Goal: Task Accomplishment & Management: Use online tool/utility

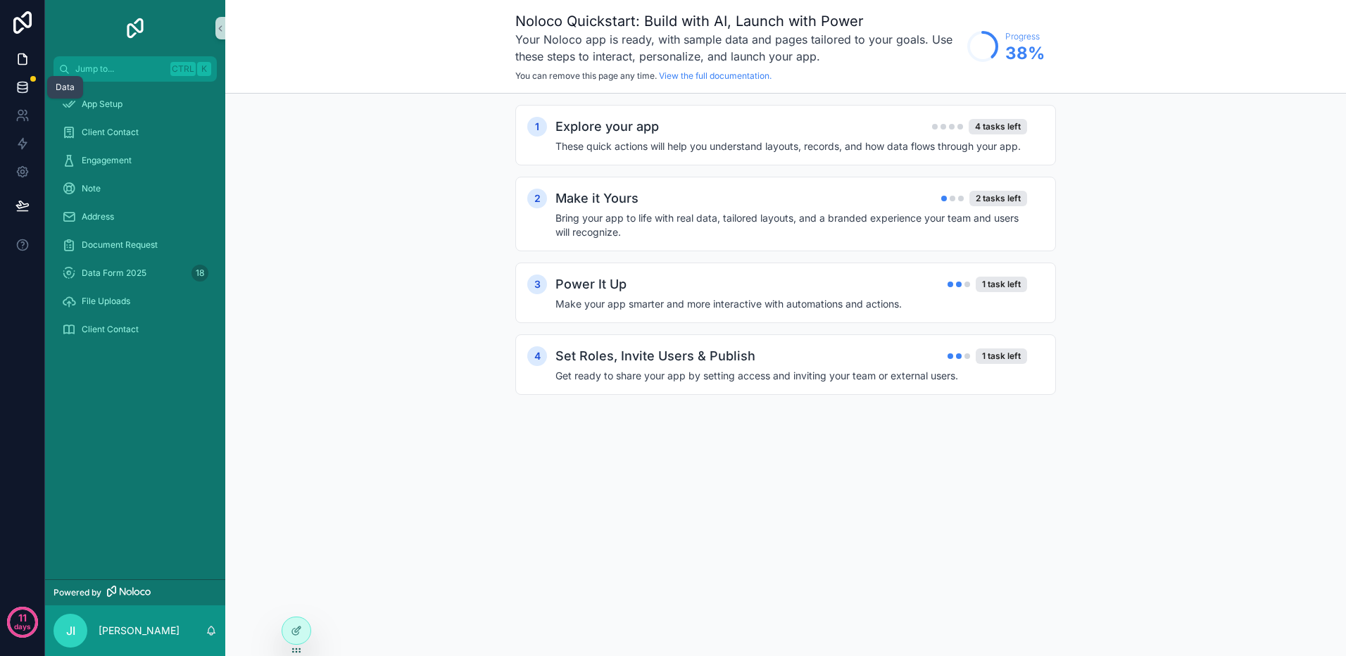
click at [20, 84] on icon at bounding box center [22, 87] width 14 height 14
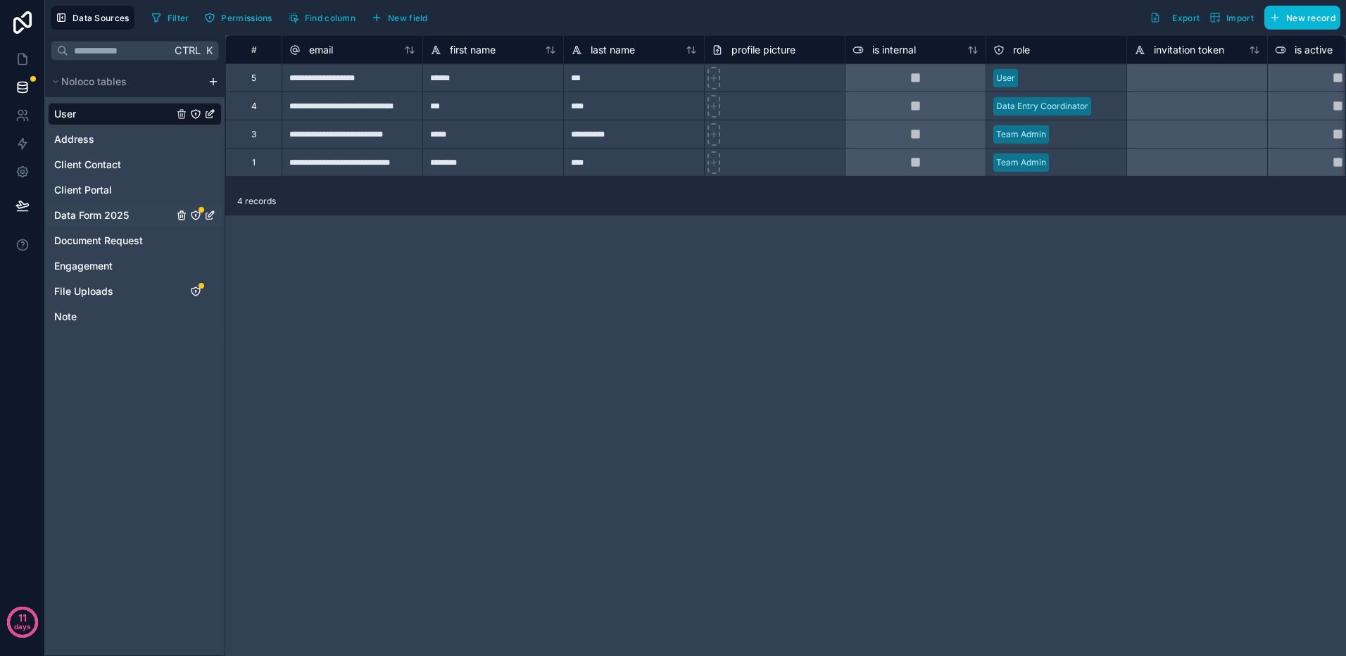
click at [112, 217] on span "Data Form 2025" at bounding box center [91, 215] width 75 height 14
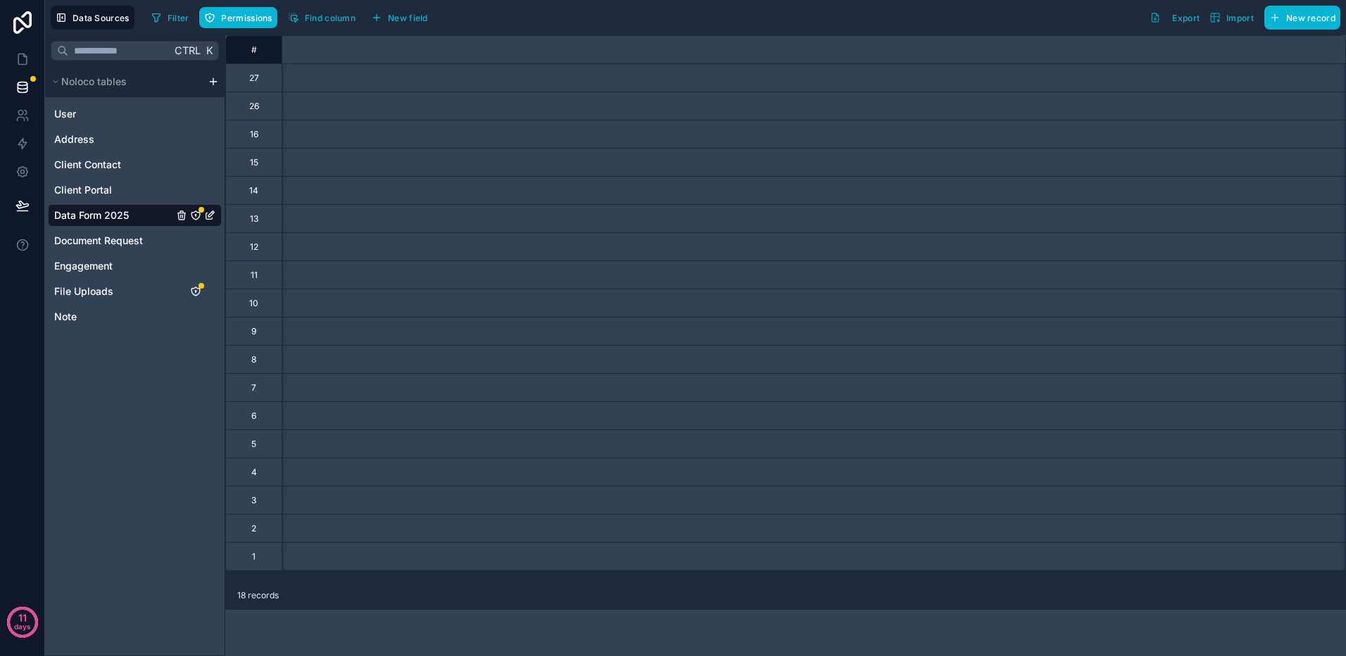
scroll to position [0, 19]
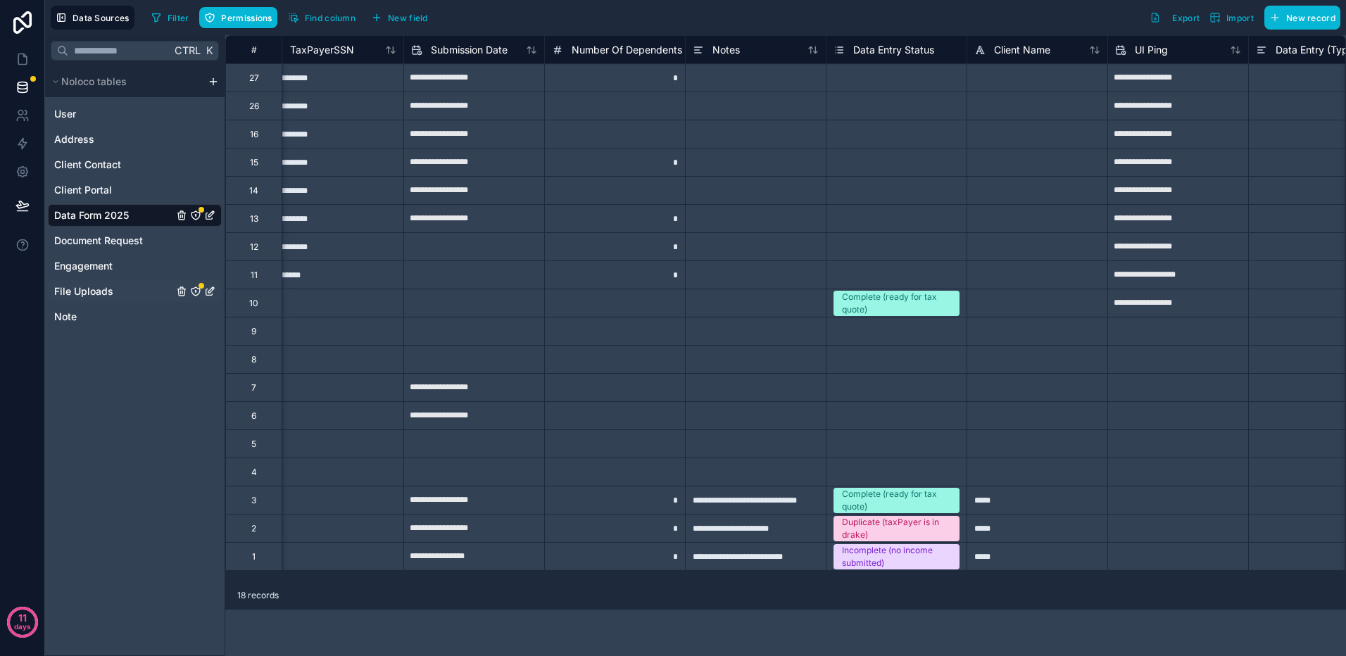
click at [71, 289] on span "File Uploads" at bounding box center [83, 291] width 59 height 14
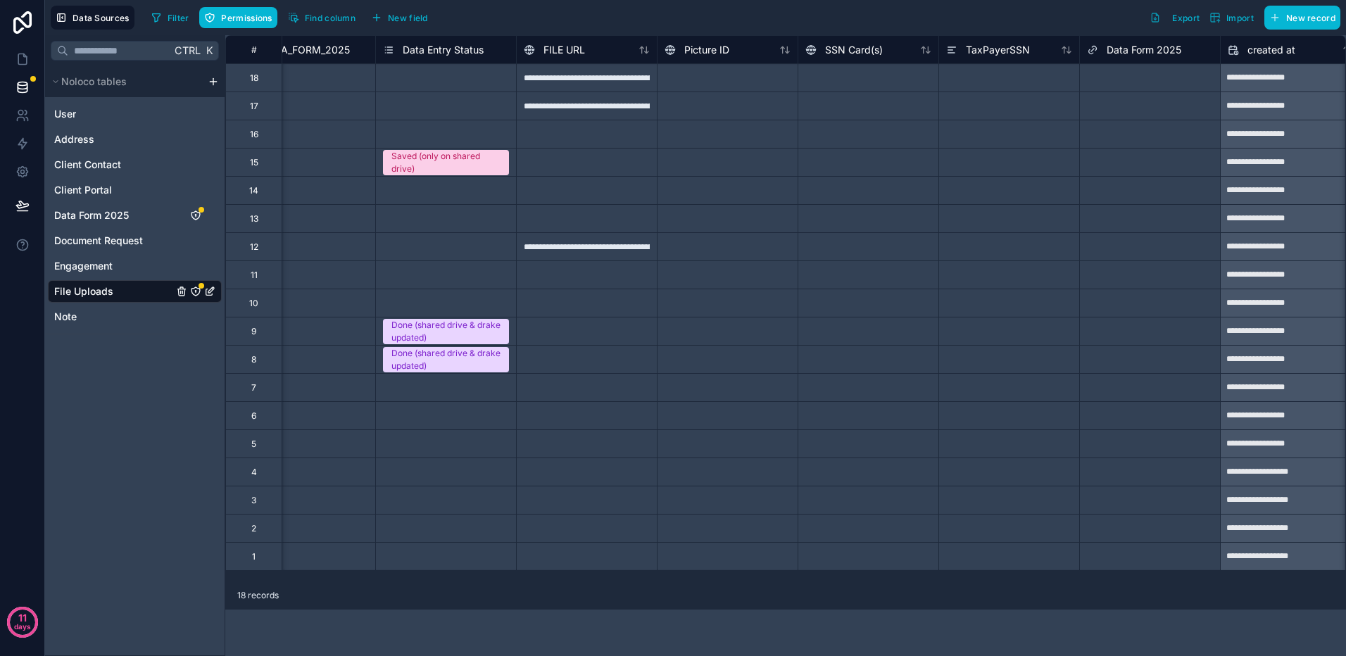
scroll to position [0, 1123]
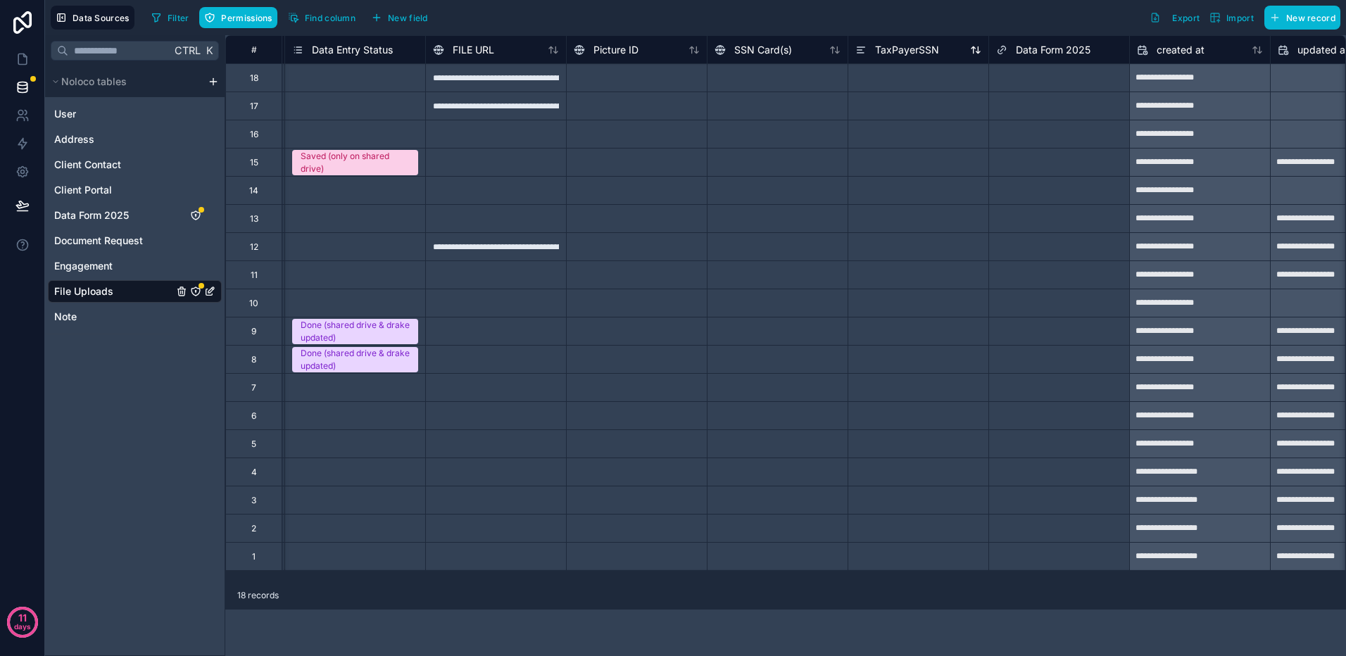
click at [914, 53] on span "TaxPayerSSN" at bounding box center [907, 50] width 64 height 14
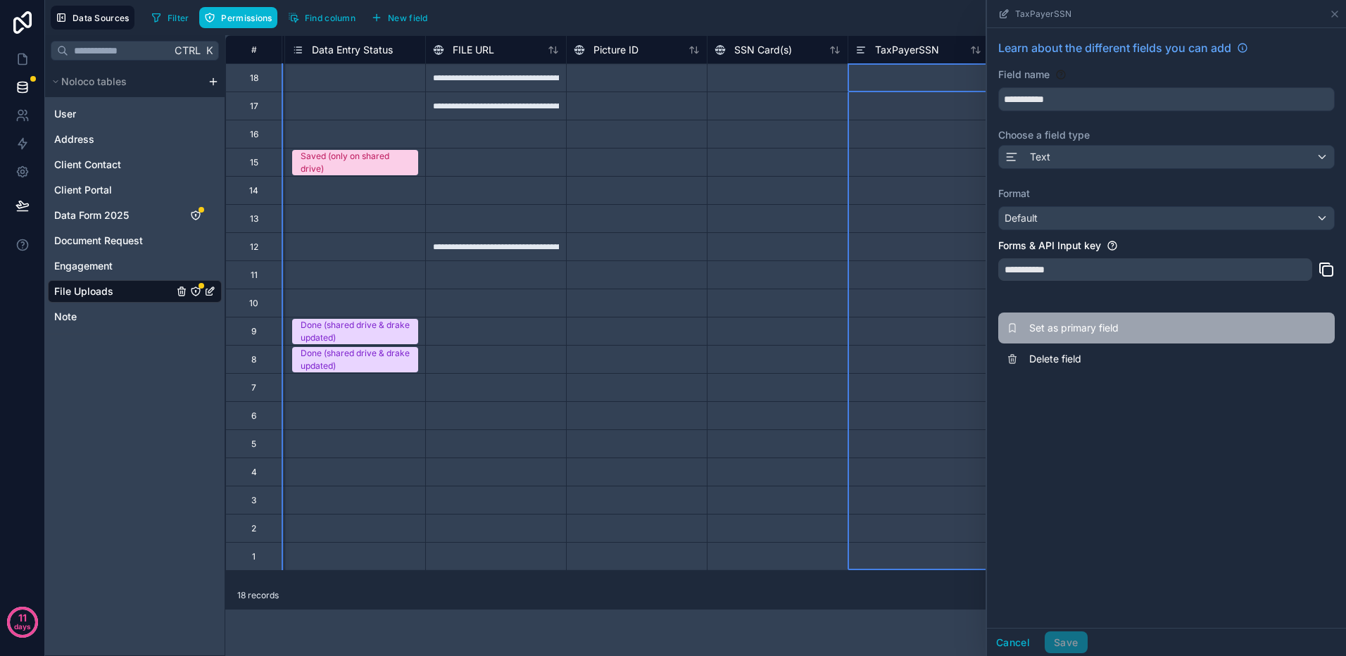
click at [1087, 325] on span "Set as primary field" at bounding box center [1130, 328] width 203 height 14
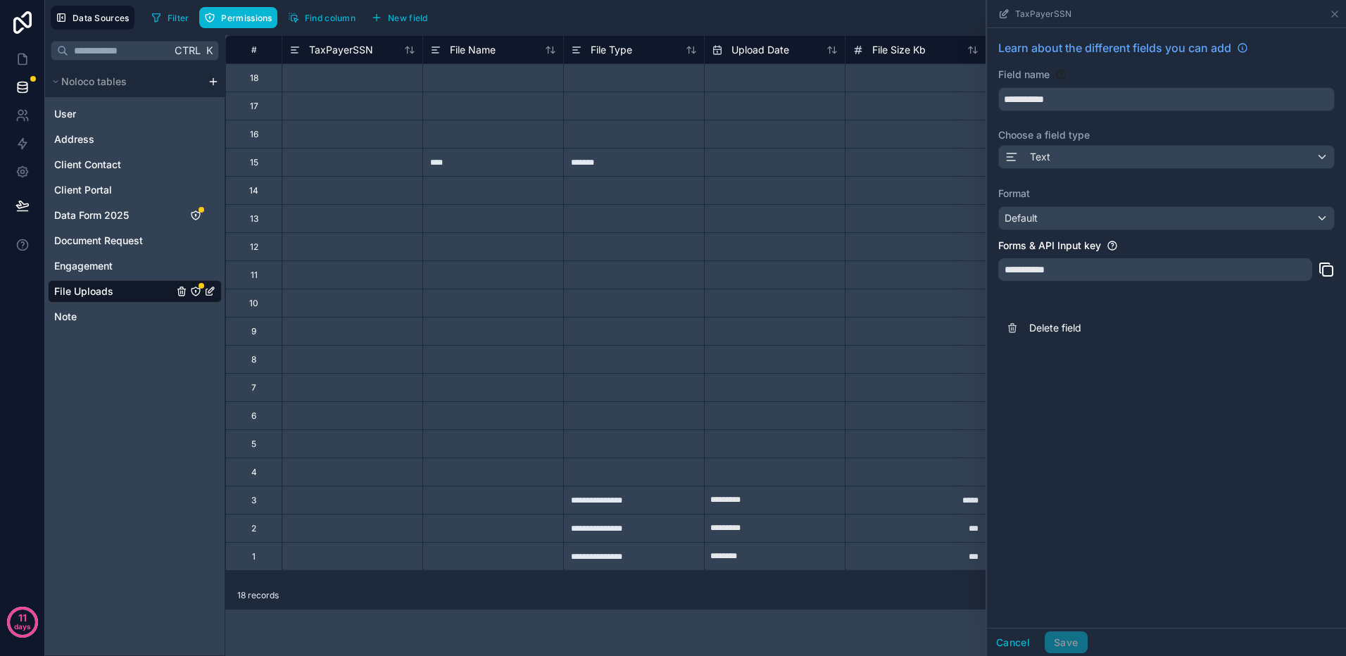
click at [817, 643] on div "**********" at bounding box center [785, 345] width 1121 height 621
click at [1340, 13] on icon at bounding box center [1334, 13] width 11 height 11
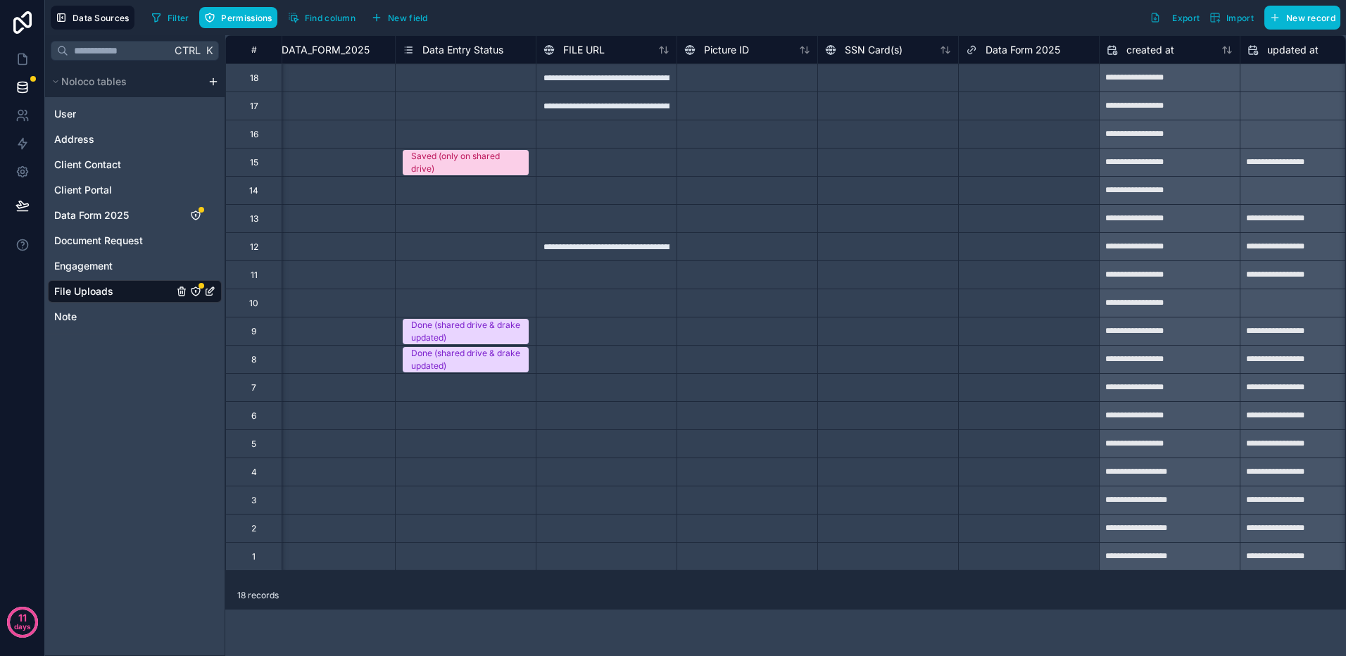
scroll to position [0, 1155]
click at [741, 516] on div at bounding box center [745, 528] width 141 height 28
click at [748, 503] on div at bounding box center [745, 500] width 141 height 28
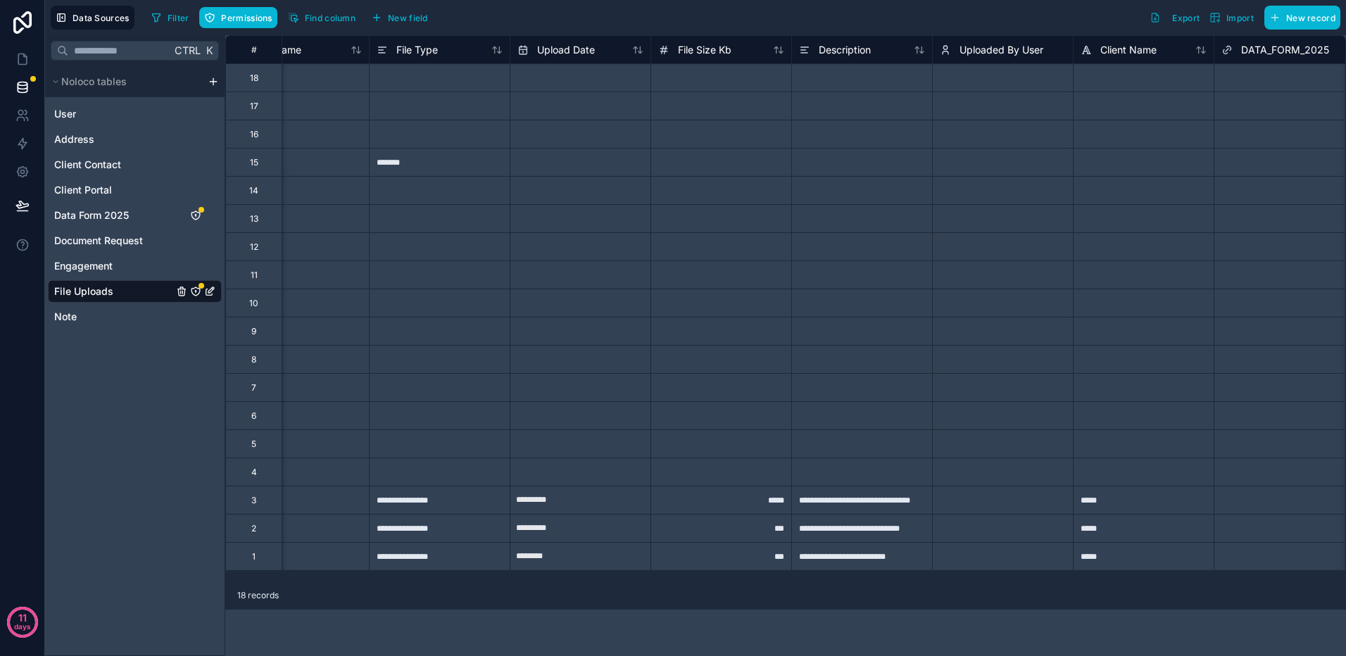
scroll to position [0, 0]
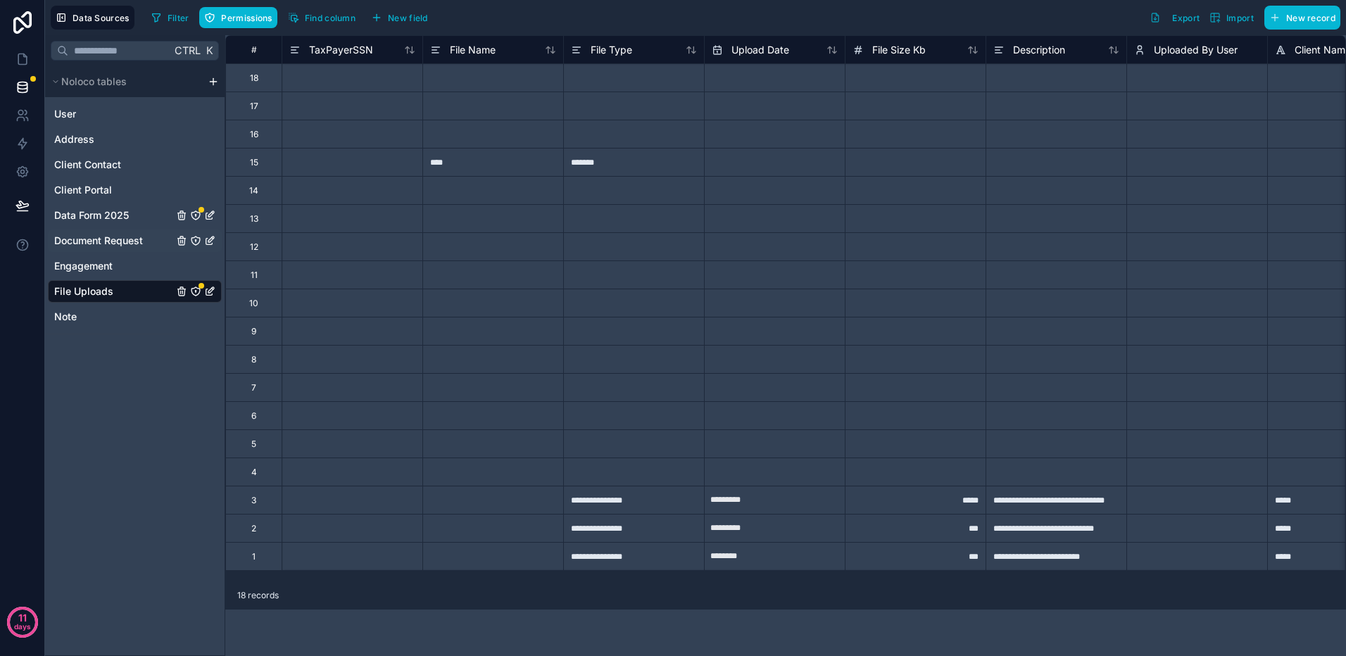
drag, startPoint x: 88, startPoint y: 213, endPoint x: 134, endPoint y: 241, distance: 53.4
click at [88, 213] on span "Data Form 2025" at bounding box center [91, 215] width 75 height 14
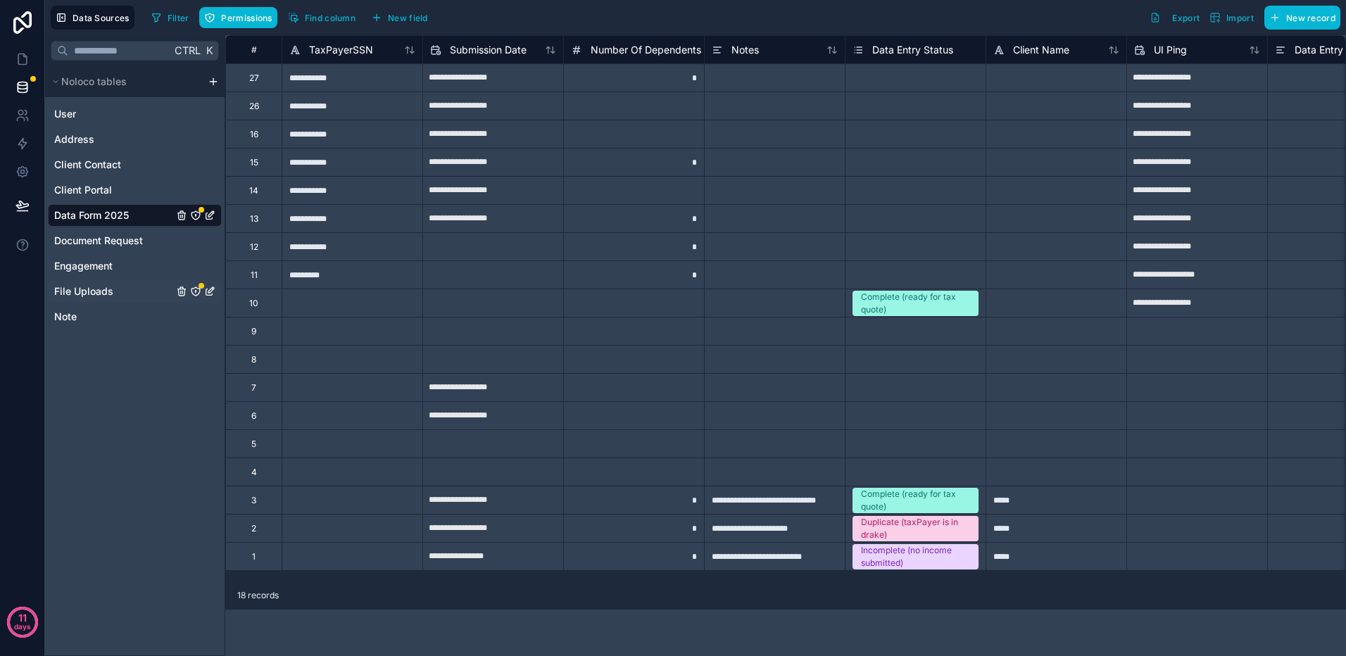
click at [81, 292] on span "File Uploads" at bounding box center [83, 291] width 59 height 14
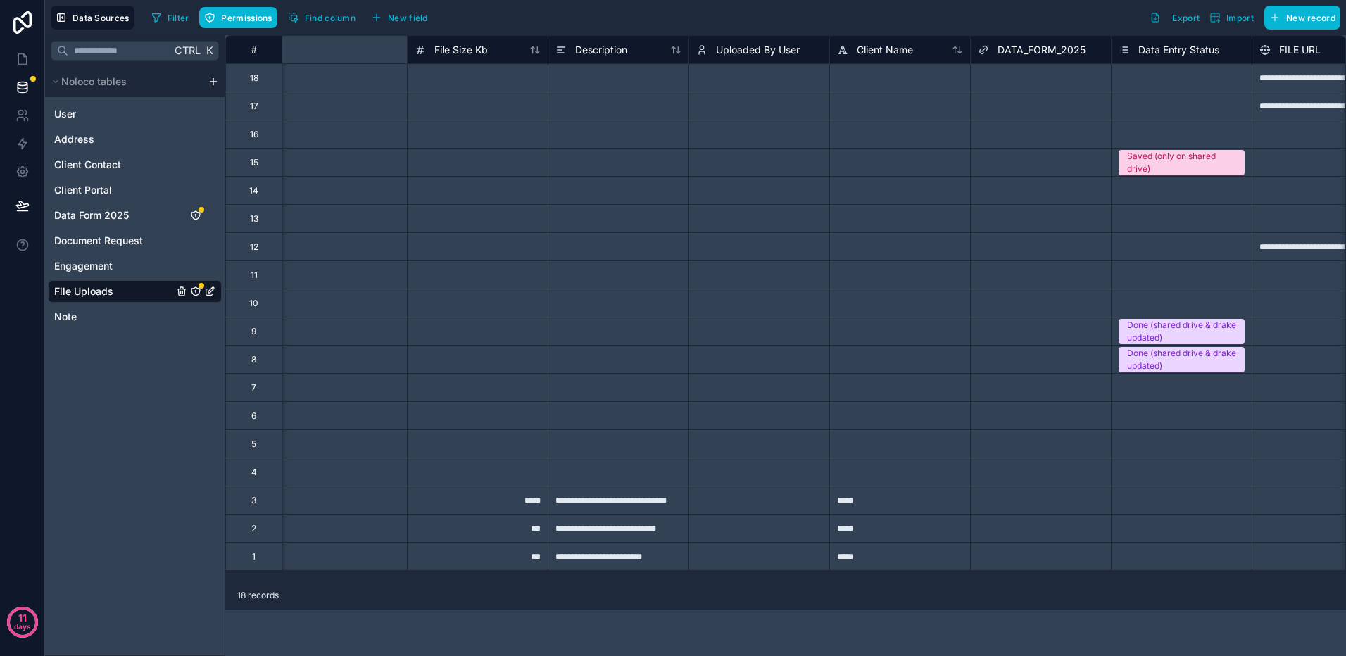
scroll to position [0, 1470]
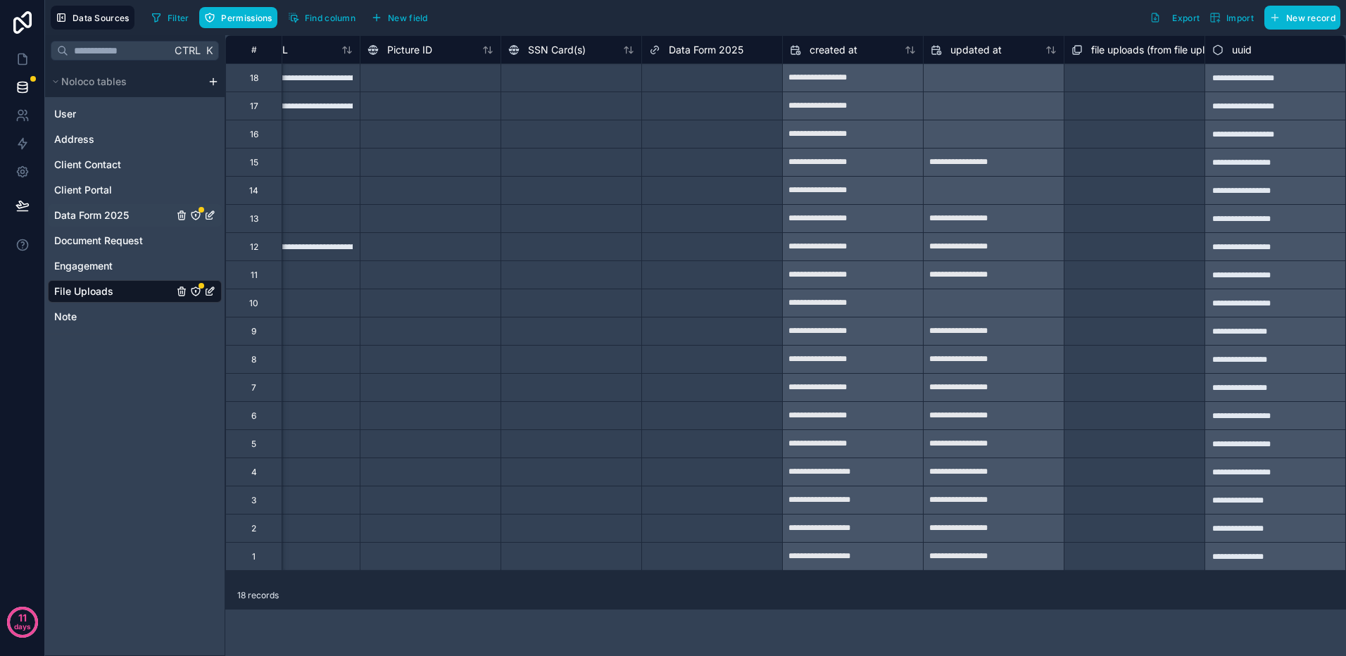
click at [108, 213] on span "Data Form 2025" at bounding box center [91, 215] width 75 height 14
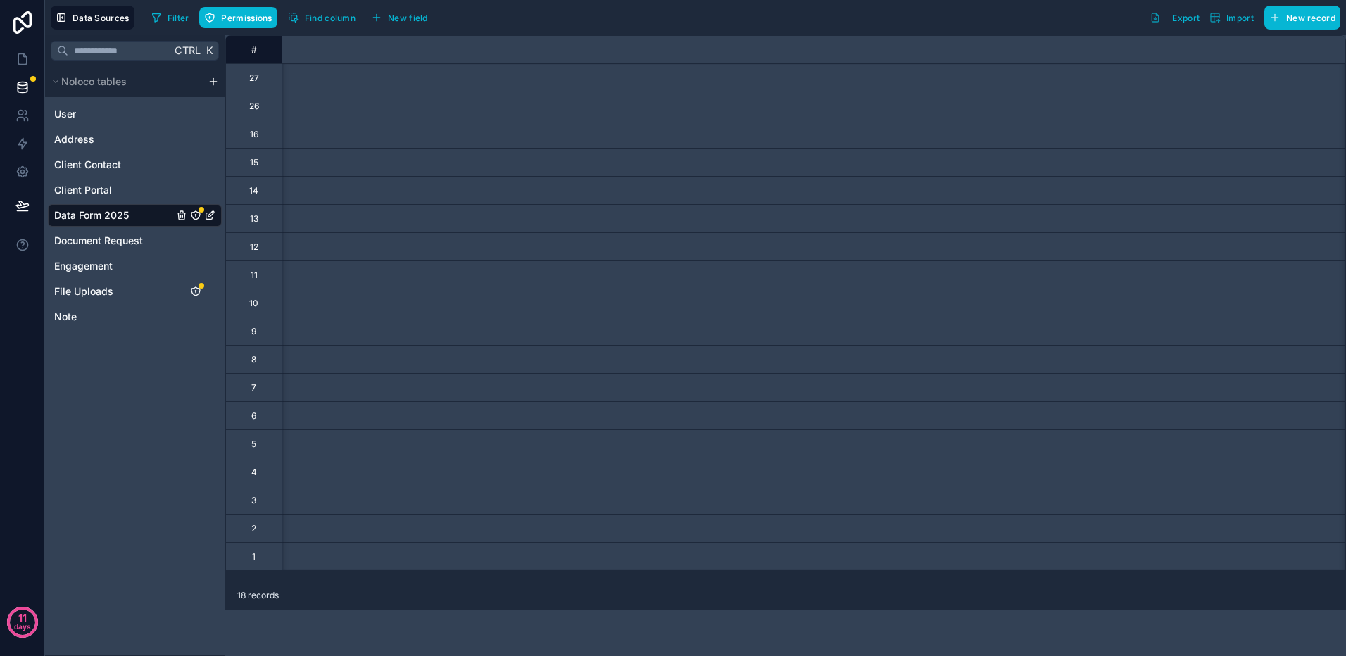
scroll to position [0, 9734]
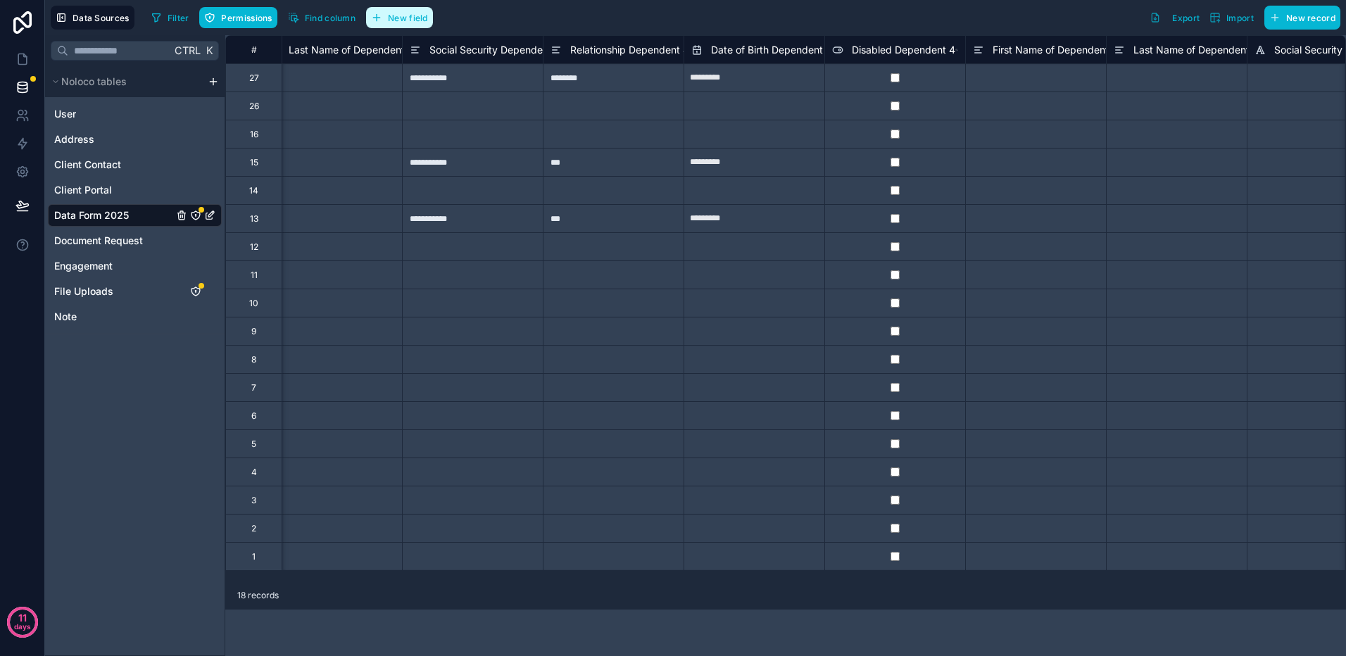
click at [410, 15] on span "New field" at bounding box center [408, 18] width 40 height 11
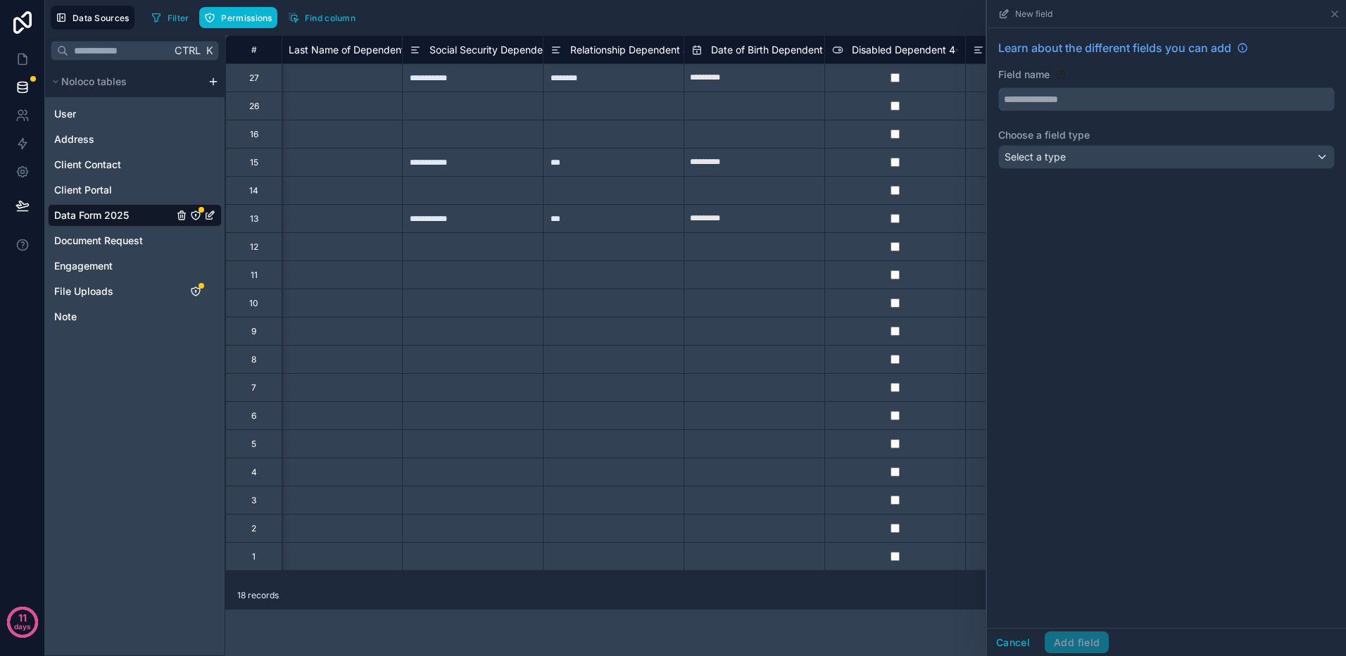
click at [1166, 101] on input "text" at bounding box center [1166, 99] width 335 height 23
type input "*******"
click at [89, 287] on span "File Uploads" at bounding box center [83, 291] width 59 height 14
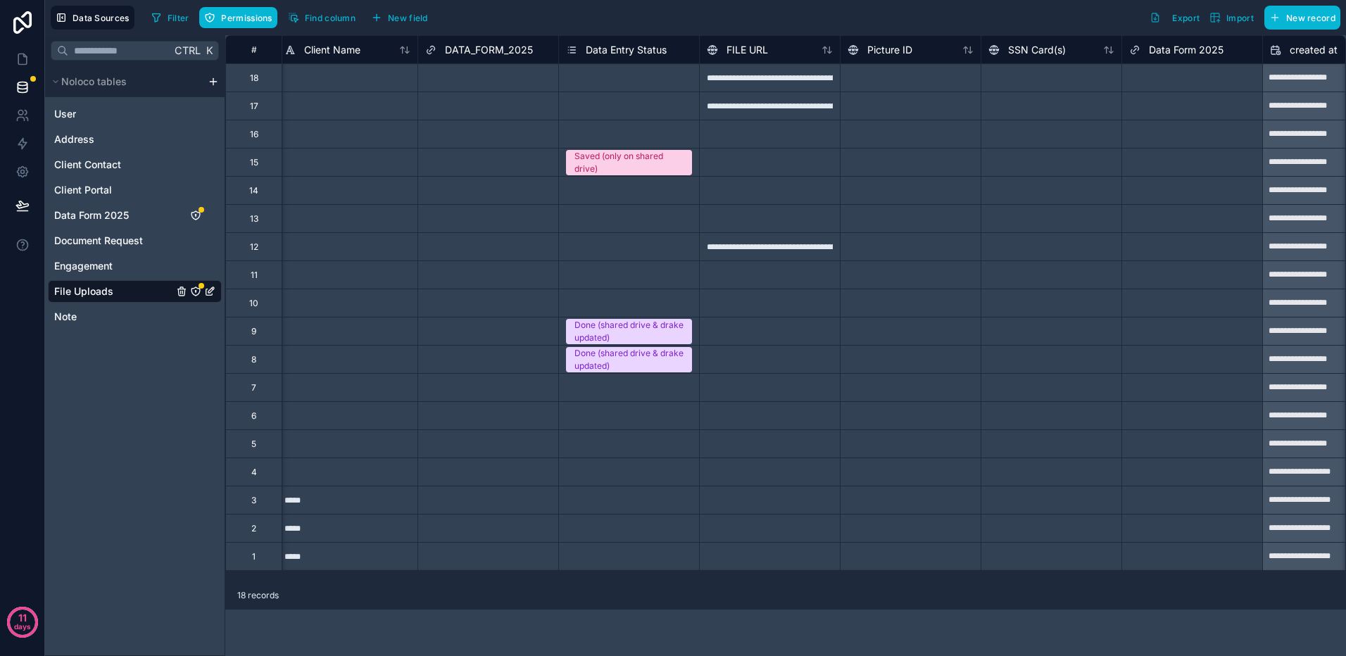
scroll to position [0, 1035]
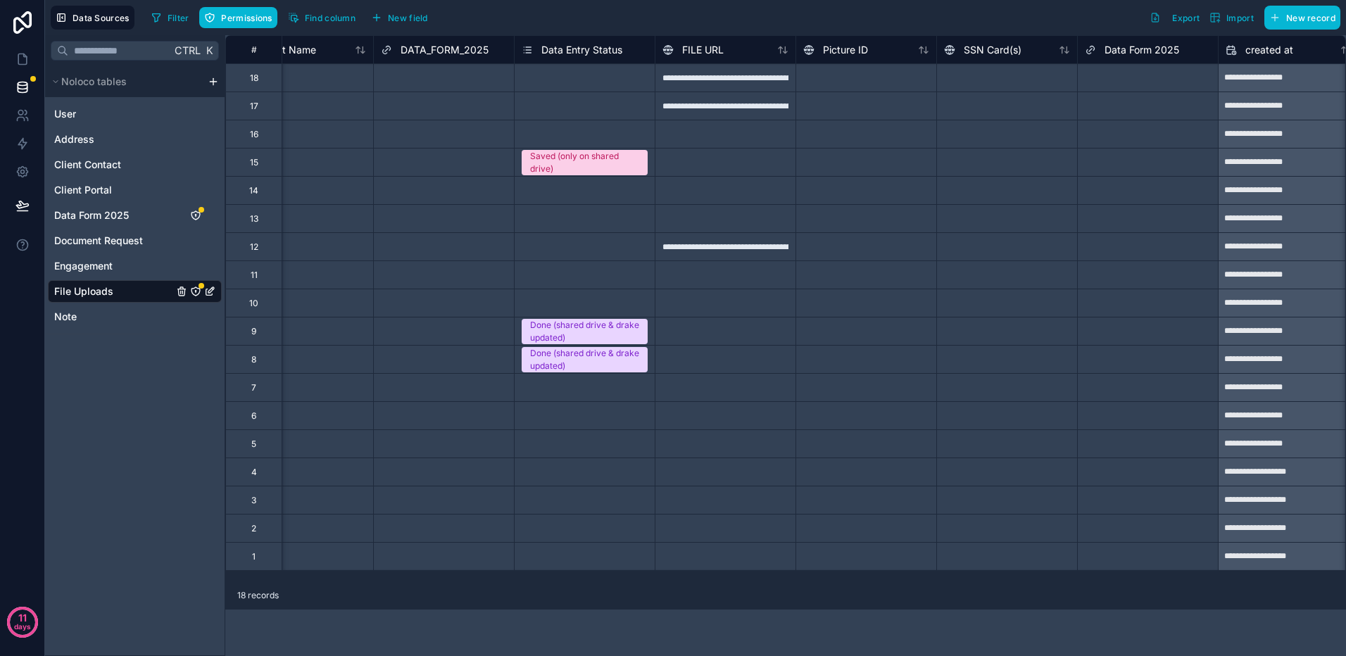
click at [1128, 53] on span "Data Form 2025" at bounding box center [1141, 50] width 75 height 14
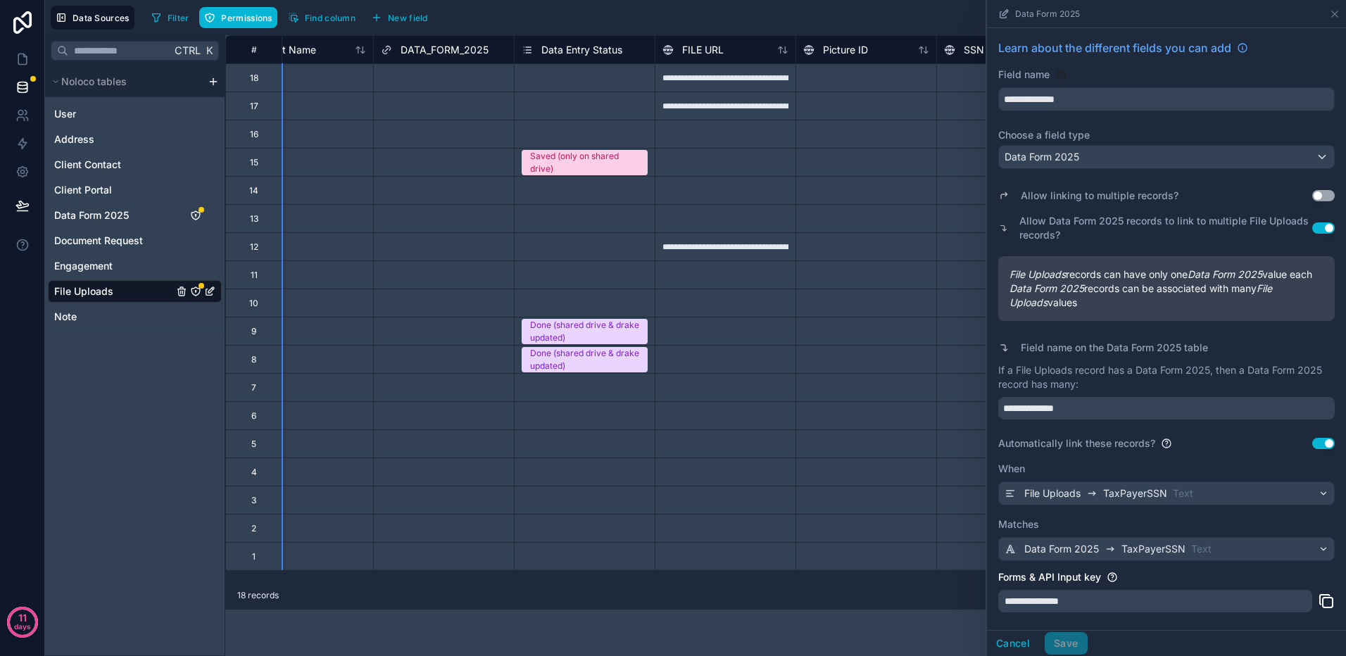
click at [859, 596] on div "18 records" at bounding box center [785, 595] width 1121 height 28
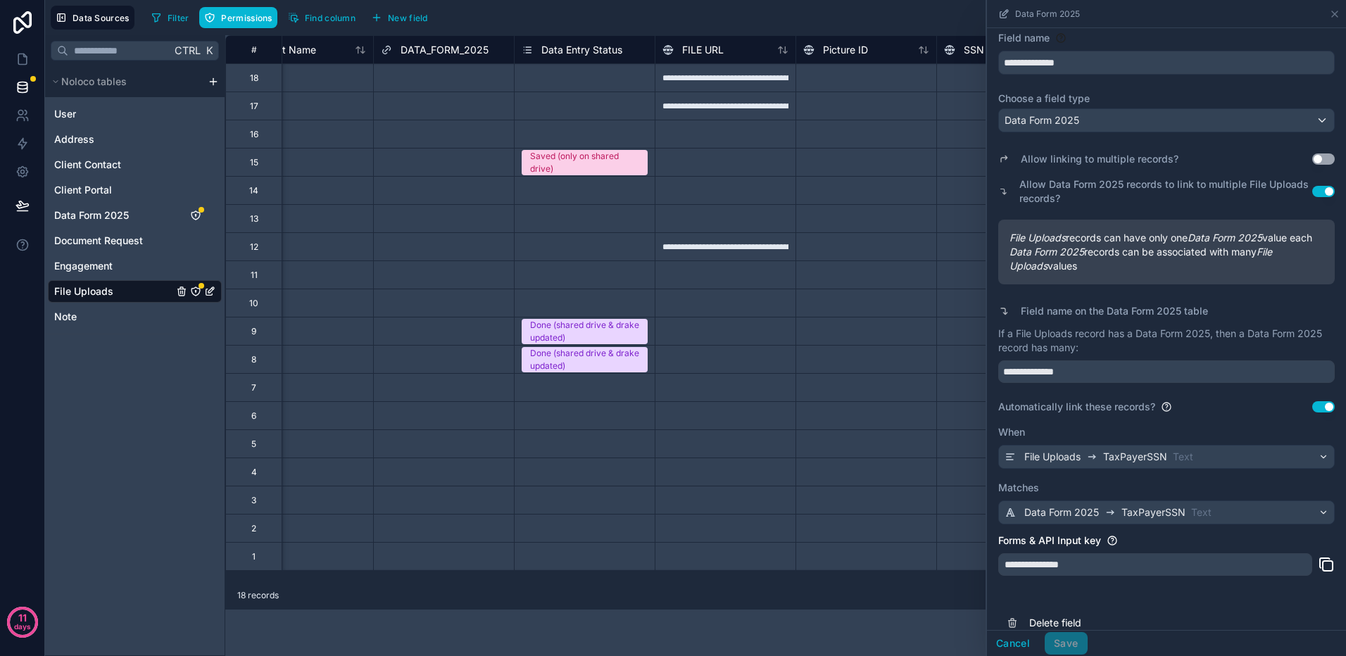
scroll to position [70, 0]
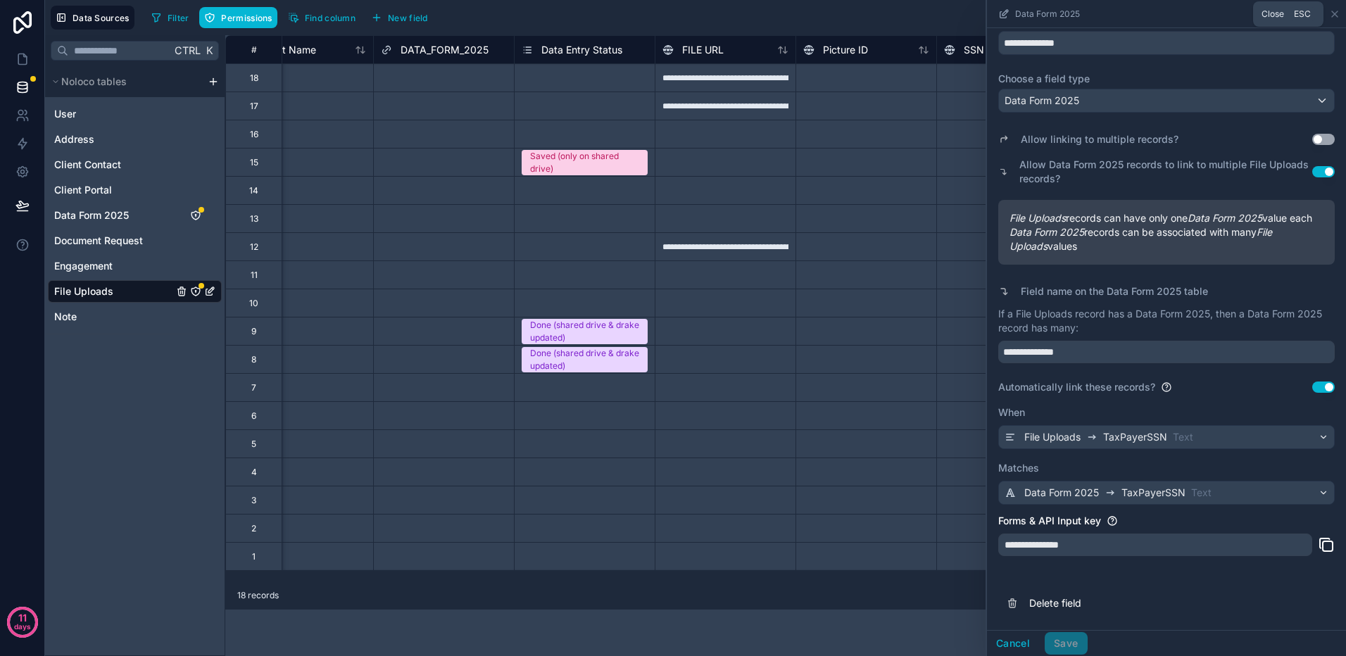
drag, startPoint x: 1336, startPoint y: 12, endPoint x: 1312, endPoint y: 19, distance: 24.9
click at [1336, 12] on icon at bounding box center [1335, 14] width 6 height 6
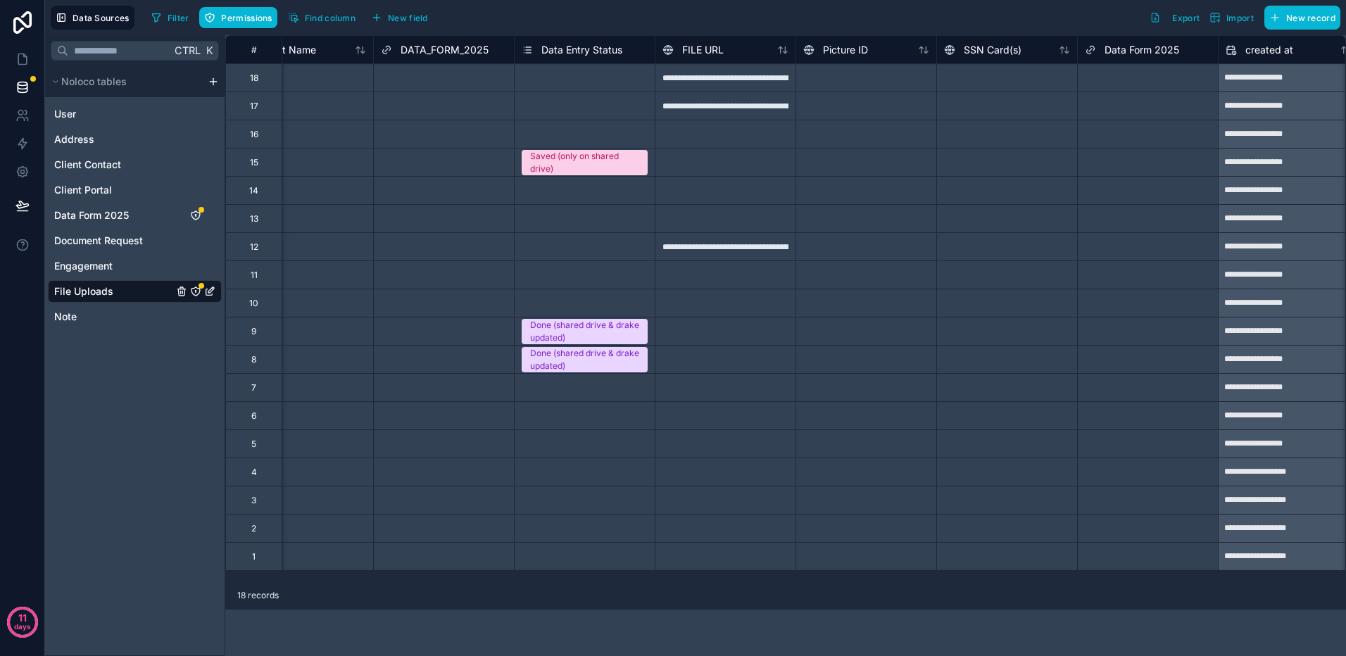
click at [1137, 47] on span "Data Form 2025" at bounding box center [1141, 50] width 75 height 14
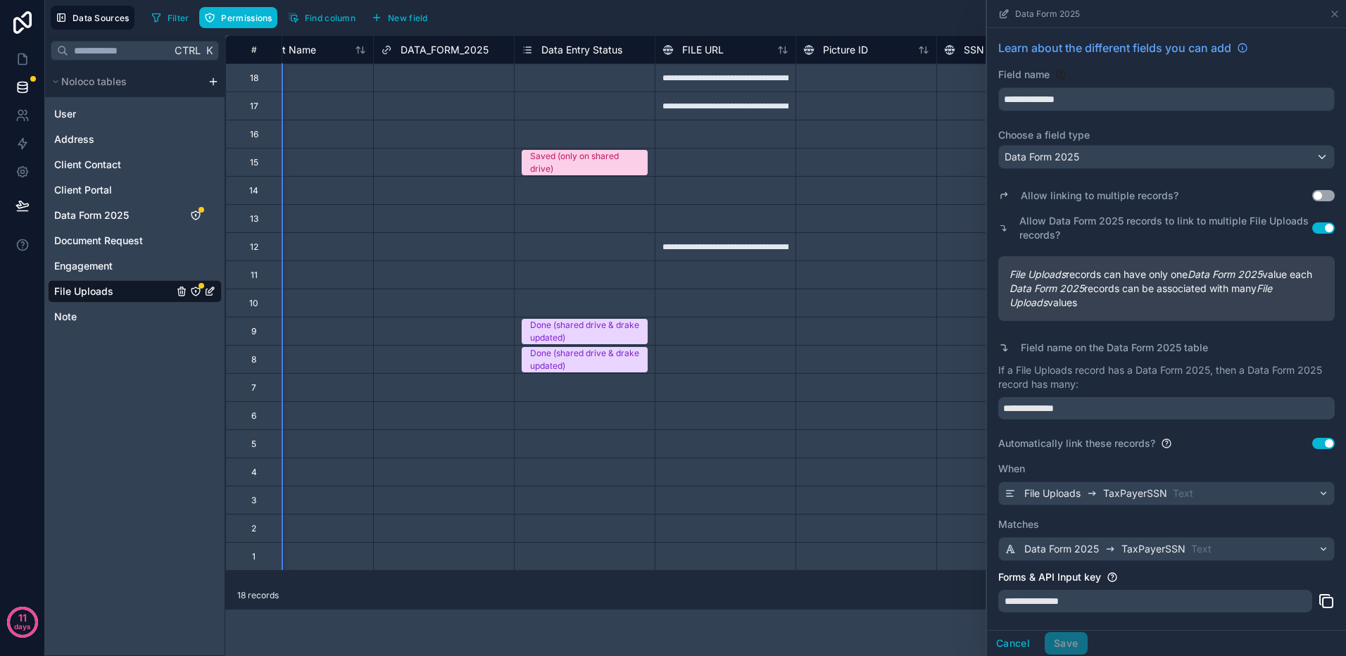
click at [911, 609] on div "18 records" at bounding box center [785, 595] width 1121 height 28
click at [1012, 643] on button "Cancel" at bounding box center [1013, 643] width 52 height 23
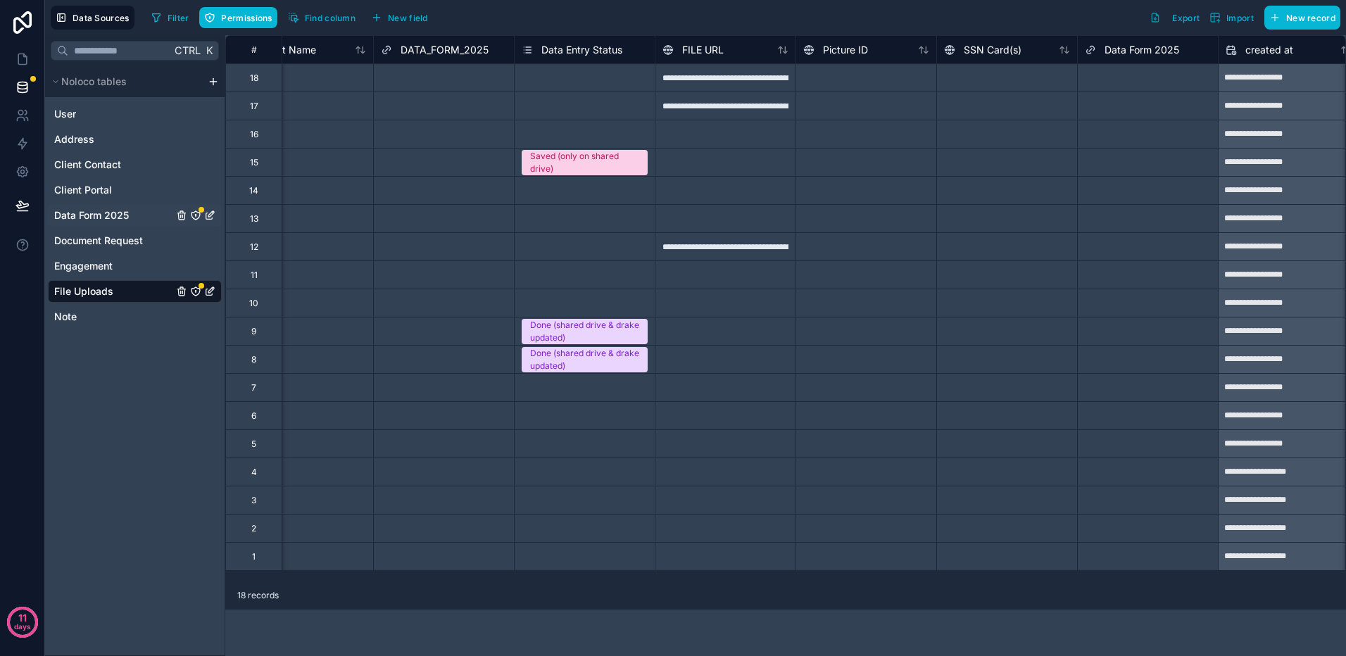
click at [211, 218] on icon "Data Form 2025" at bounding box center [209, 215] width 11 height 11
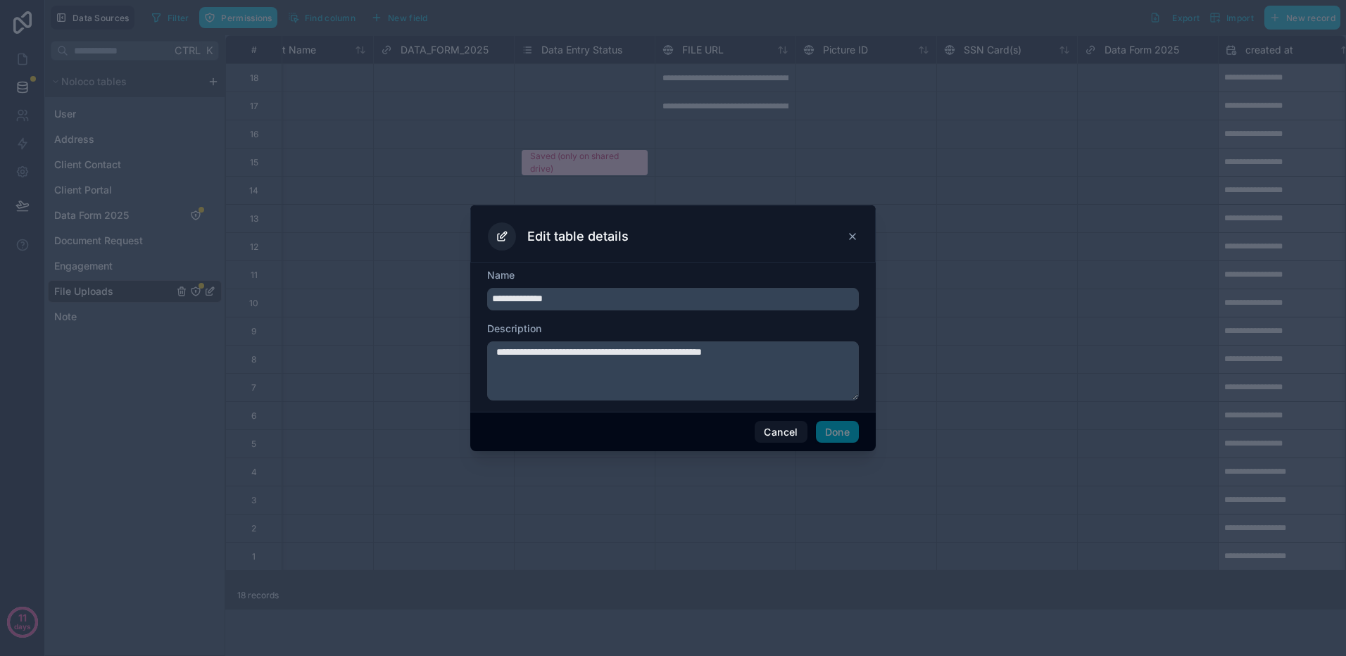
click at [850, 236] on icon at bounding box center [852, 236] width 11 height 11
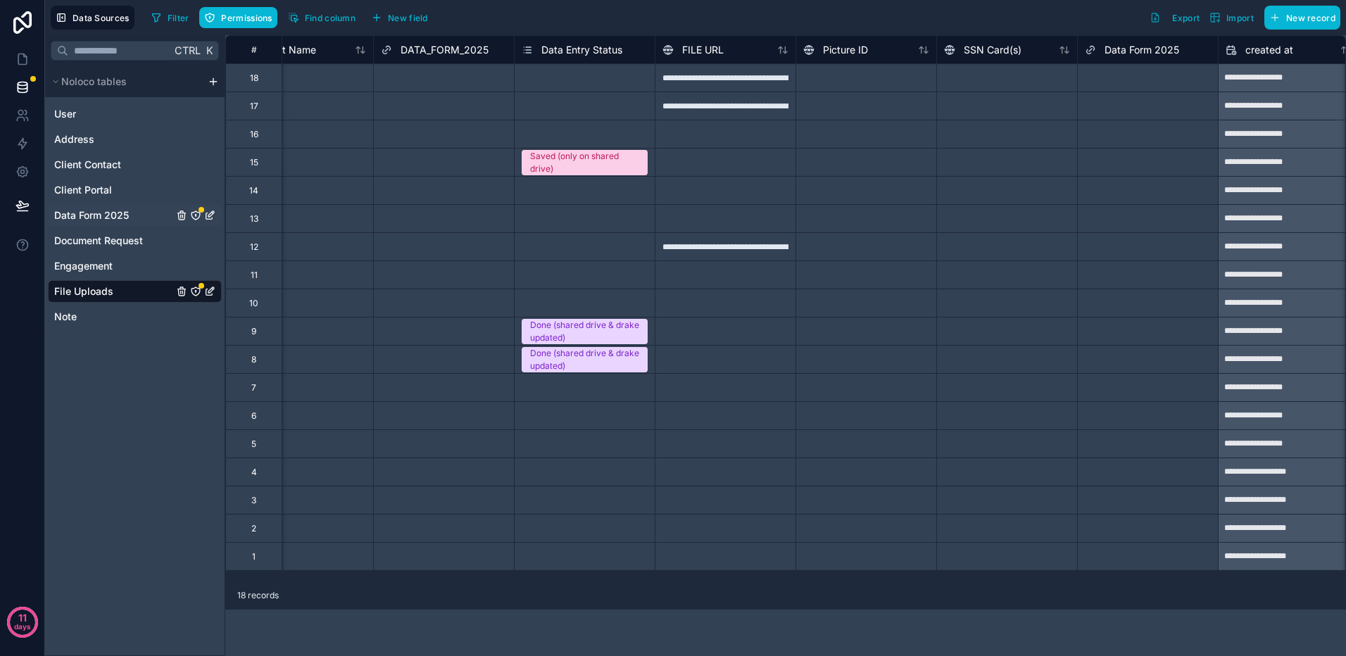
click at [95, 214] on span "Data Form 2025" at bounding box center [91, 215] width 75 height 14
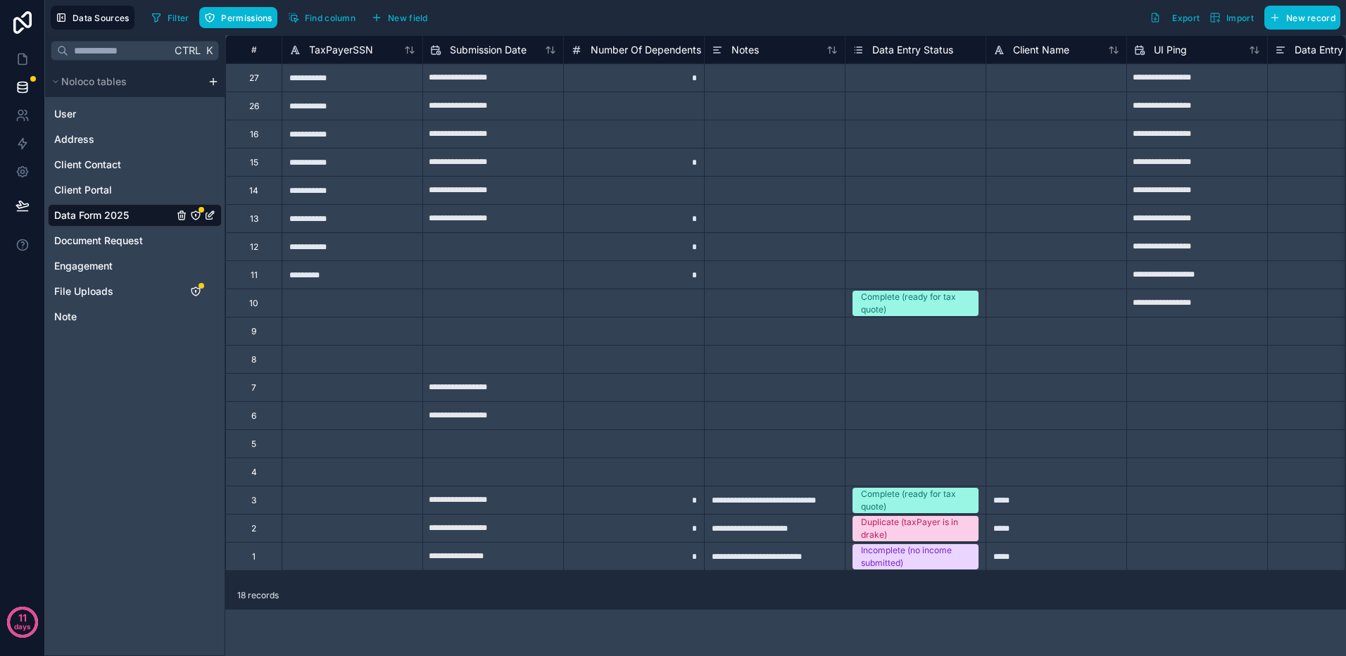
drag, startPoint x: 287, startPoint y: 581, endPoint x: 363, endPoint y: 580, distance: 76.0
click at [363, 580] on div "**********" at bounding box center [785, 308] width 1121 height 546
click at [392, 15] on span "New field" at bounding box center [408, 18] width 40 height 11
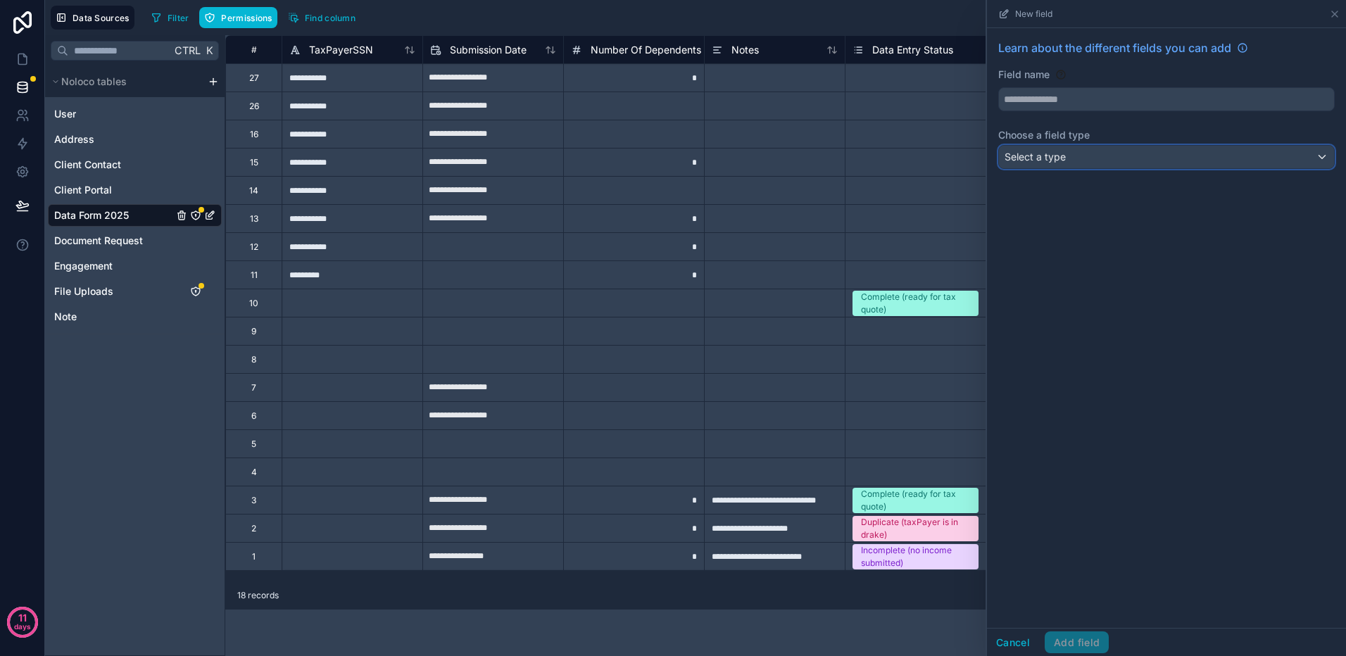
click at [1103, 152] on div "Select a type" at bounding box center [1166, 157] width 335 height 23
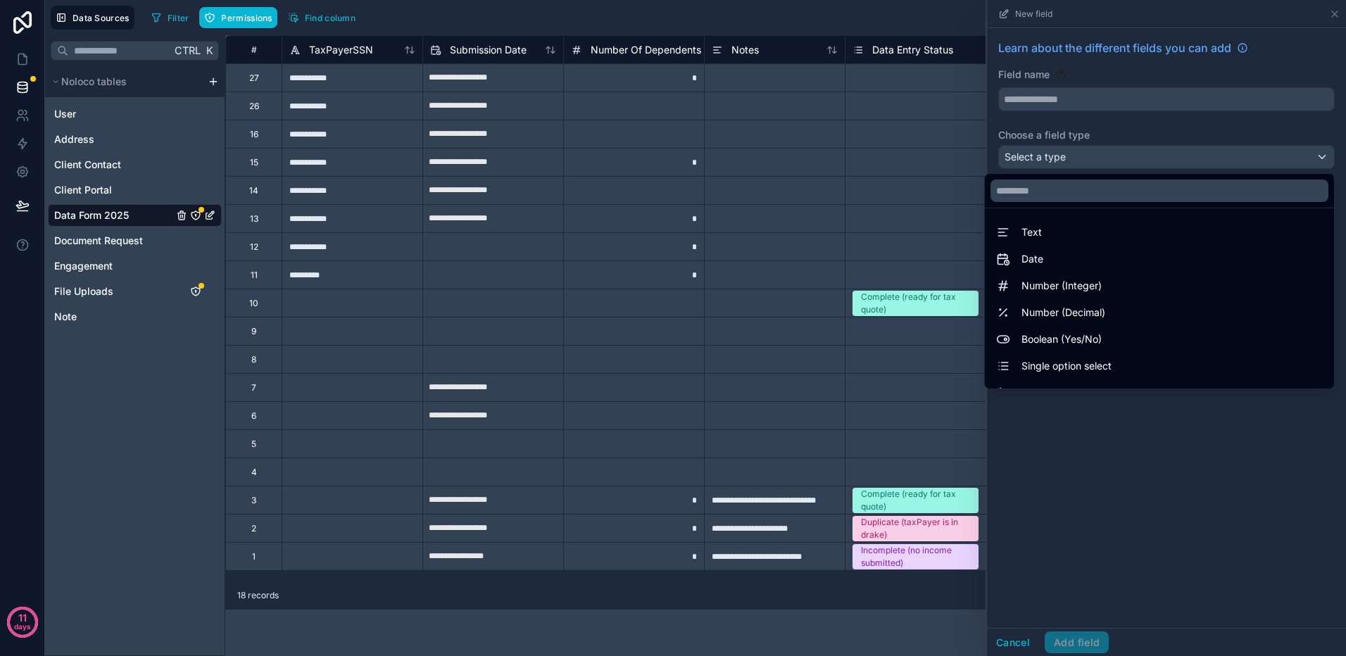
click at [1085, 95] on div at bounding box center [1166, 328] width 359 height 656
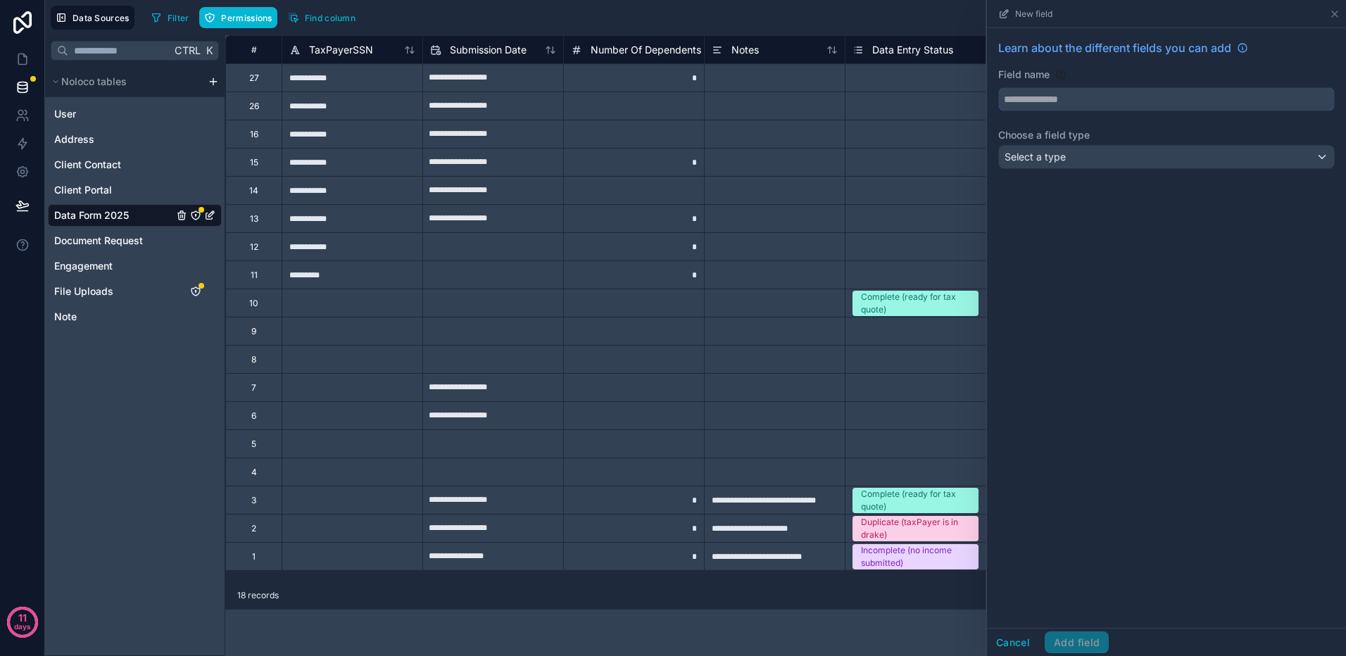
click at [1083, 95] on input "text" at bounding box center [1166, 99] width 335 height 23
click at [998, 87] on button "*******" at bounding box center [1166, 99] width 336 height 24
type input "**********"
click at [1125, 158] on div "Select a type" at bounding box center [1166, 157] width 335 height 23
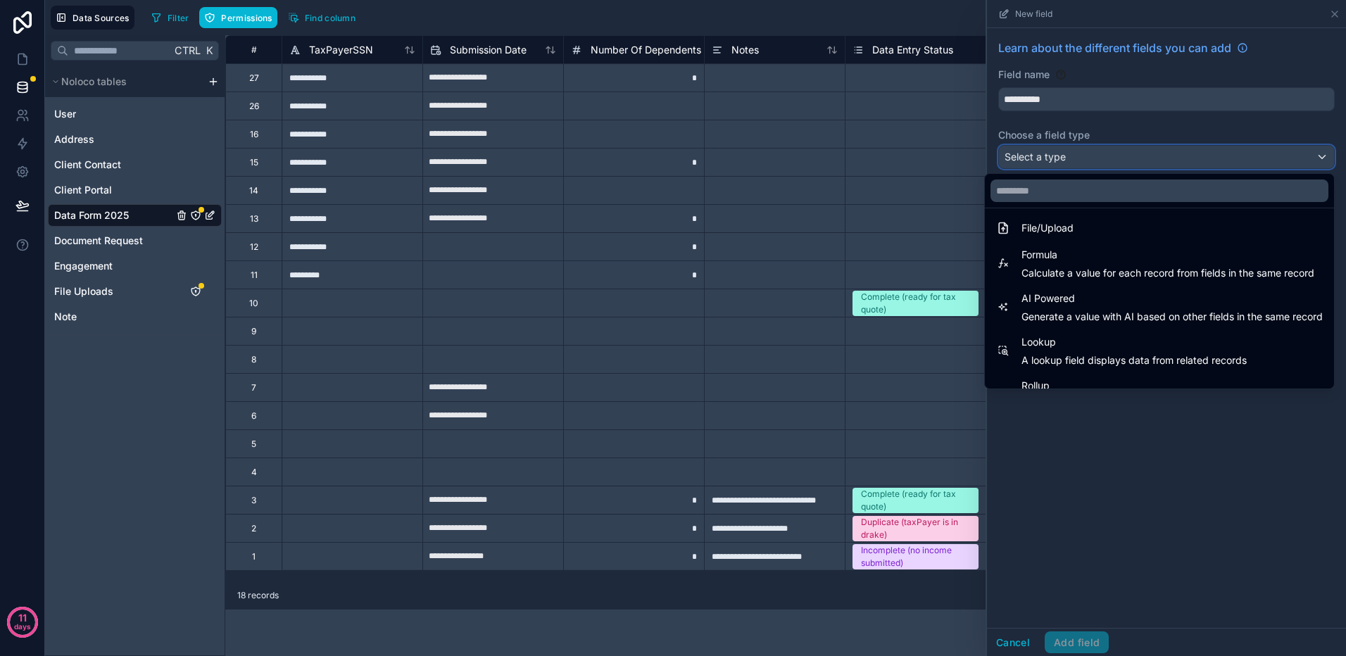
scroll to position [408, 0]
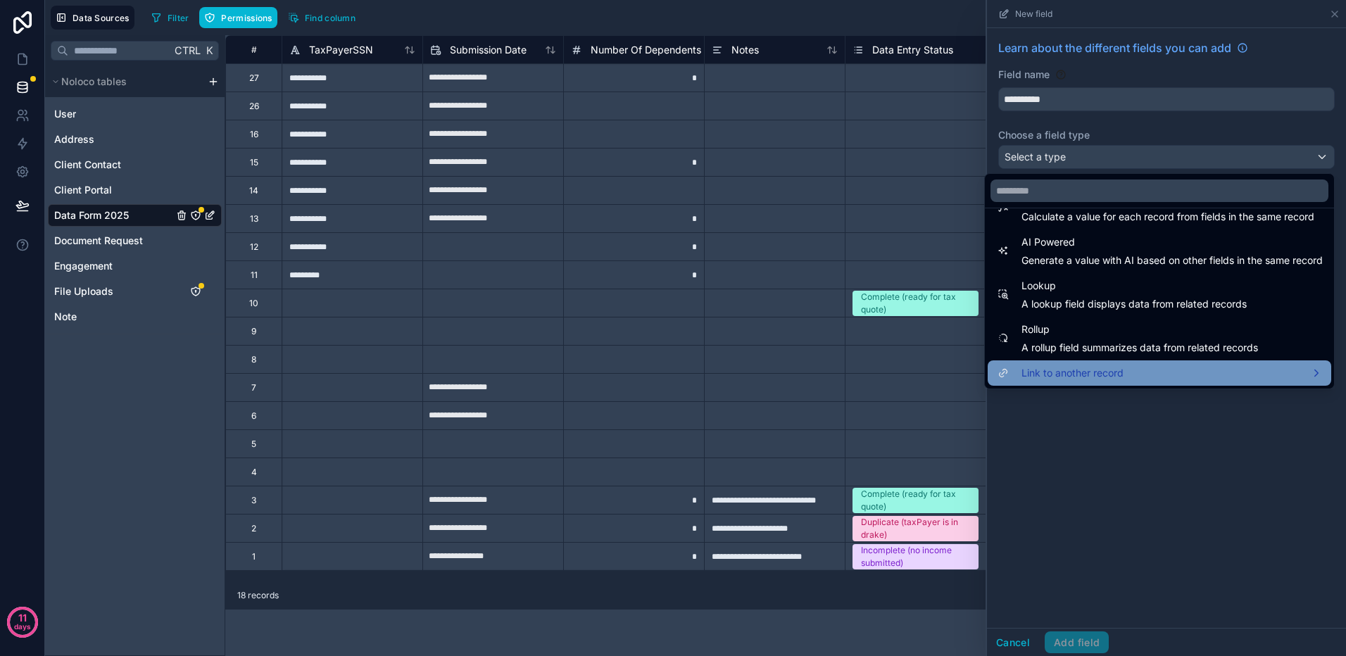
click at [1068, 375] on span "Link to another record" at bounding box center [1072, 373] width 102 height 17
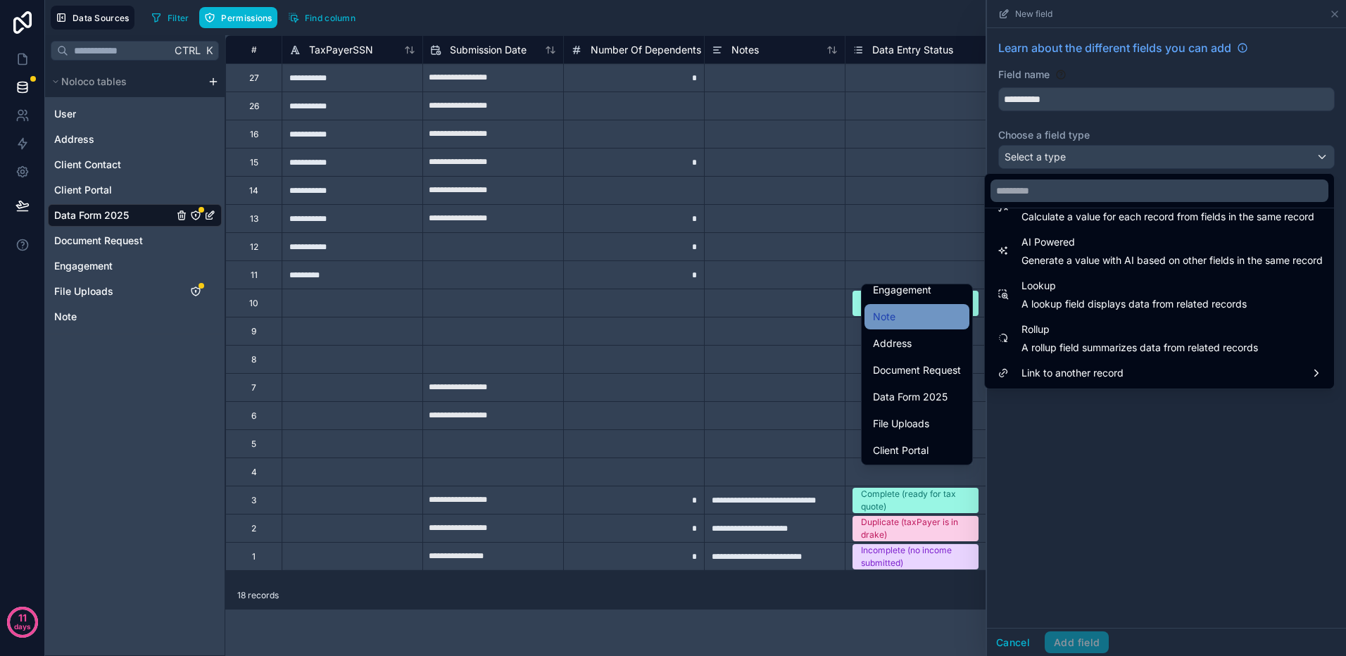
scroll to position [86, 0]
click at [896, 425] on span "File Uploads" at bounding box center [901, 422] width 56 height 17
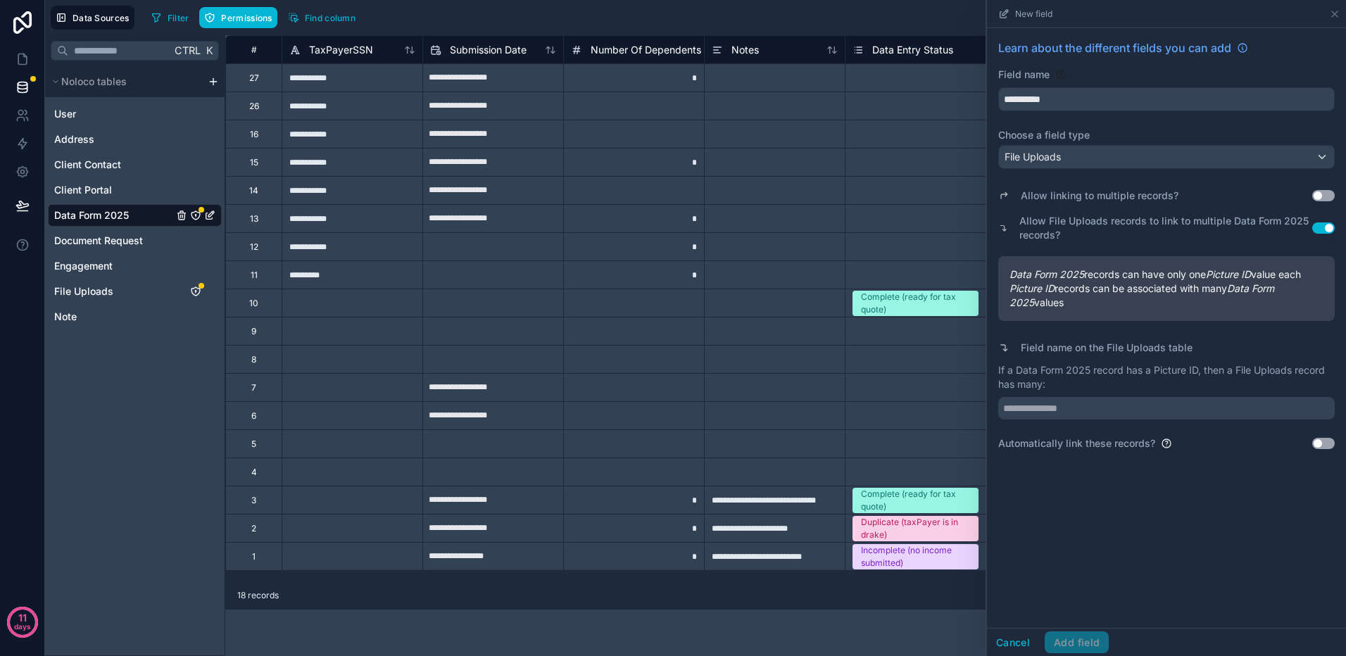
click at [1324, 195] on button "Use setting" at bounding box center [1323, 195] width 23 height 11
click at [1316, 228] on button "Use setting" at bounding box center [1323, 227] width 23 height 11
click at [1011, 643] on button "Cancel" at bounding box center [1013, 642] width 52 height 23
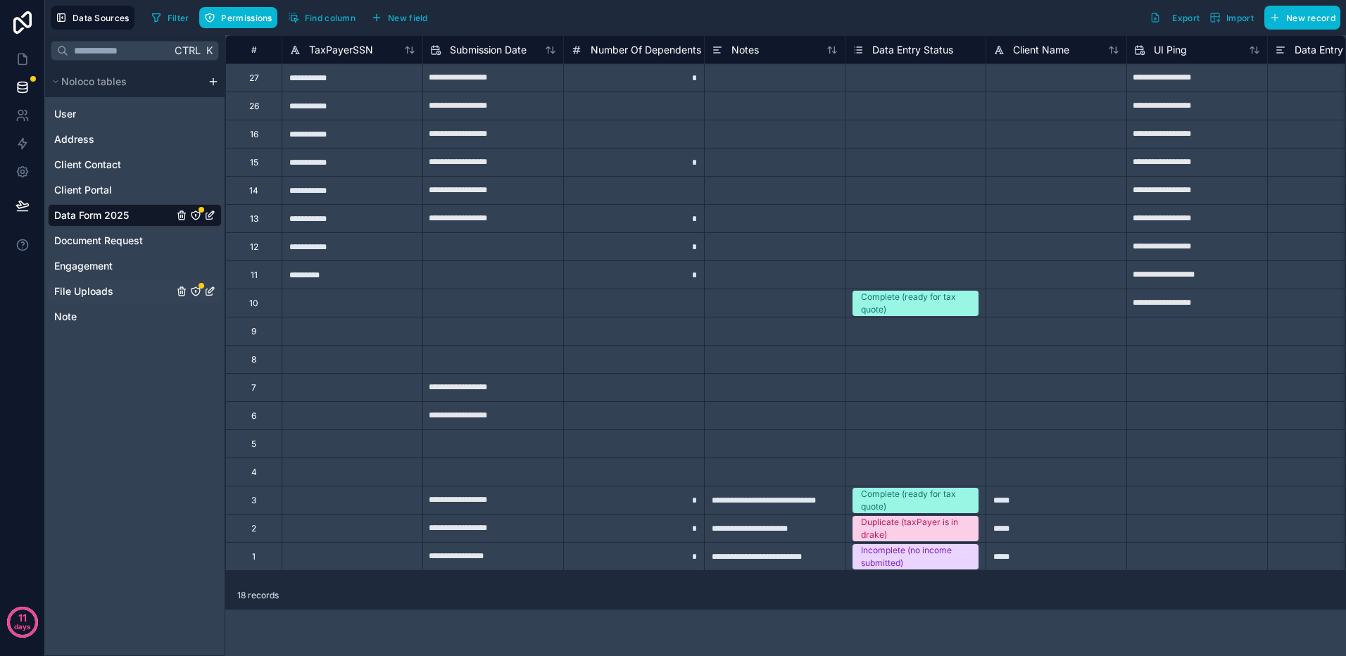
click at [91, 290] on span "File Uploads" at bounding box center [83, 291] width 59 height 14
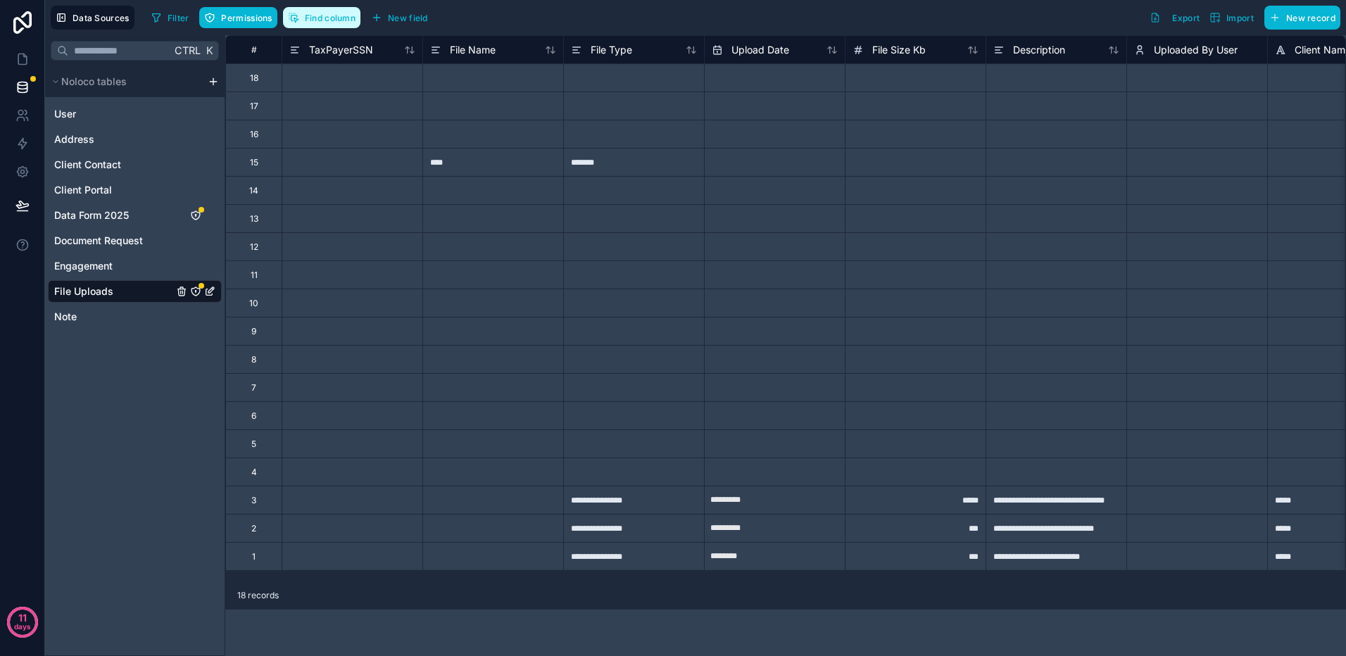
click at [324, 13] on span "Find column" at bounding box center [330, 18] width 51 height 11
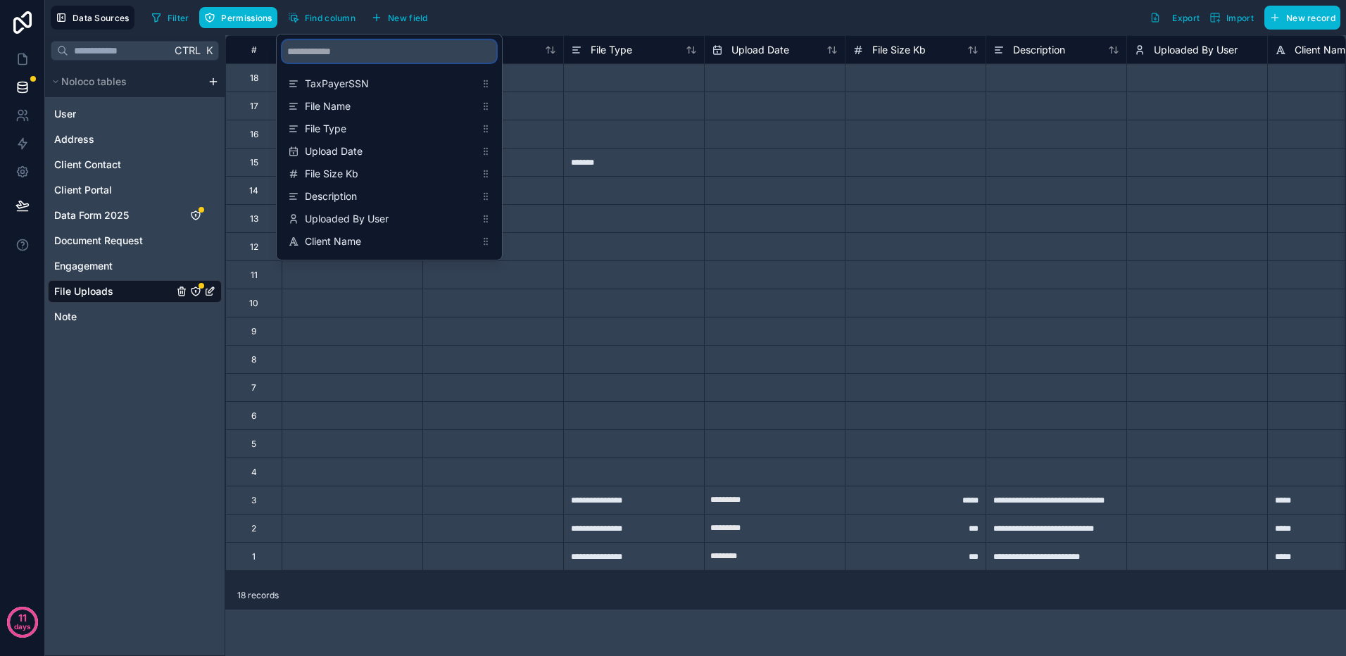
click at [323, 49] on input "scrollable content" at bounding box center [389, 51] width 214 height 23
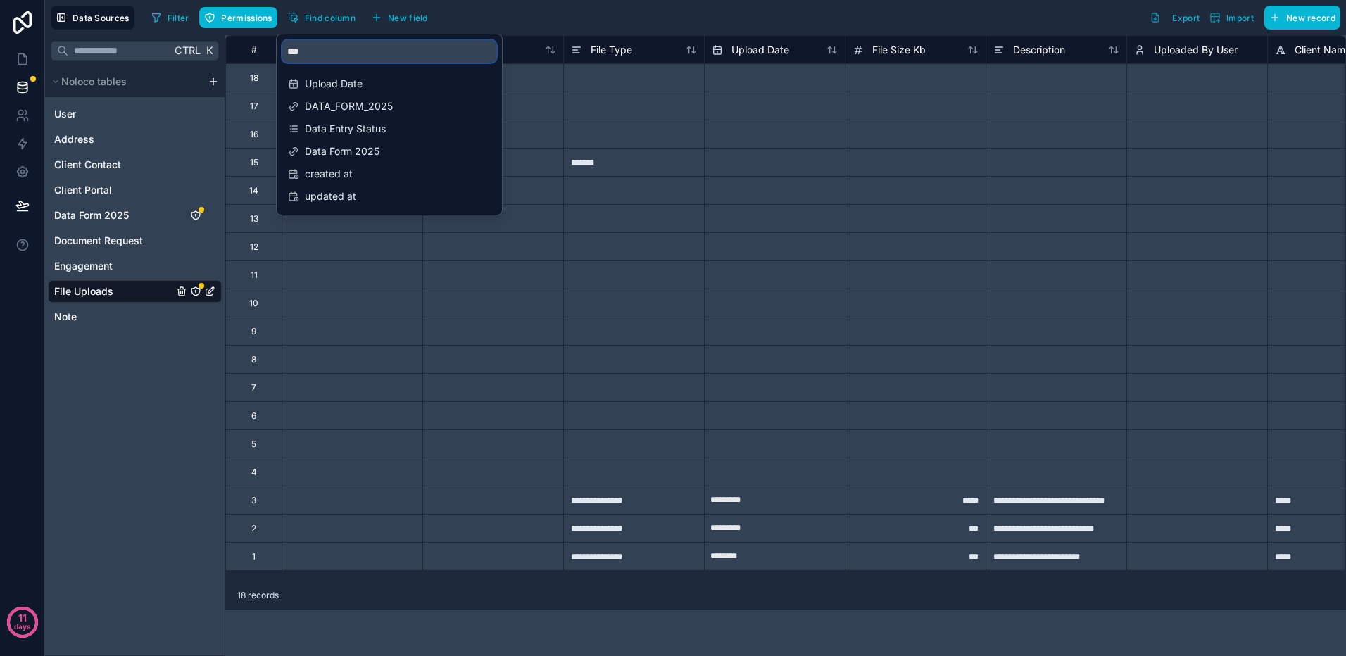
type input "****"
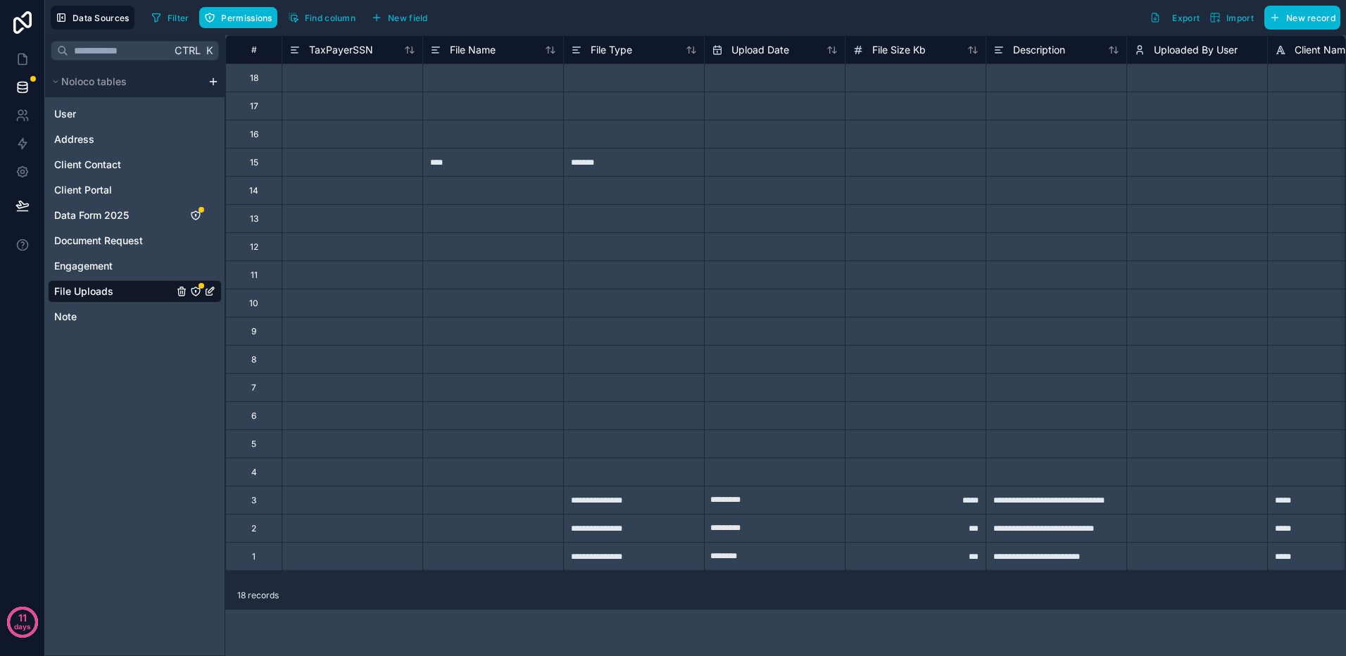
drag, startPoint x: 570, startPoint y: 631, endPoint x: 587, endPoint y: 598, distance: 36.5
click at [570, 629] on div "**********" at bounding box center [785, 345] width 1121 height 621
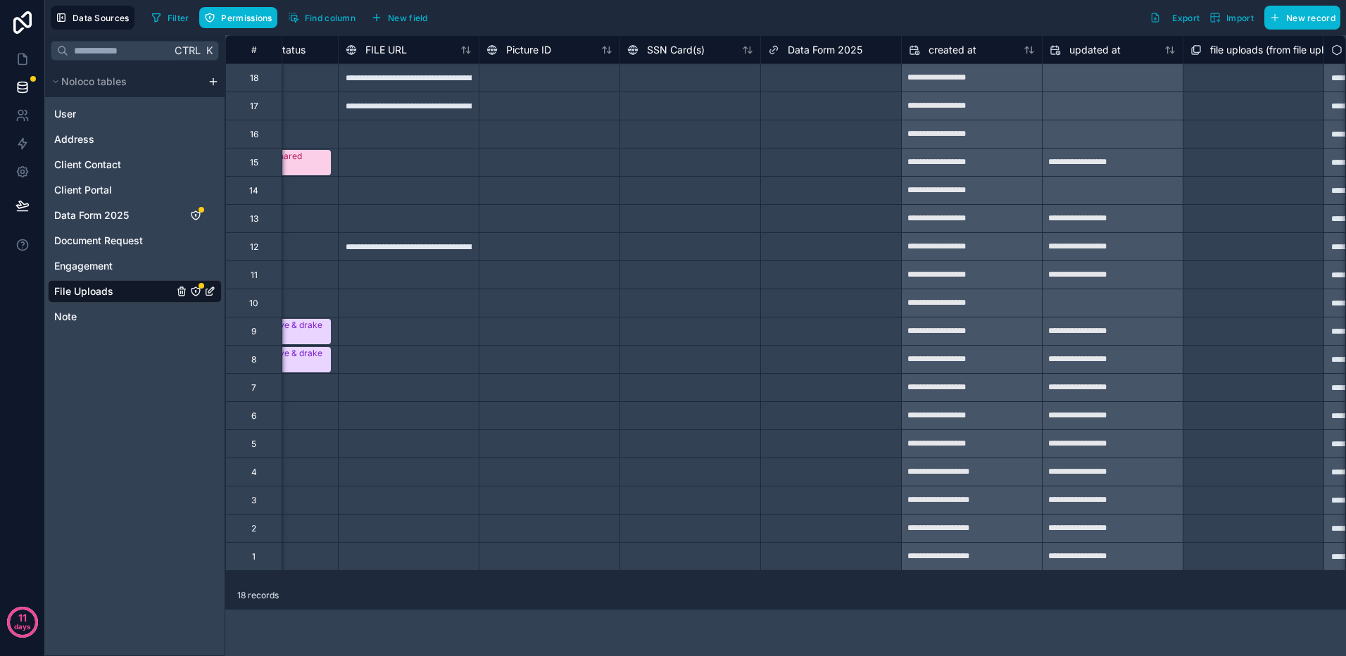
scroll to position [0, 1470]
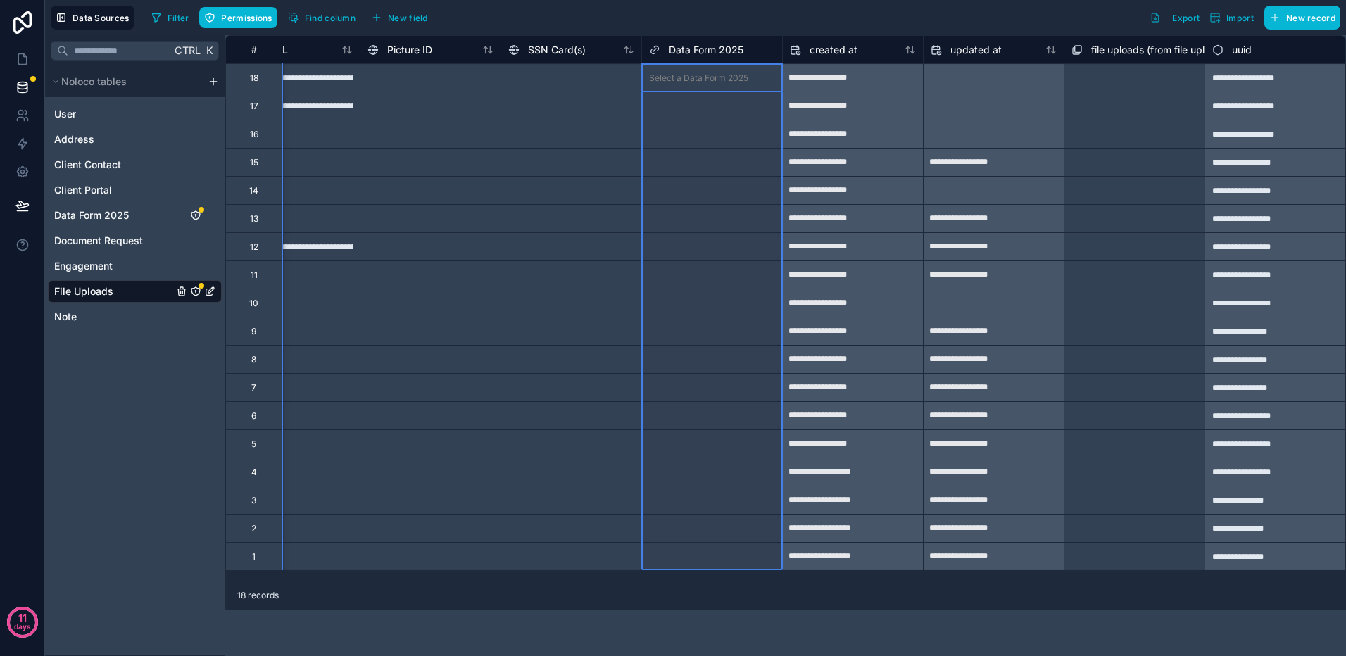
click at [678, 51] on span "Data Form 2025" at bounding box center [706, 50] width 75 height 14
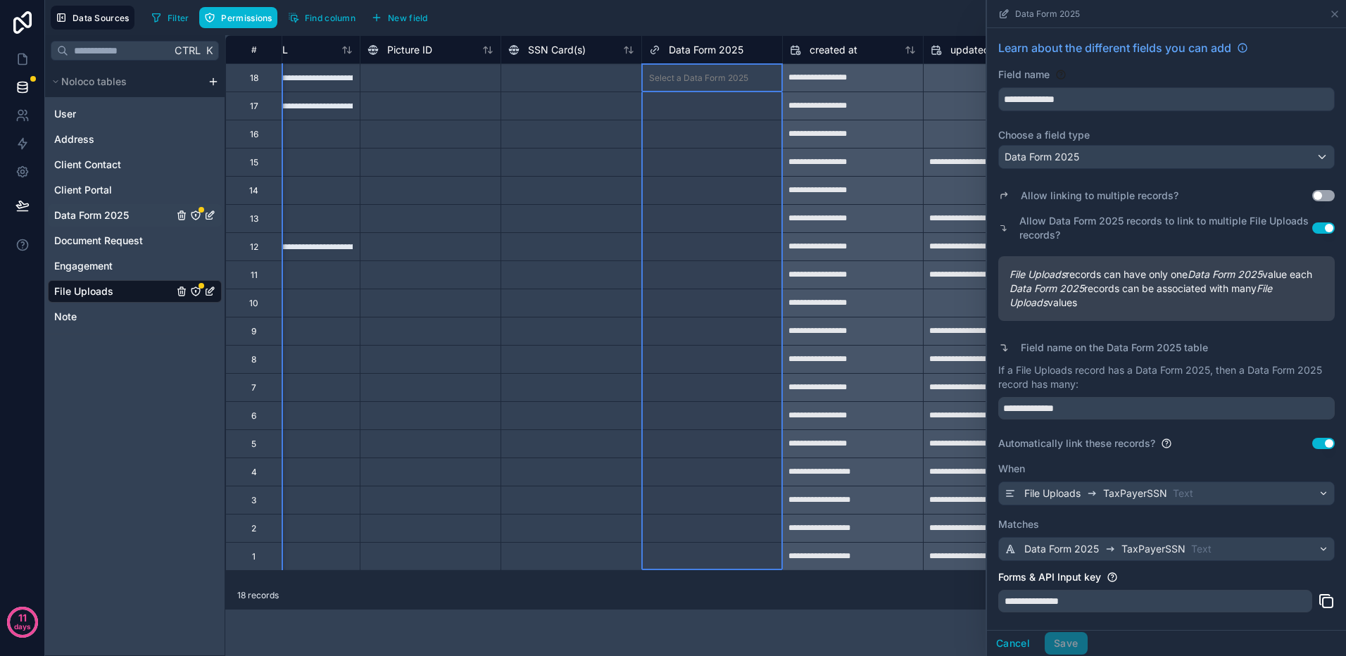
click at [106, 218] on span "Data Form 2025" at bounding box center [91, 215] width 75 height 14
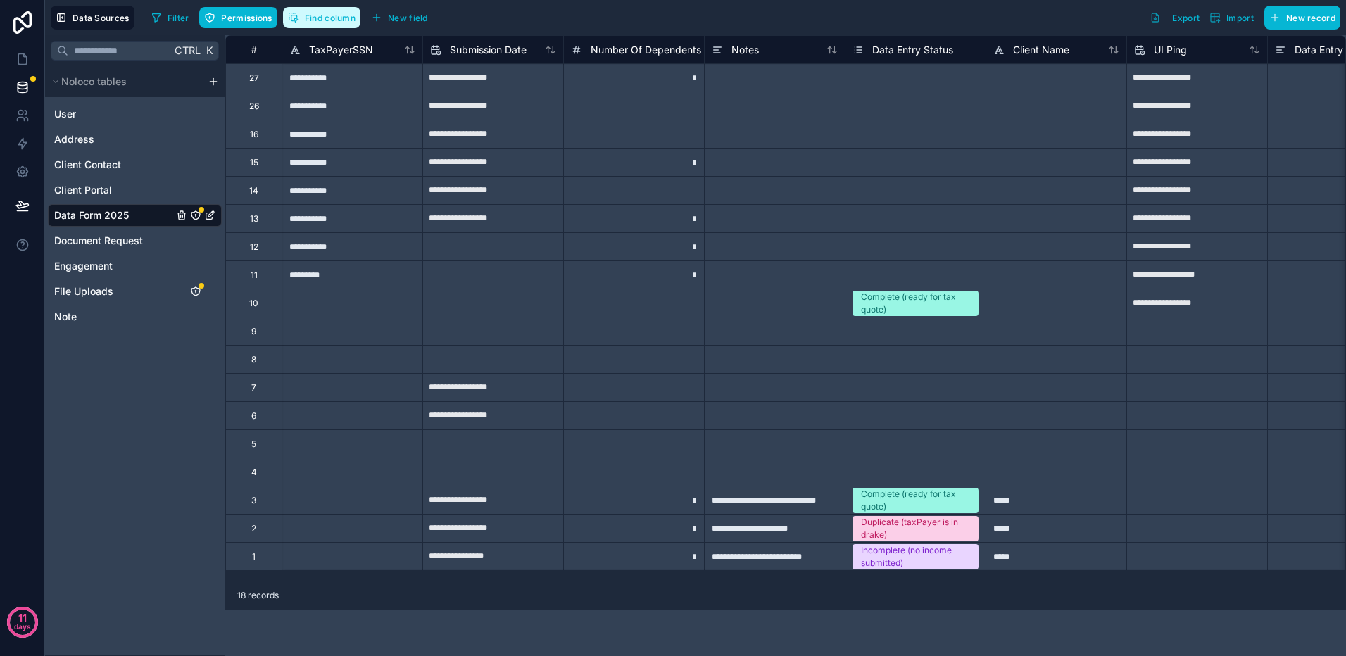
click at [332, 22] on span "Find column" at bounding box center [330, 18] width 51 height 11
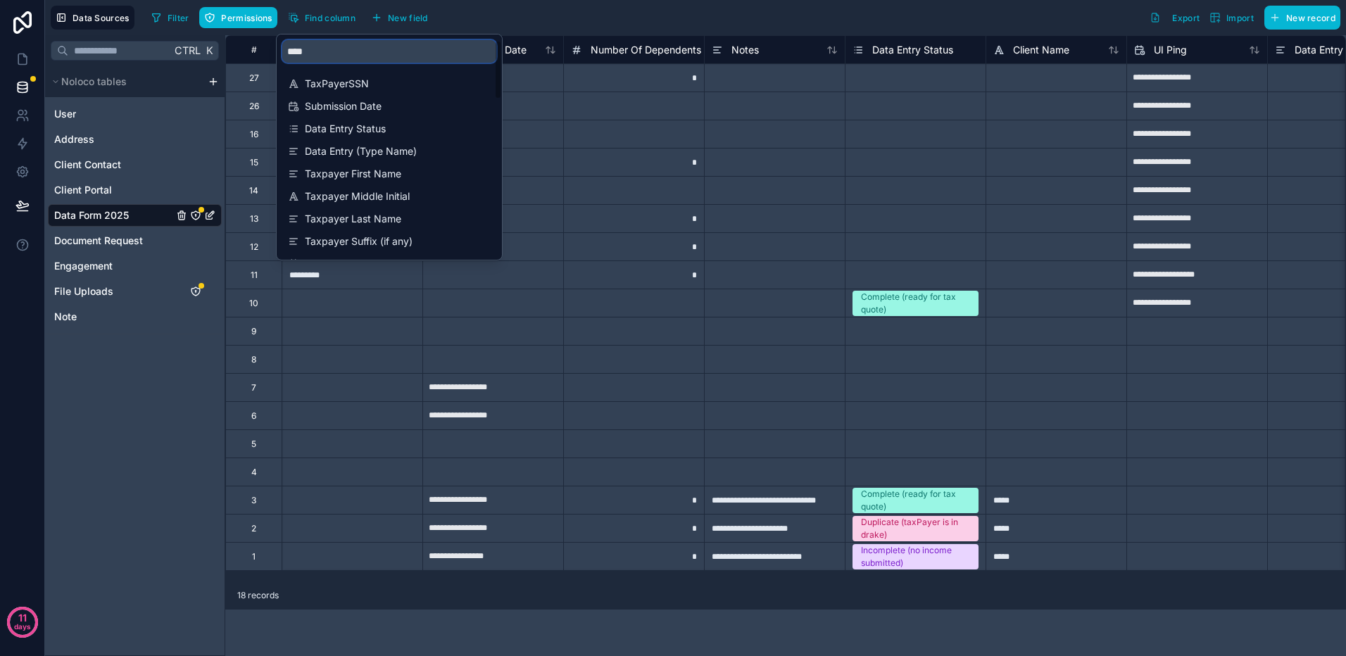
drag, startPoint x: 376, startPoint y: 58, endPoint x: 253, endPoint y: 58, distance: 123.2
click at [253, 58] on div "**********" at bounding box center [695, 328] width 1301 height 656
type input "*"
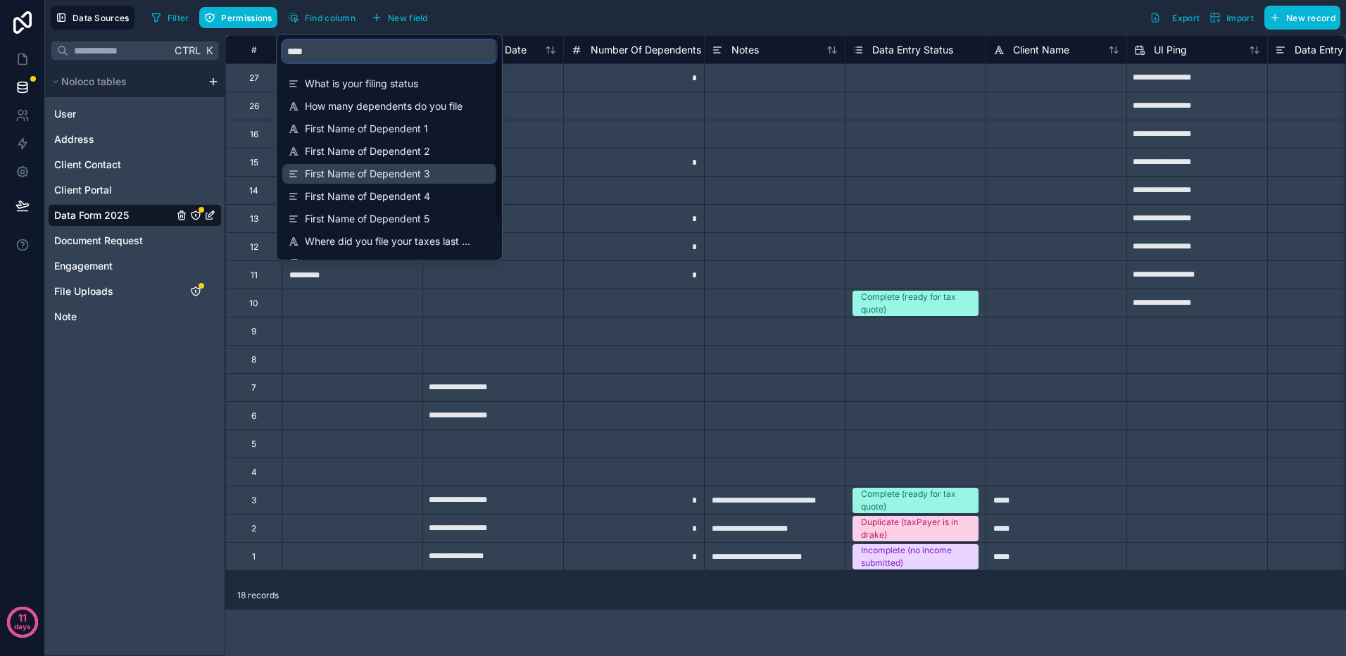
scroll to position [45, 0]
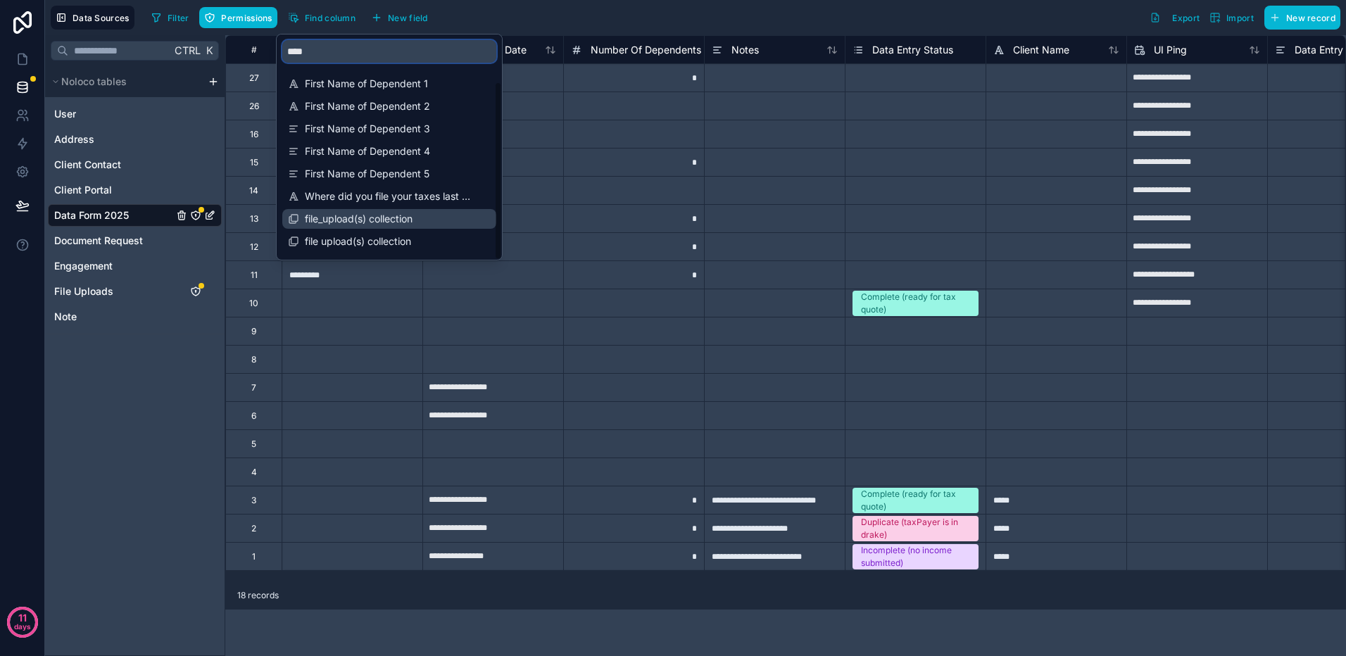
type input "****"
click at [403, 213] on span "file_upload(s) collection" at bounding box center [390, 219] width 170 height 14
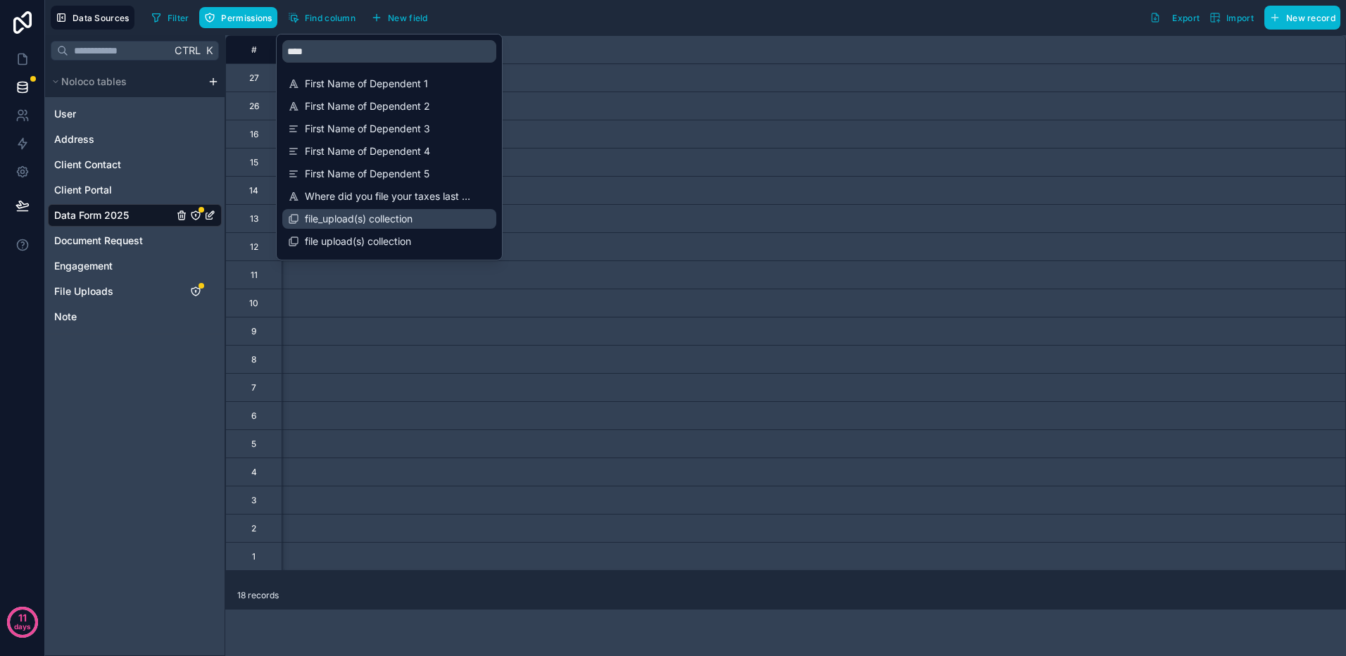
scroll to position [0, 14000]
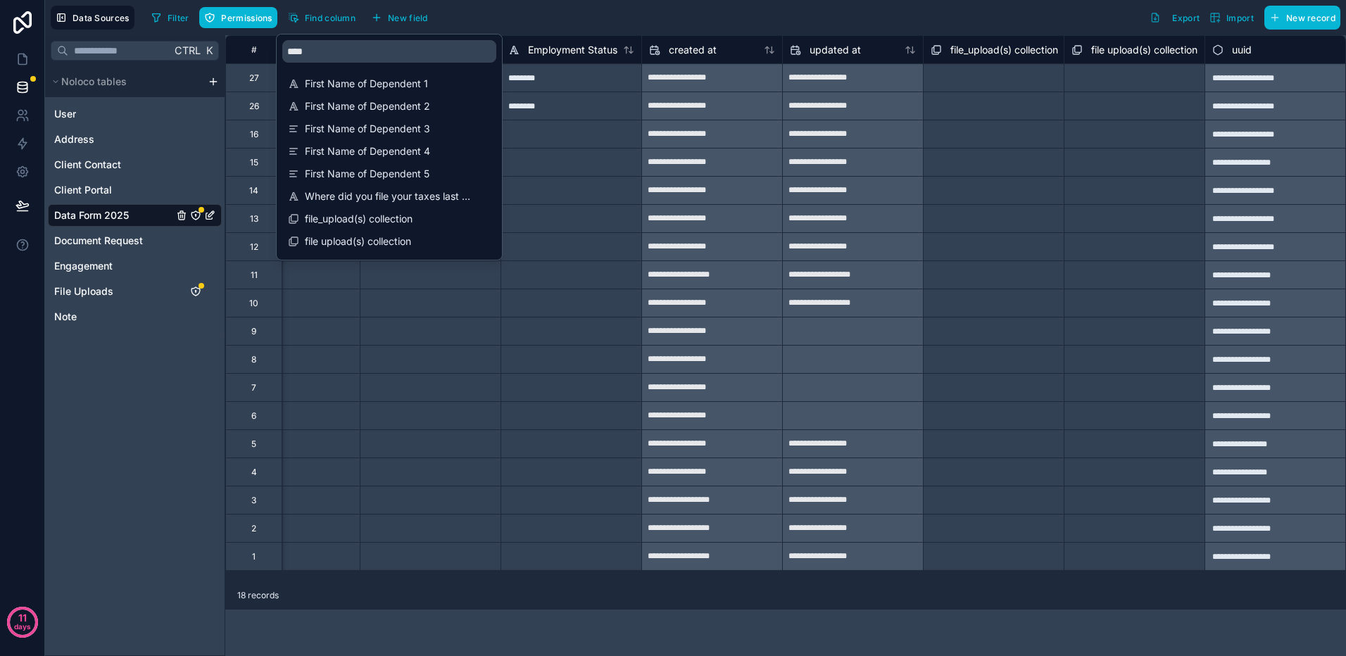
click at [1017, 622] on div "**********" at bounding box center [785, 345] width 1121 height 621
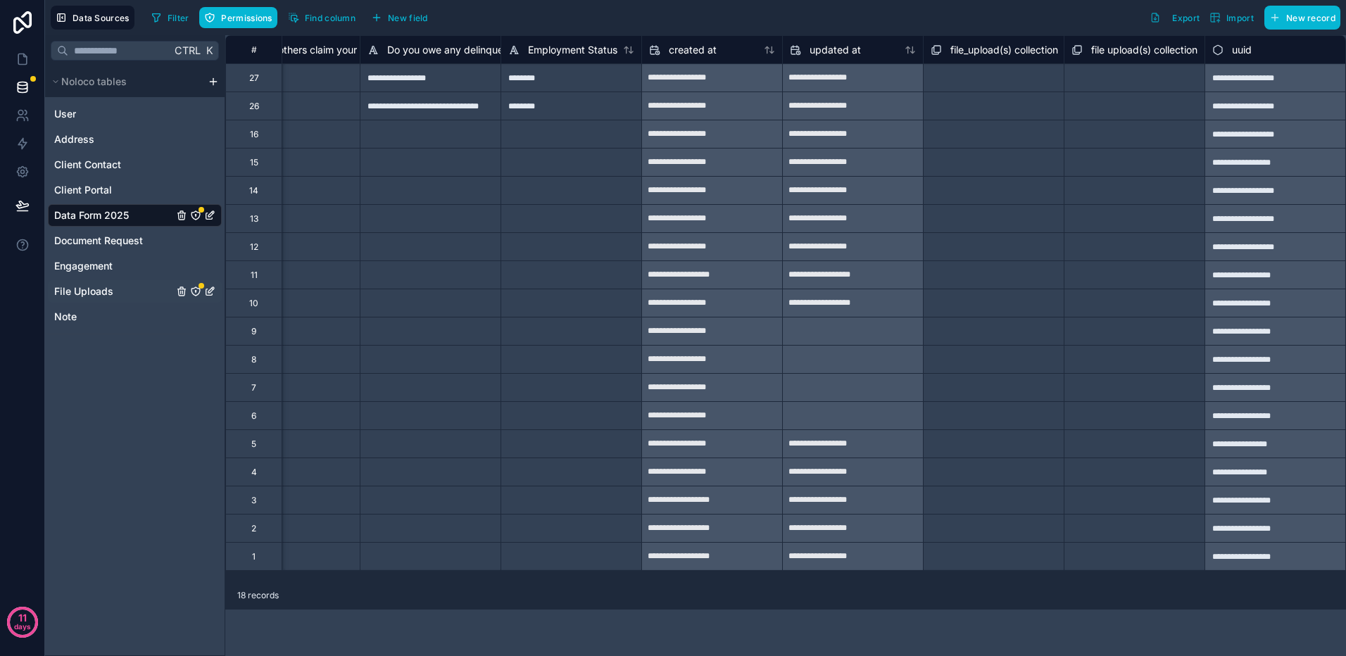
click at [80, 286] on span "File Uploads" at bounding box center [83, 291] width 59 height 14
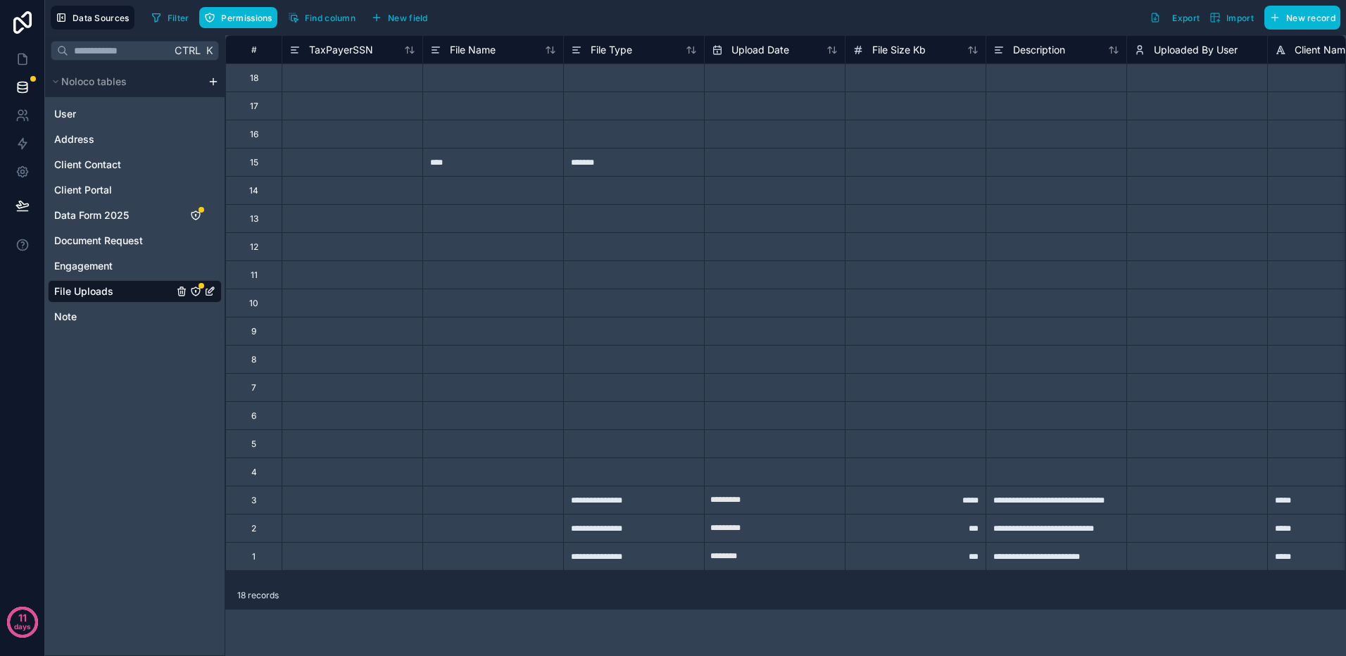
click at [209, 292] on icon "File Uploads" at bounding box center [209, 291] width 11 height 11
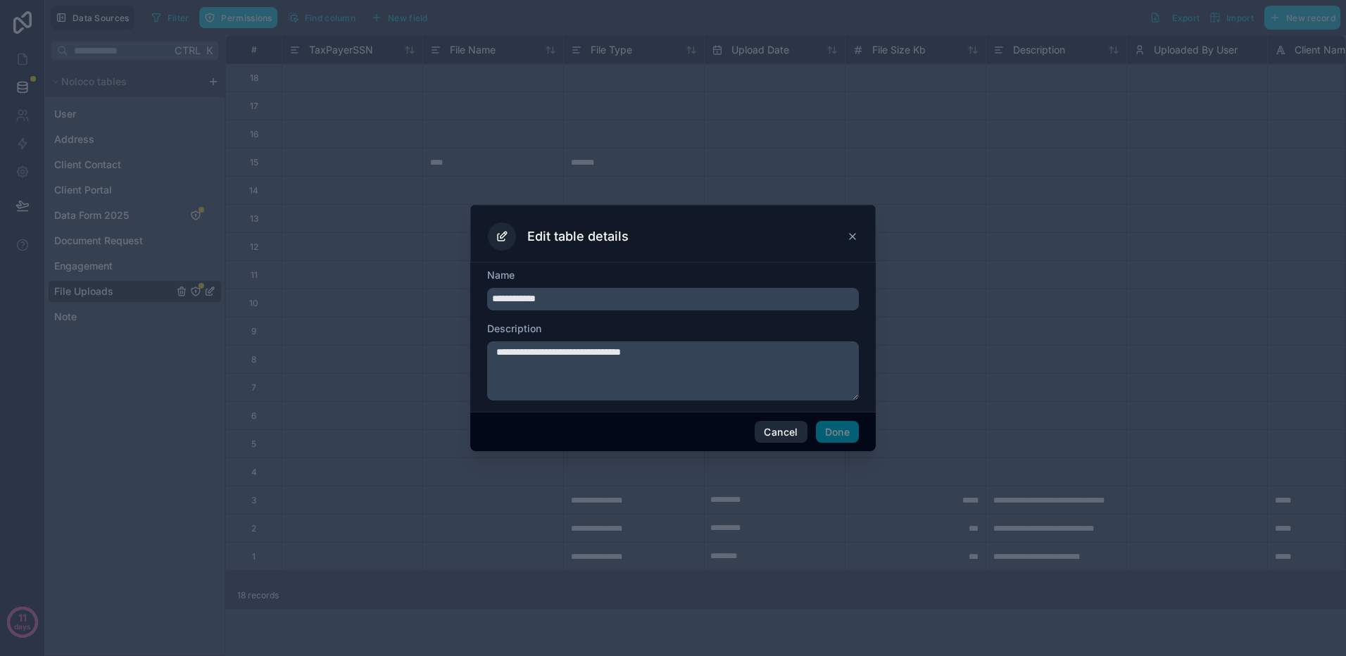
click at [762, 422] on button "Cancel" at bounding box center [781, 432] width 52 height 23
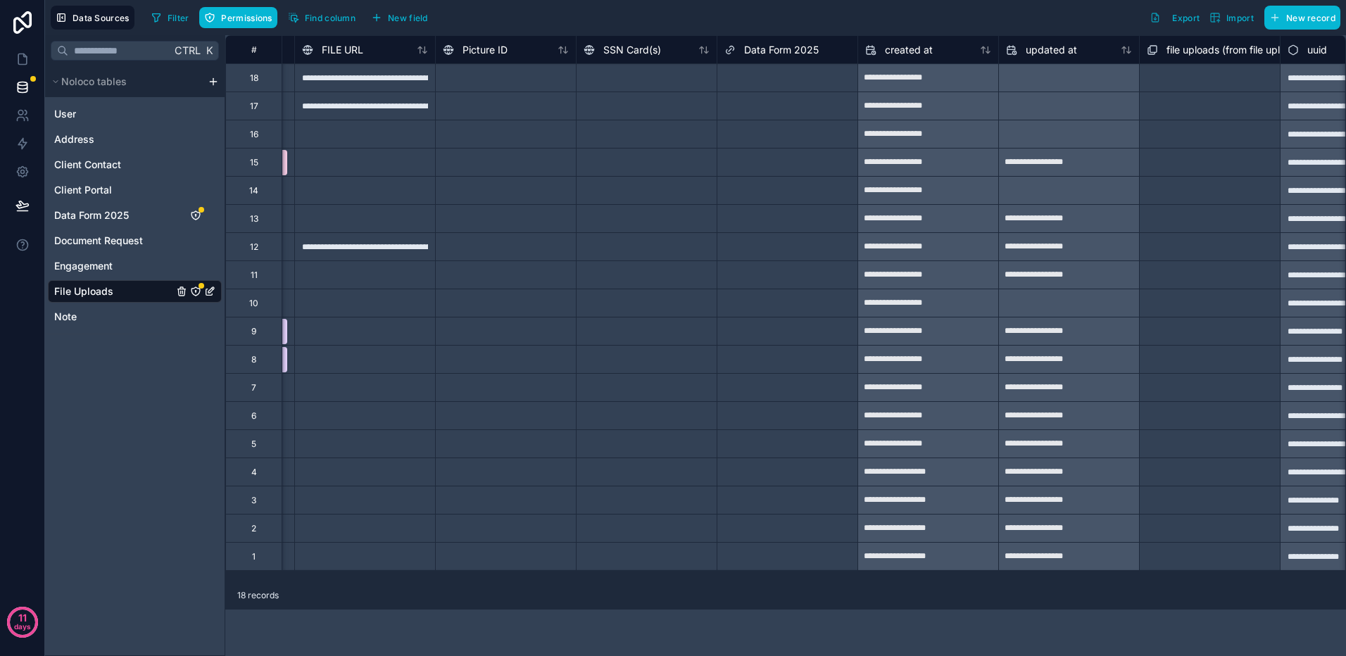
scroll to position [0, 1440]
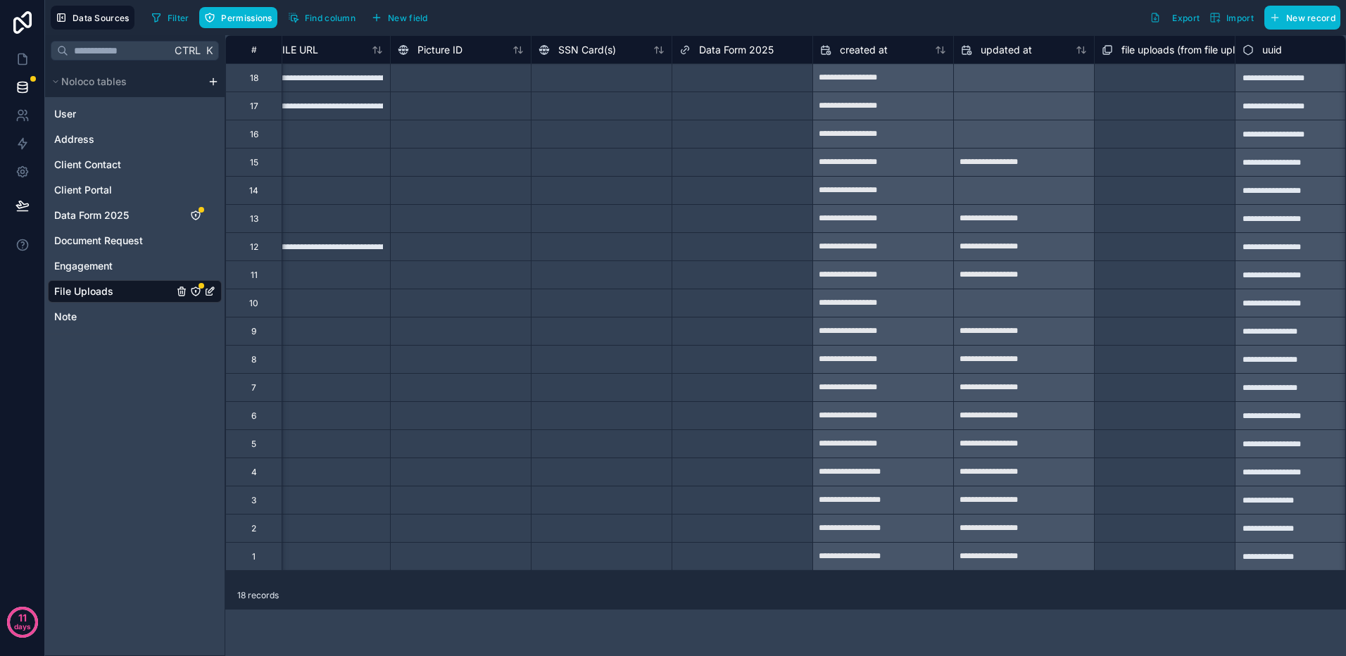
click at [1154, 69] on div "Select a file uploads (from file upload) collection" at bounding box center [1165, 79] width 126 height 23
click at [1143, 78] on div "Select a file uploads (from file upload) collection" at bounding box center [1164, 79] width 123 height 23
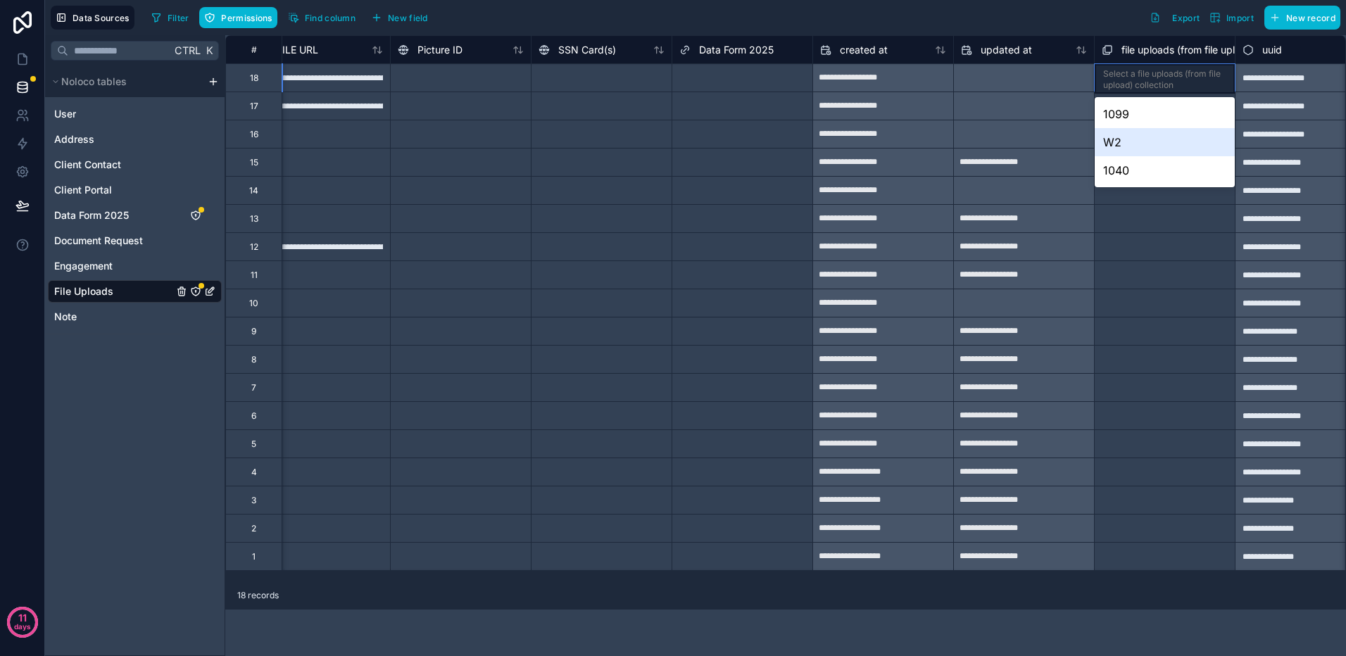
click at [1112, 120] on div "1099" at bounding box center [1165, 114] width 140 height 28
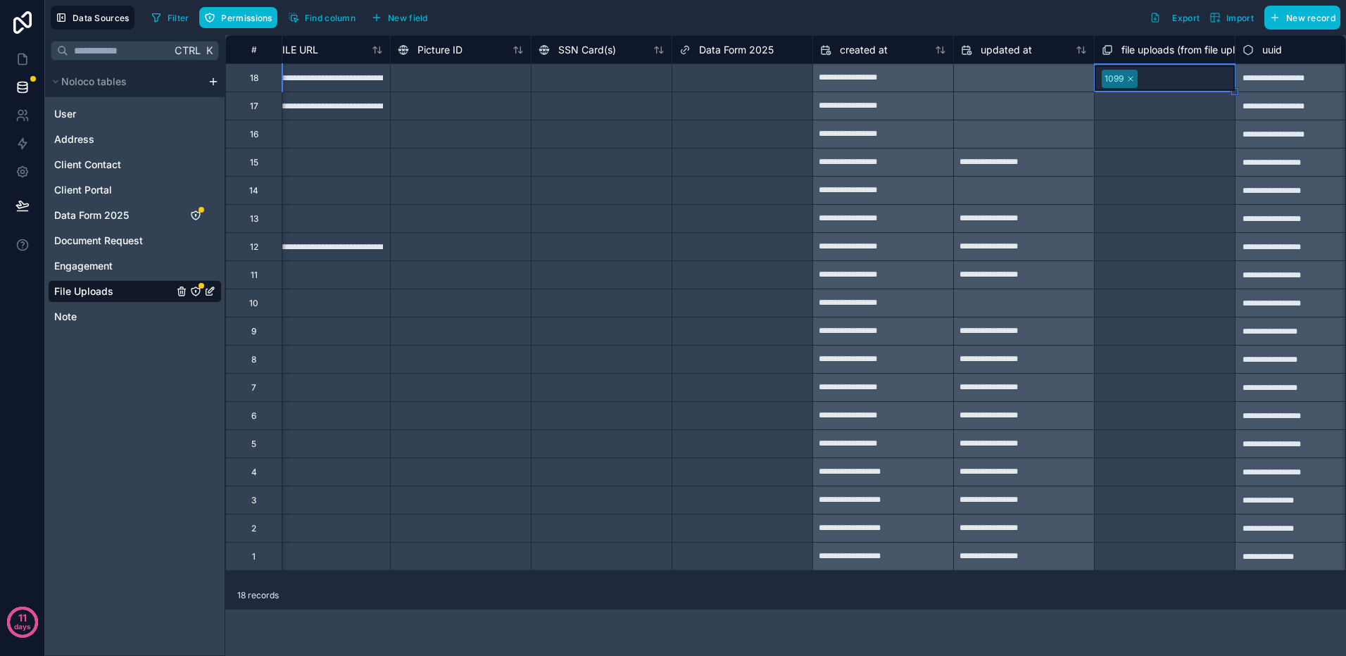
click at [1190, 51] on span "file uploads (from file upload) collection" at bounding box center [1211, 50] width 181 height 14
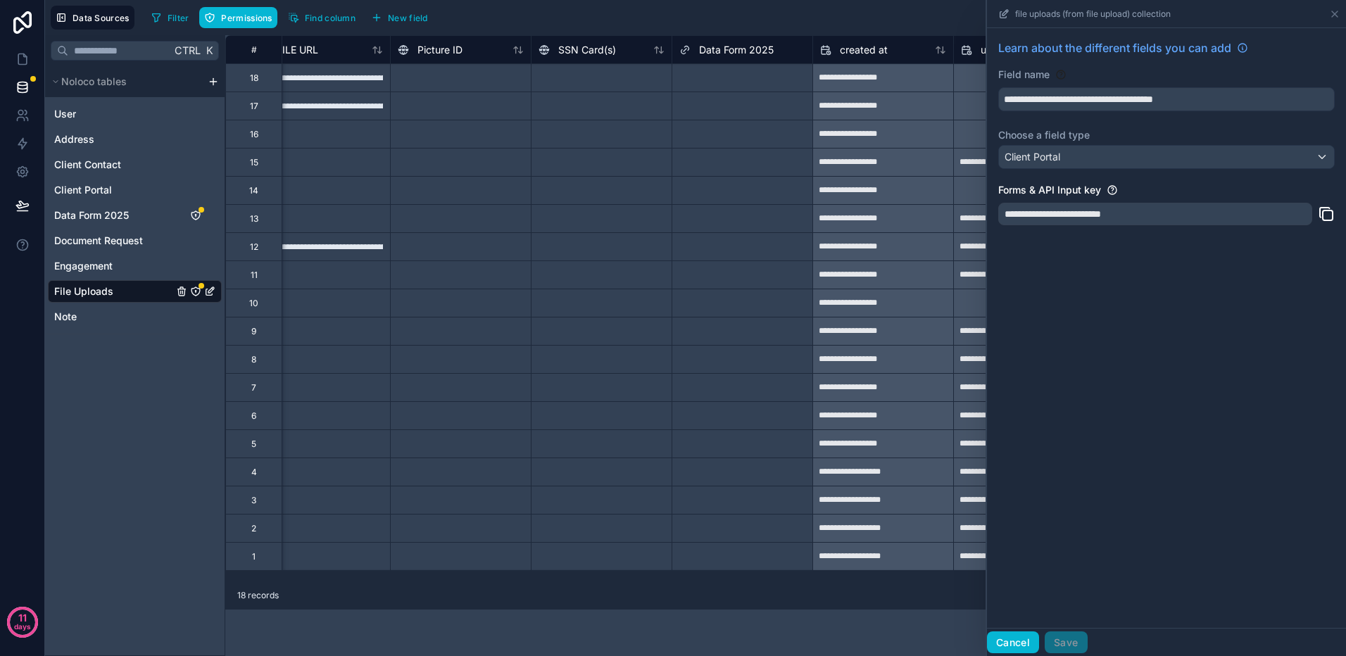
click at [1013, 638] on button "Cancel" at bounding box center [1013, 642] width 52 height 23
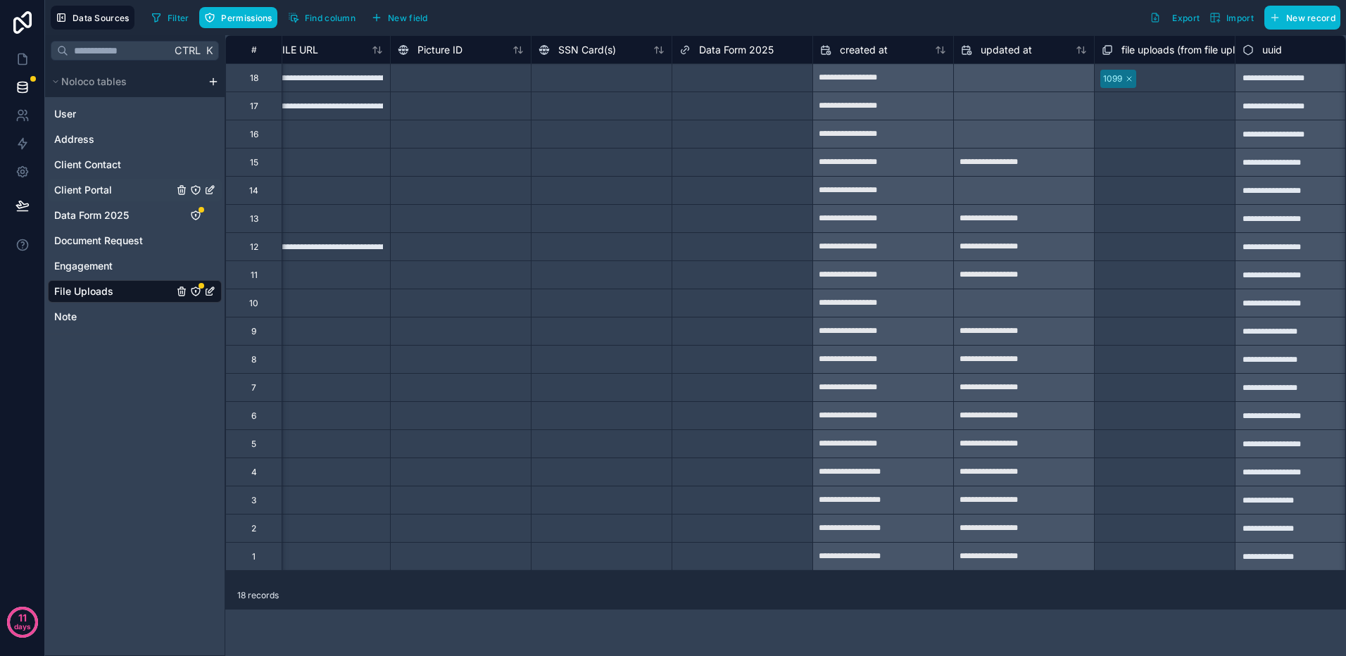
click at [100, 187] on span "Client Portal" at bounding box center [83, 190] width 58 height 14
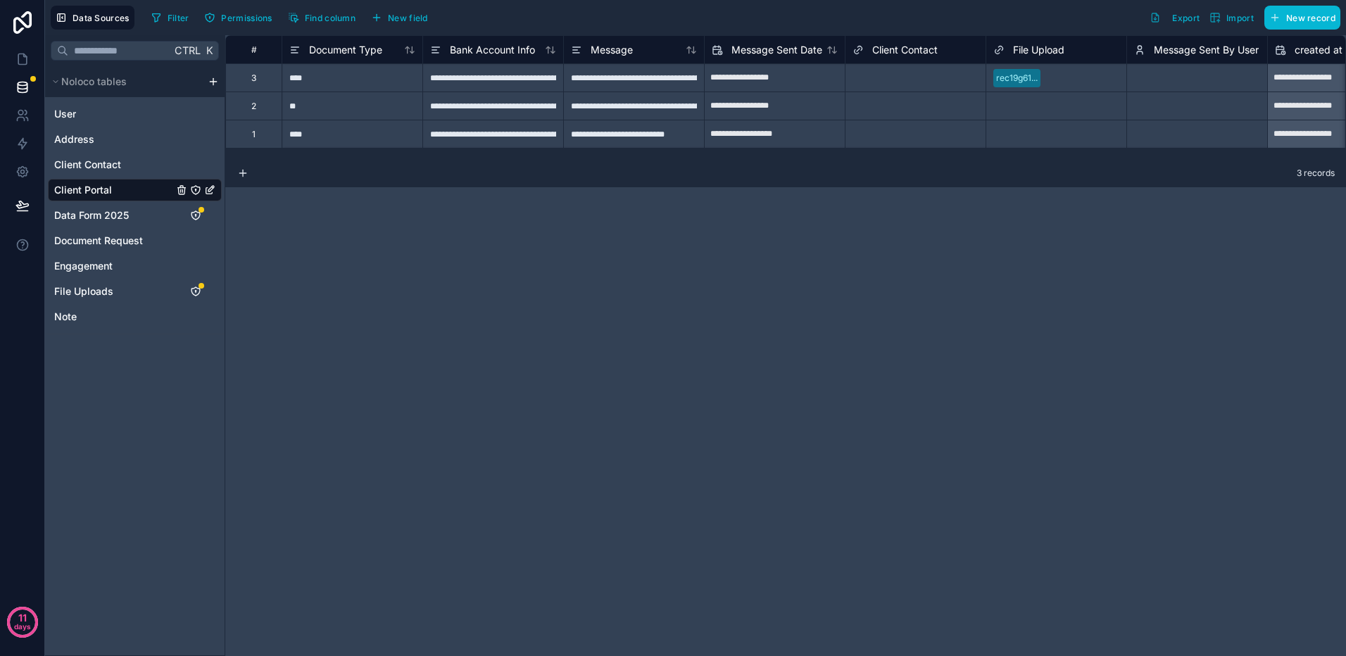
click at [524, 484] on div "**********" at bounding box center [785, 345] width 1121 height 621
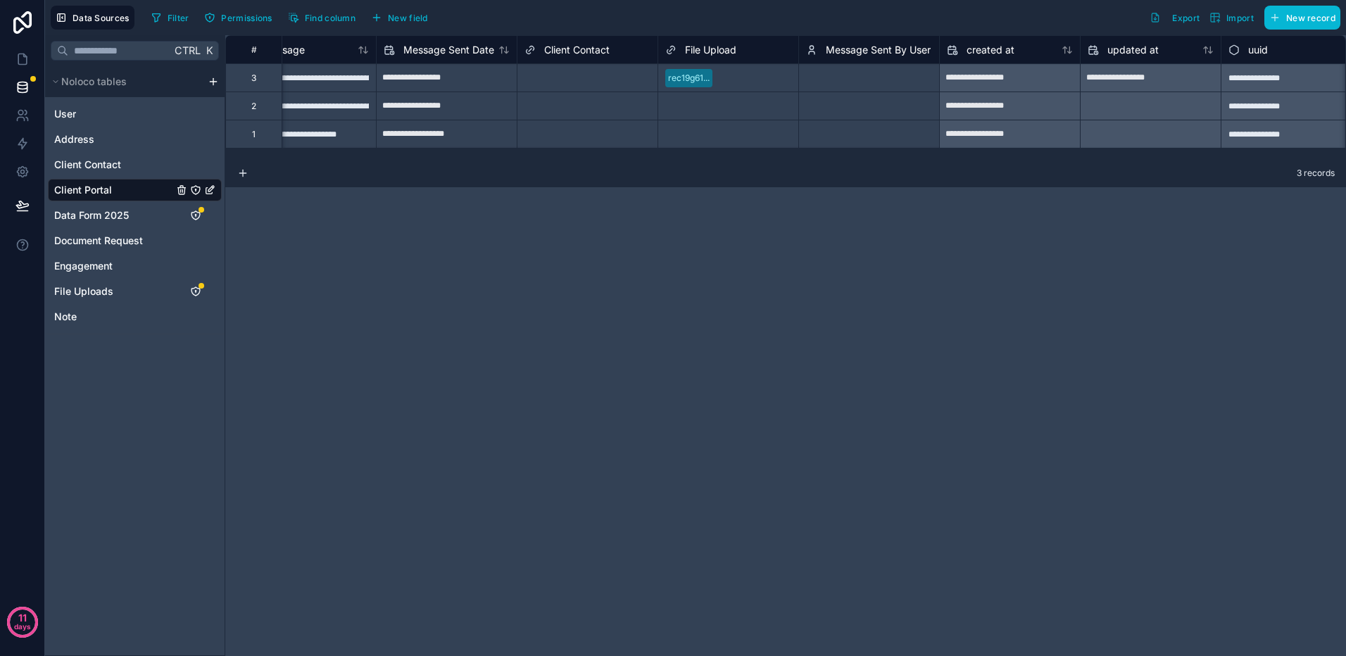
scroll to position [0, 344]
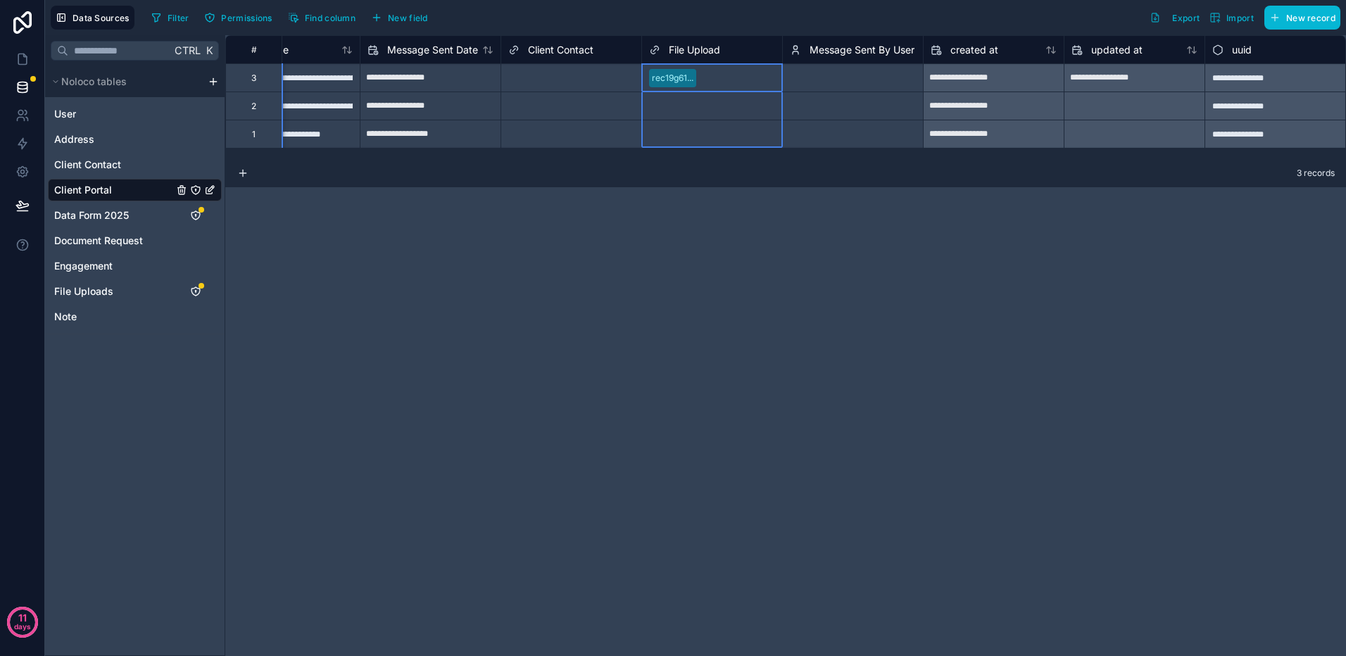
click at [697, 56] on span "File Upload" at bounding box center [694, 50] width 51 height 14
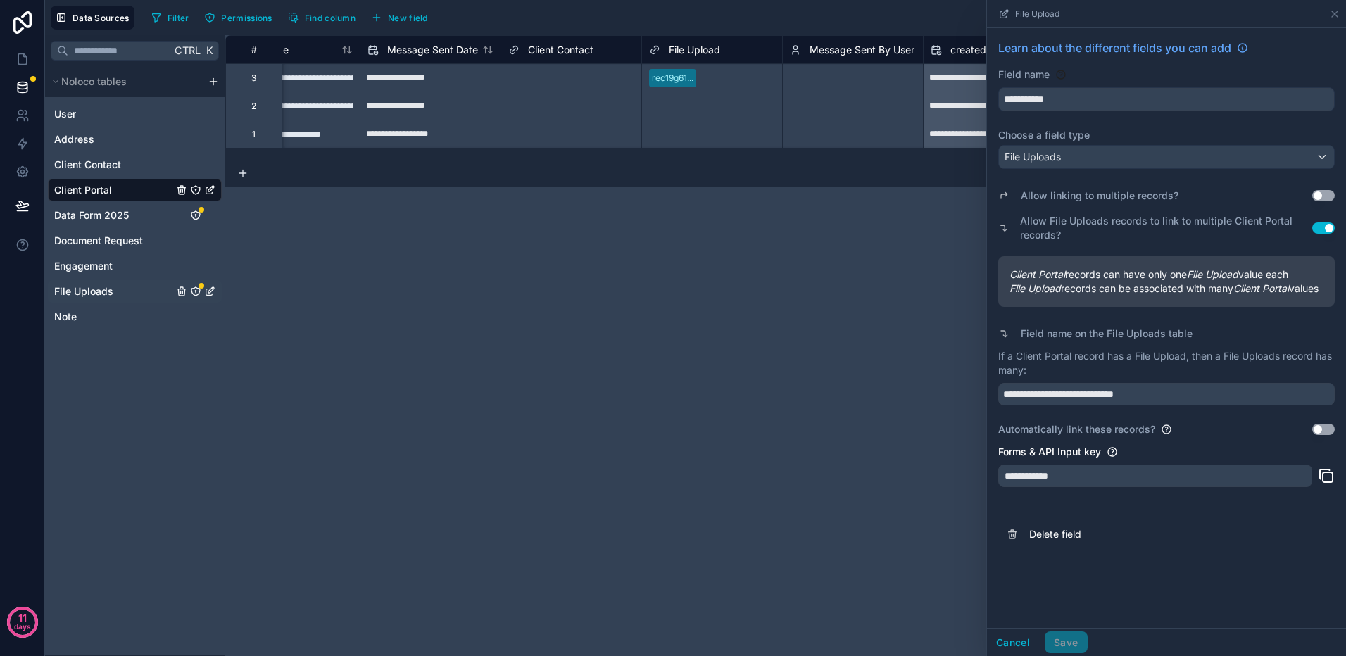
click at [103, 292] on span "File Uploads" at bounding box center [83, 291] width 59 height 14
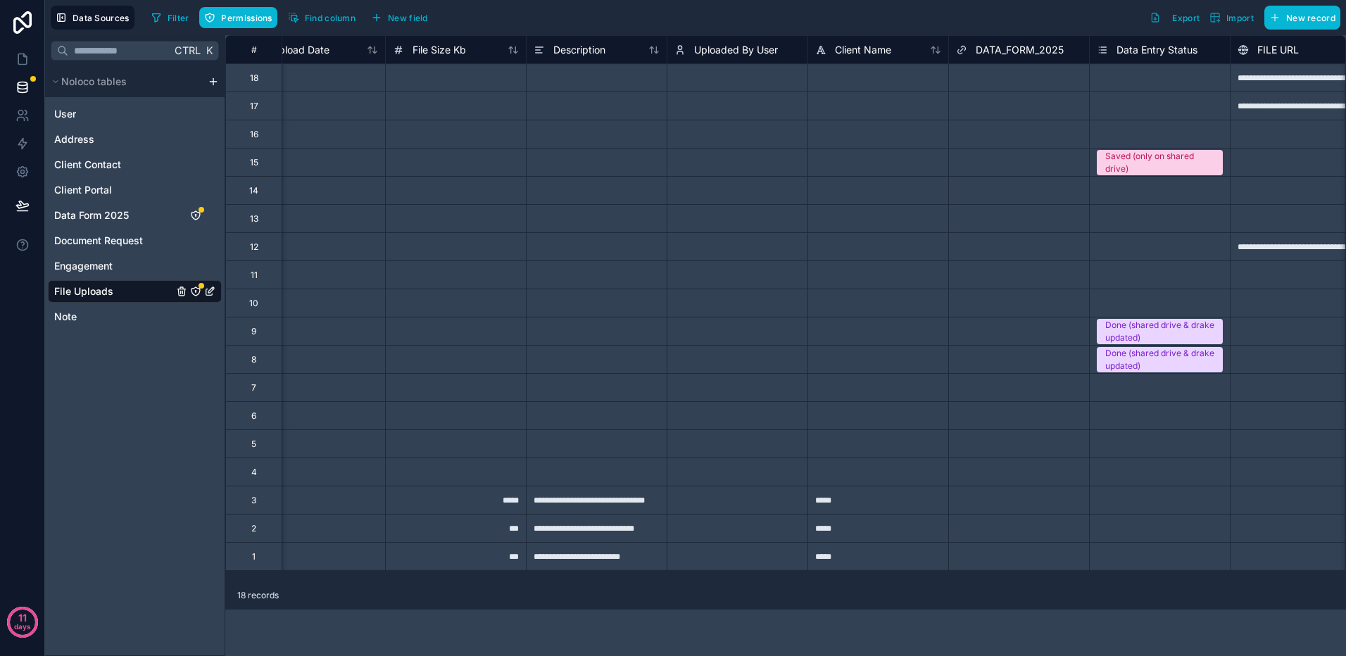
scroll to position [0, 706]
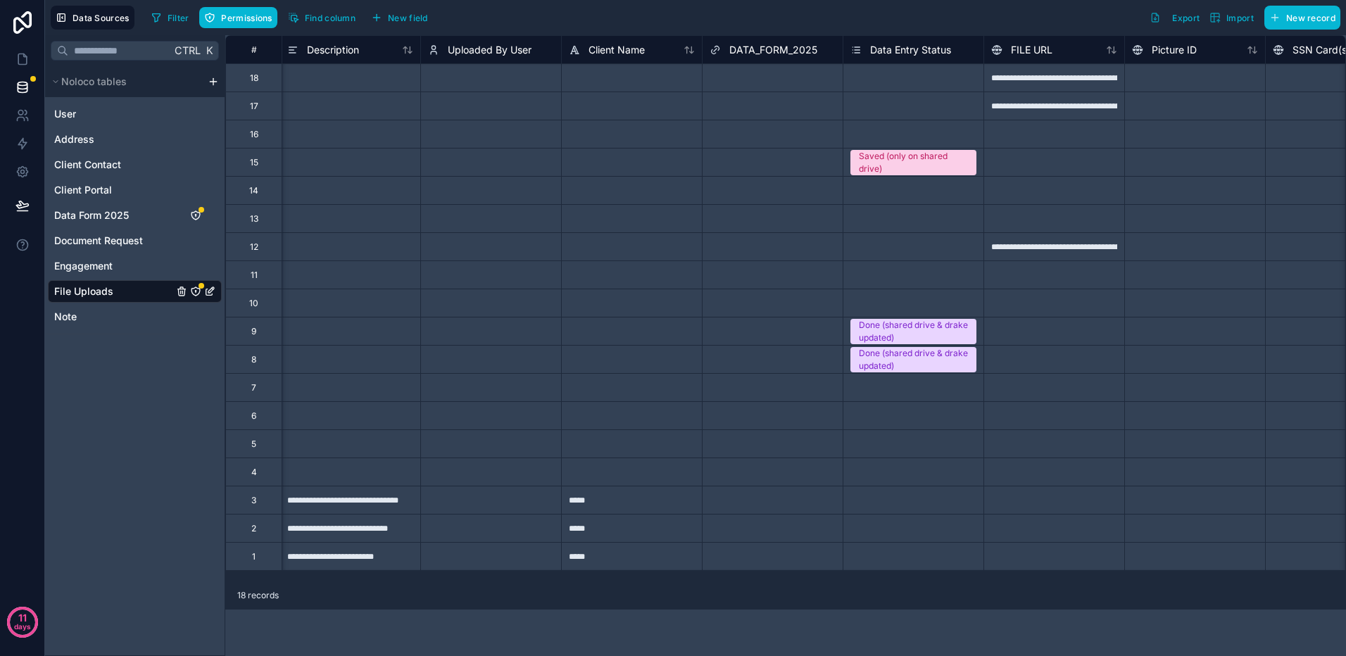
click at [773, 51] on span "DATA_FORM_2025" at bounding box center [773, 50] width 88 height 14
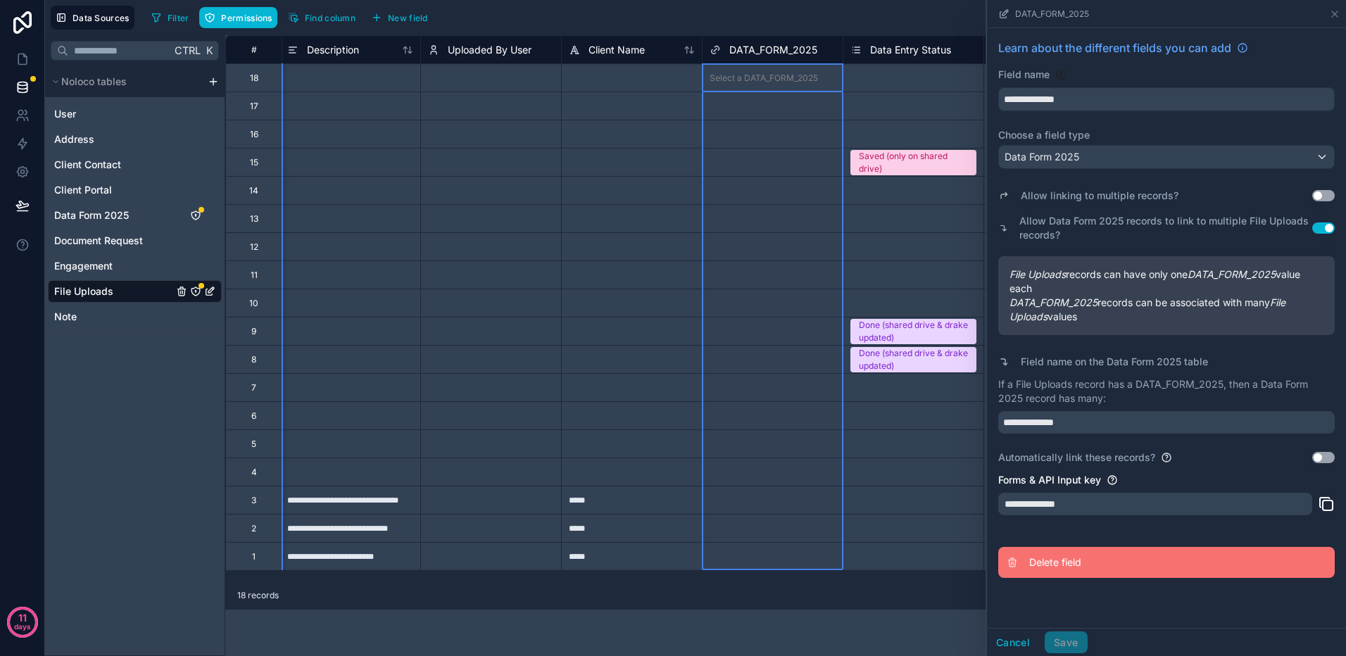
click at [1068, 556] on span "Delete field" at bounding box center [1130, 562] width 203 height 14
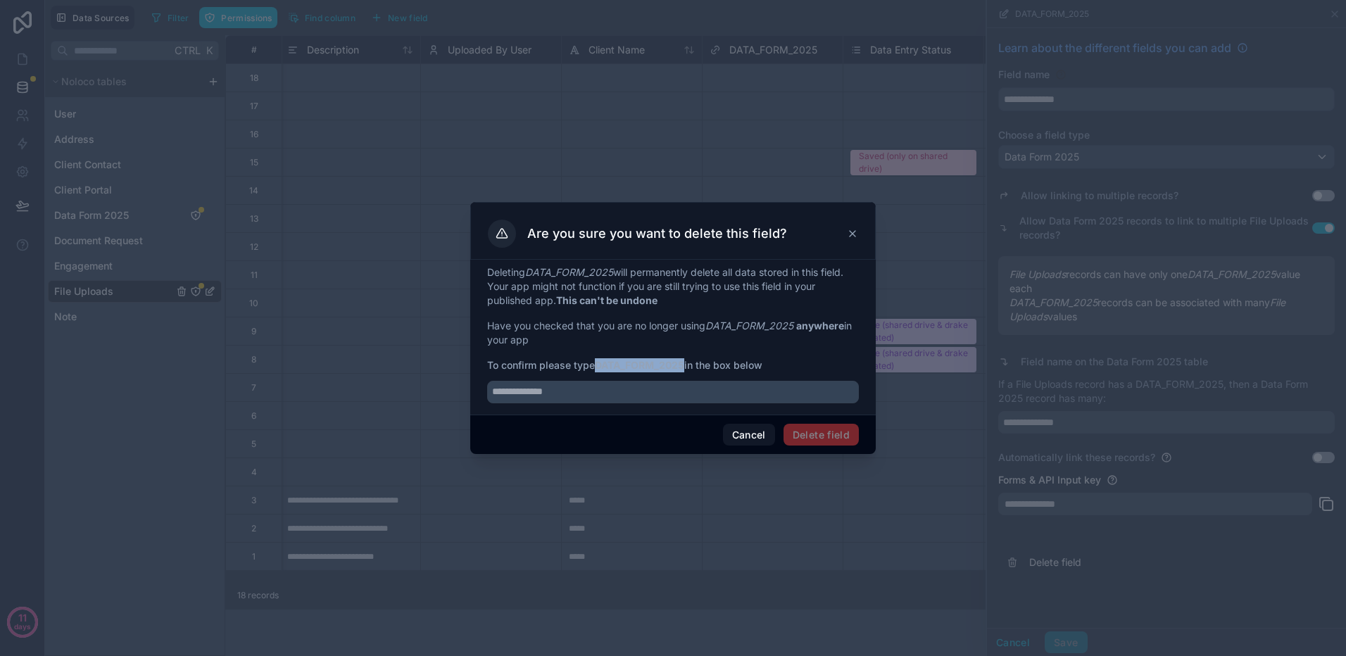
drag, startPoint x: 661, startPoint y: 369, endPoint x: 600, endPoint y: 369, distance: 61.2
click at [600, 369] on strong "DATA_FORM_2025" at bounding box center [639, 365] width 89 height 12
click at [587, 392] on input "text" at bounding box center [673, 392] width 372 height 23
drag, startPoint x: 587, startPoint y: 392, endPoint x: 494, endPoint y: 392, distance: 92.9
click at [494, 392] on input "text" at bounding box center [673, 392] width 372 height 23
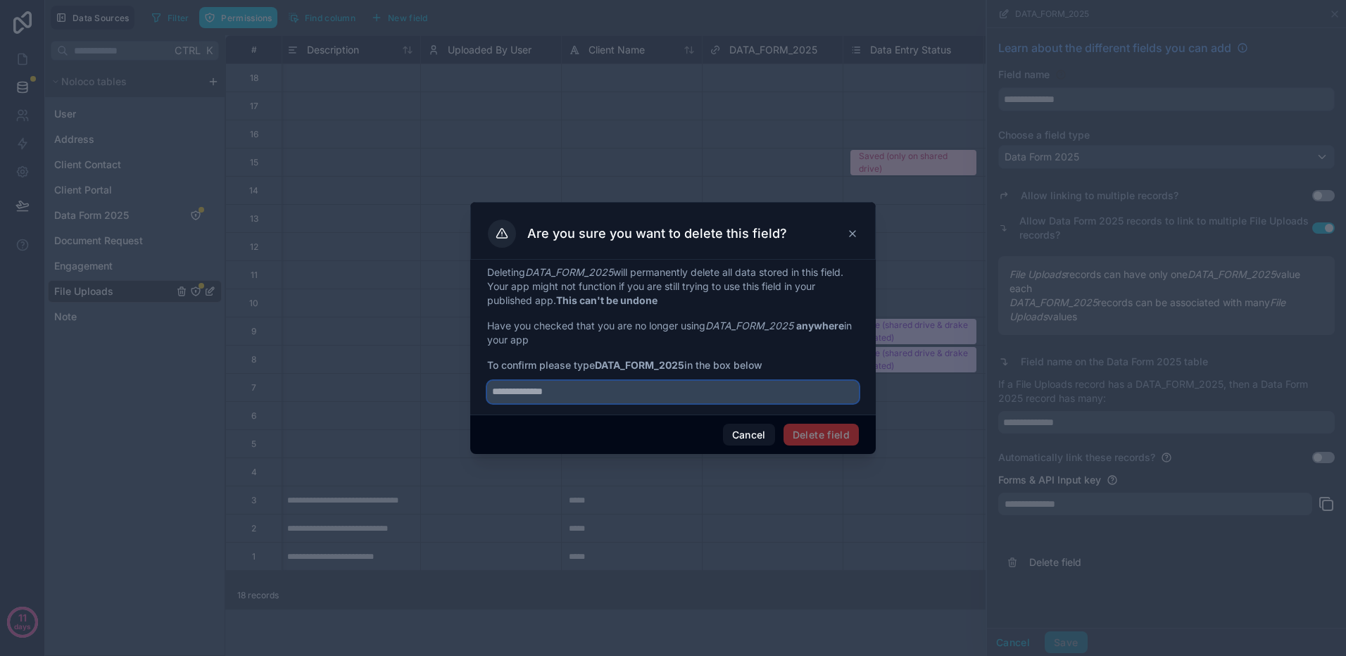
paste input "**********"
type input "**********"
click at [826, 427] on button "Delete field" at bounding box center [820, 435] width 75 height 23
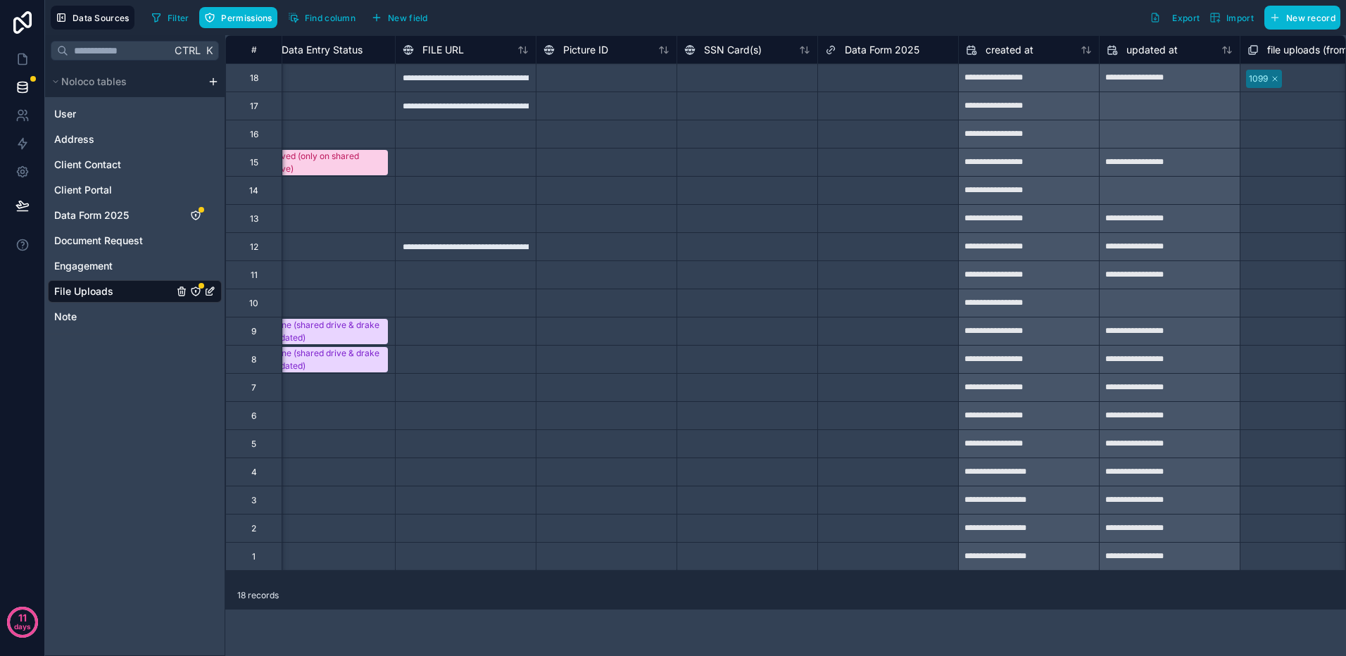
scroll to position [0, 1190]
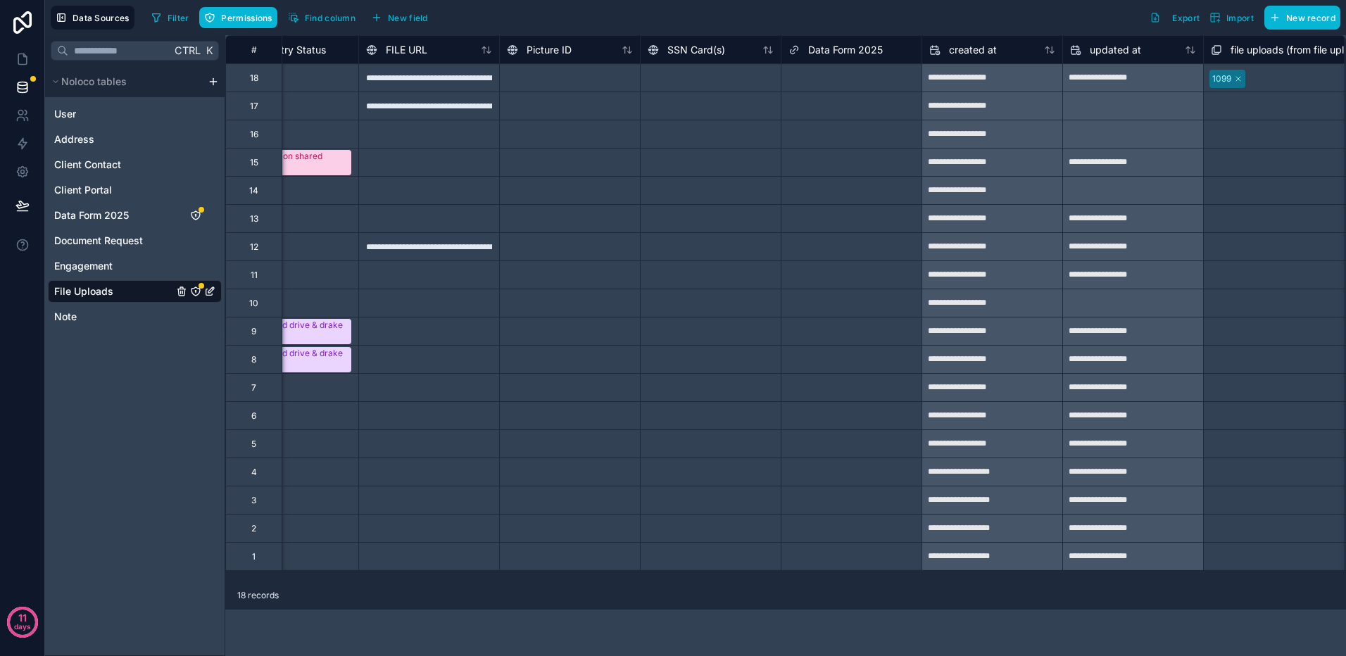
click at [849, 49] on span "Data Form 2025" at bounding box center [845, 50] width 75 height 14
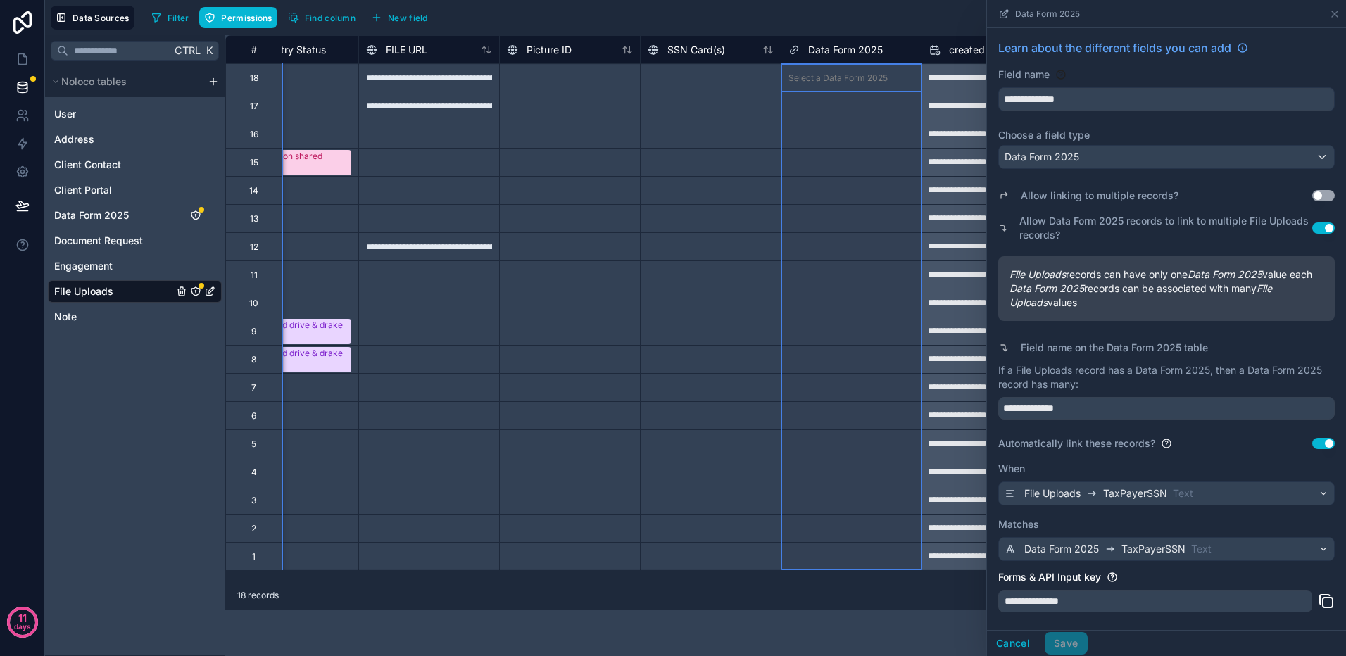
scroll to position [70, 0]
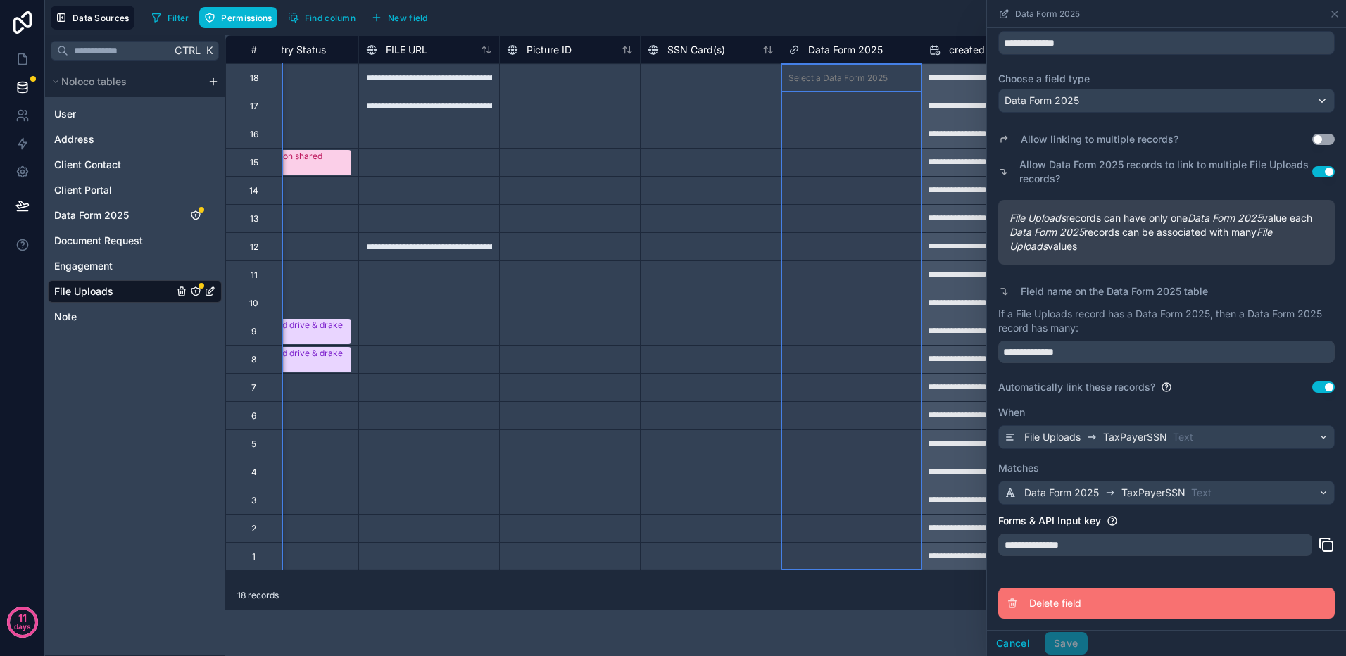
click at [1054, 600] on span "Delete field" at bounding box center [1130, 603] width 203 height 14
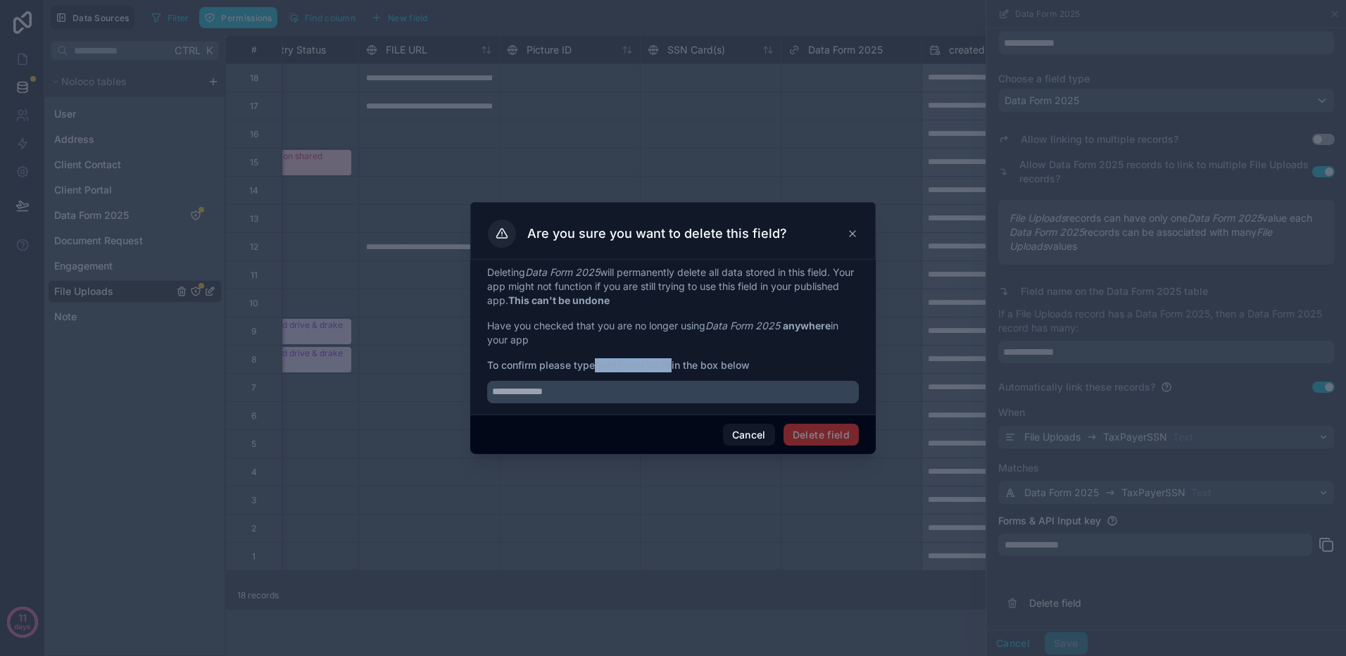
drag, startPoint x: 674, startPoint y: 363, endPoint x: 599, endPoint y: 358, distance: 75.5
click at [599, 359] on strong "Data Form 2025" at bounding box center [633, 365] width 77 height 12
copy strong "Data Form 2025"
click at [564, 391] on input "text" at bounding box center [673, 392] width 372 height 23
paste input "**********"
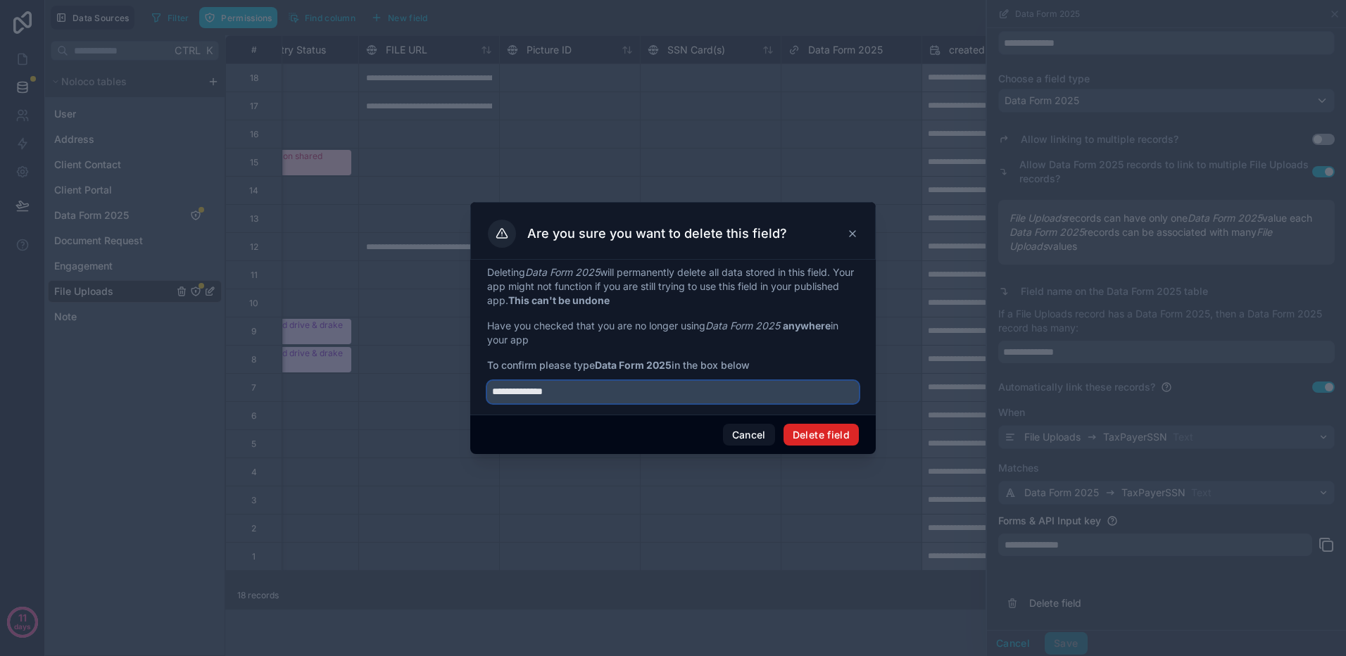
type input "**********"
click at [836, 431] on button "Delete field" at bounding box center [820, 435] width 75 height 23
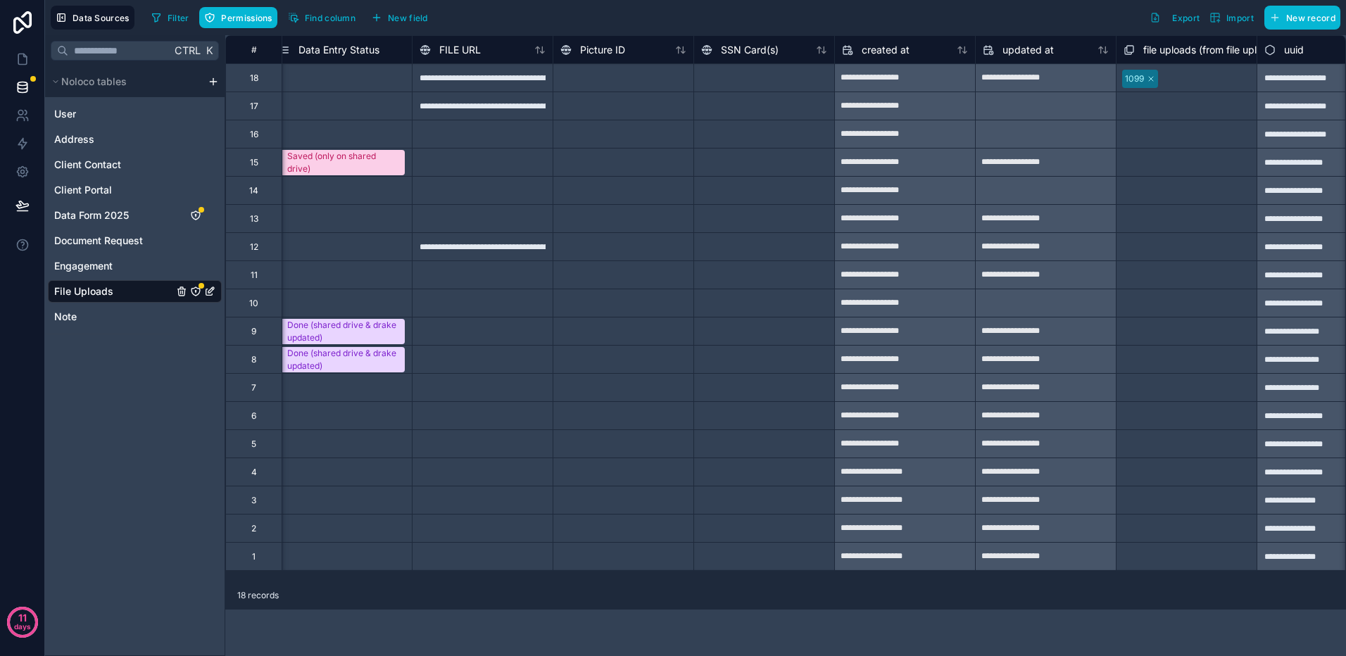
scroll to position [0, 1189]
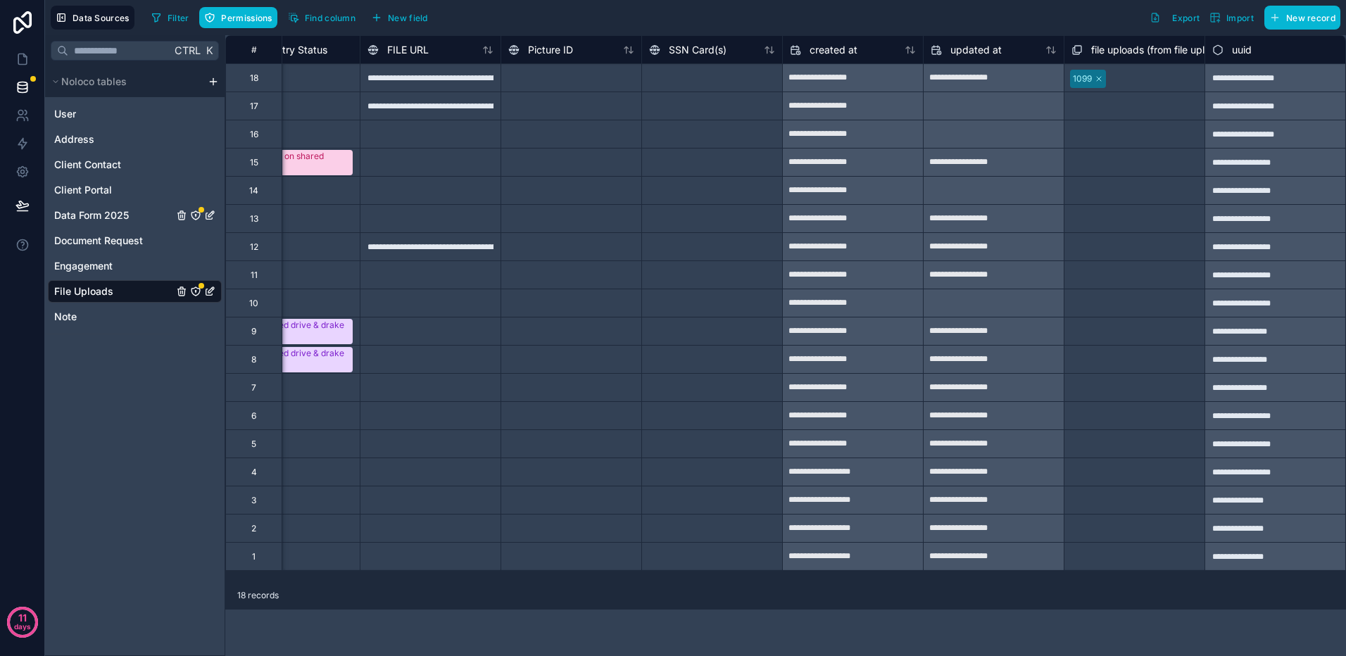
drag, startPoint x: 111, startPoint y: 211, endPoint x: 695, endPoint y: 261, distance: 587.1
click at [111, 211] on span "Data Form 2025" at bounding box center [91, 215] width 75 height 14
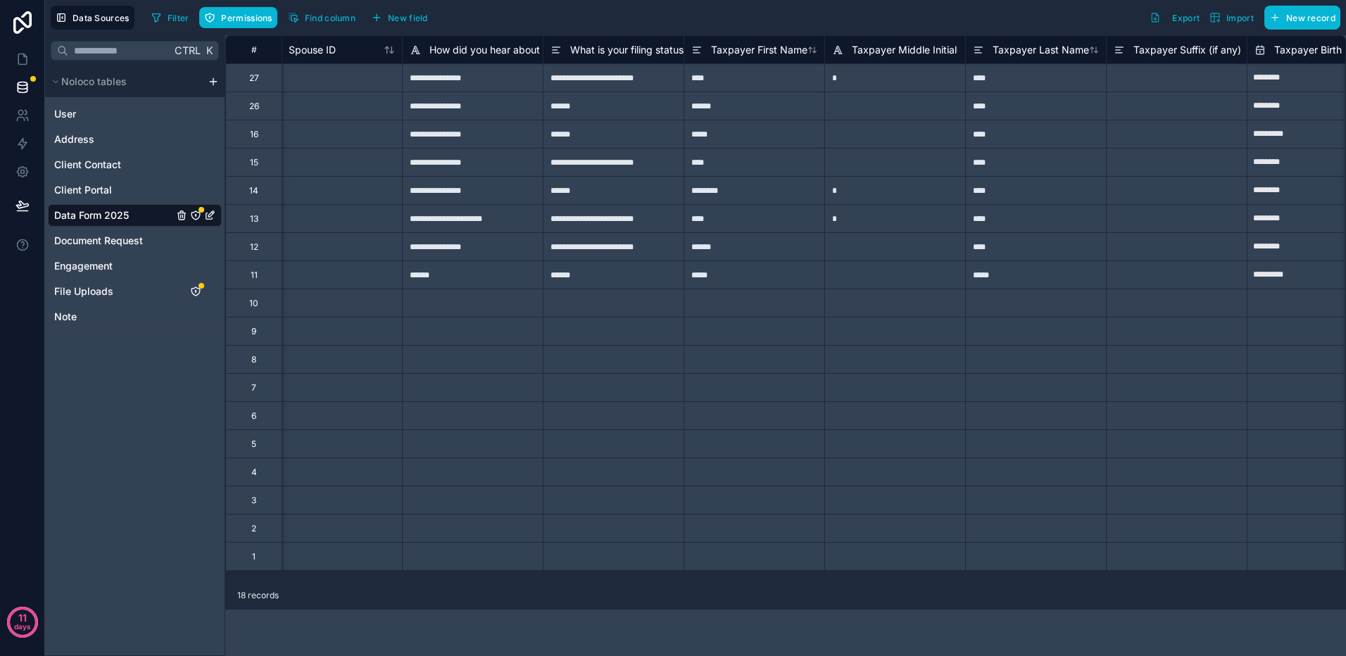
scroll to position [0, 1306]
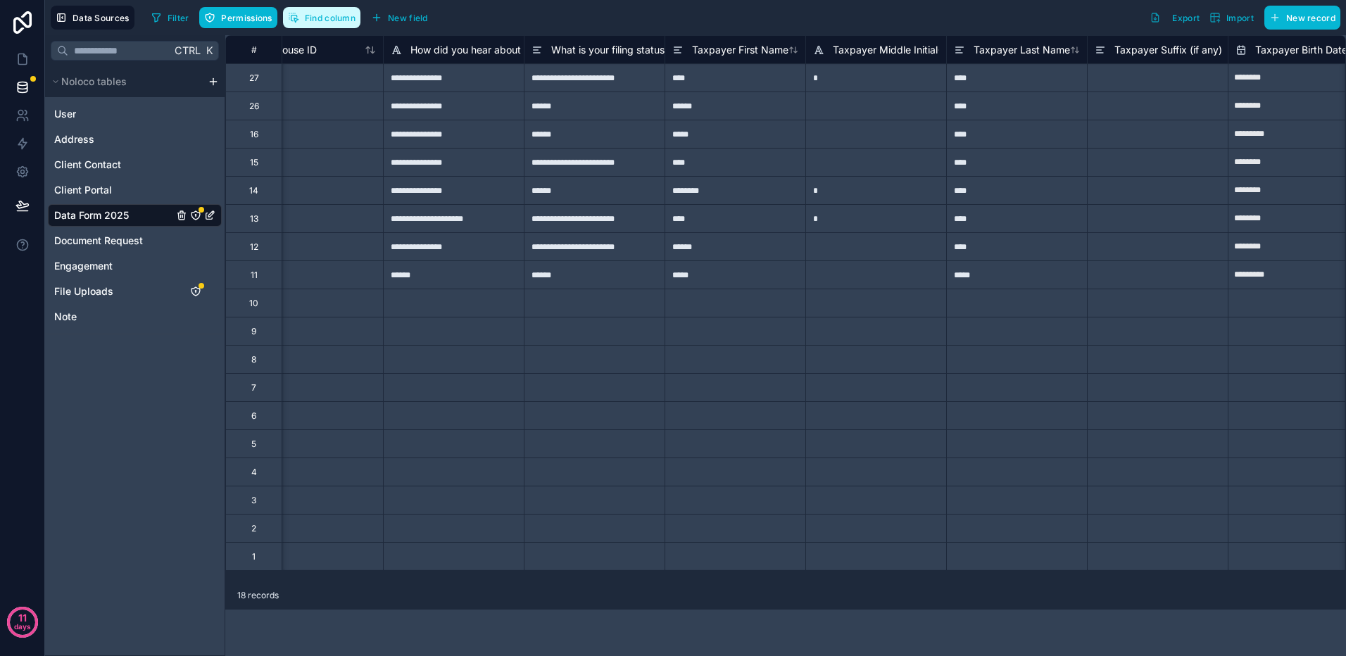
click at [342, 16] on span "Find column" at bounding box center [330, 18] width 51 height 11
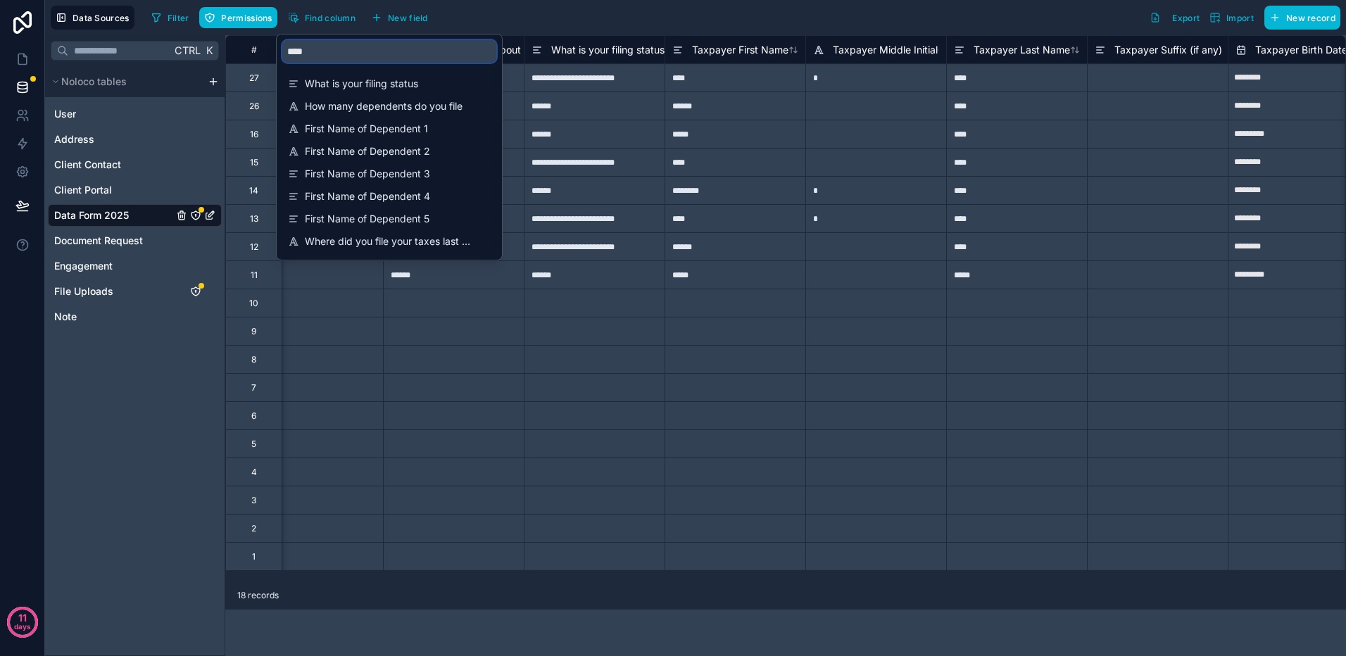
click at [363, 53] on input "****" at bounding box center [389, 51] width 214 height 23
type input "*"
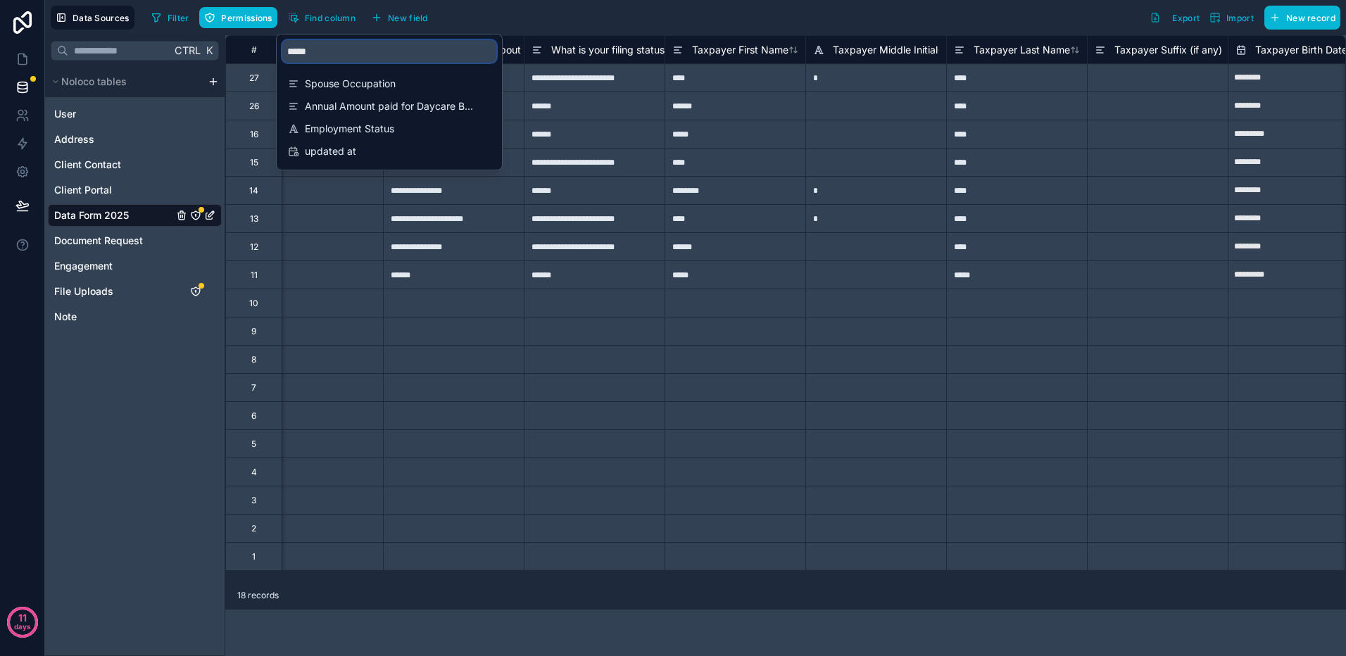
type input "******"
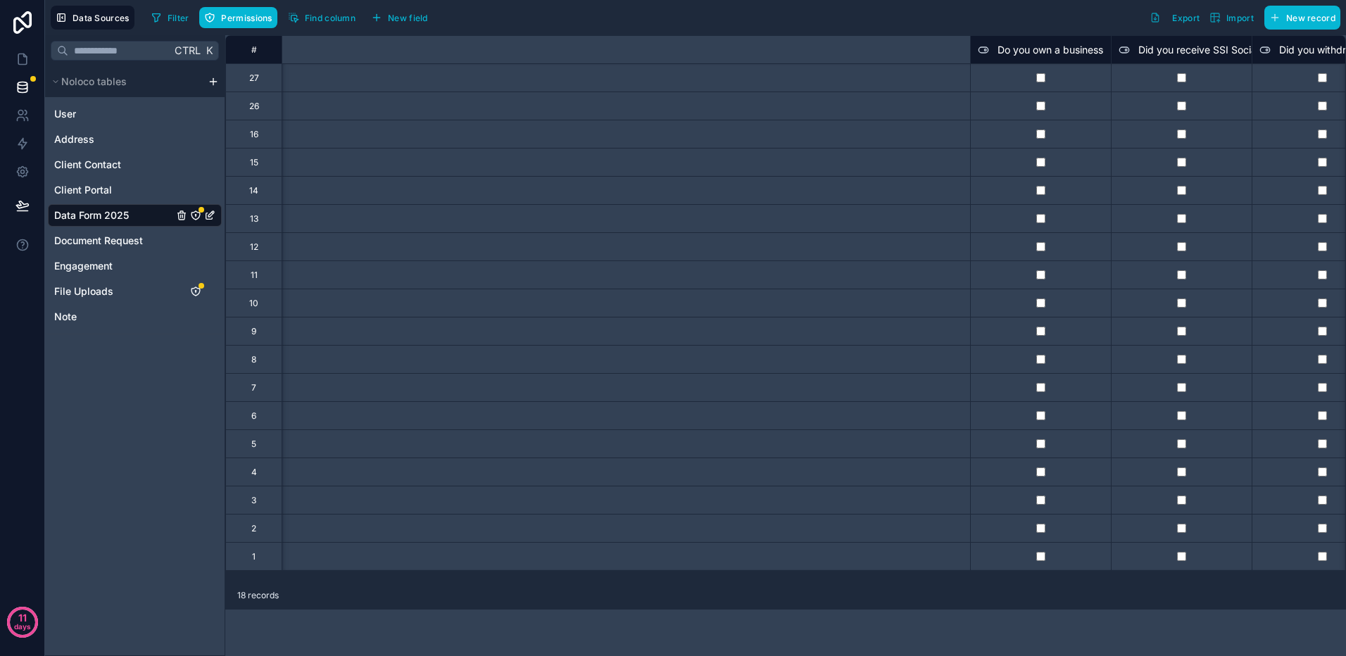
scroll to position [0, 13718]
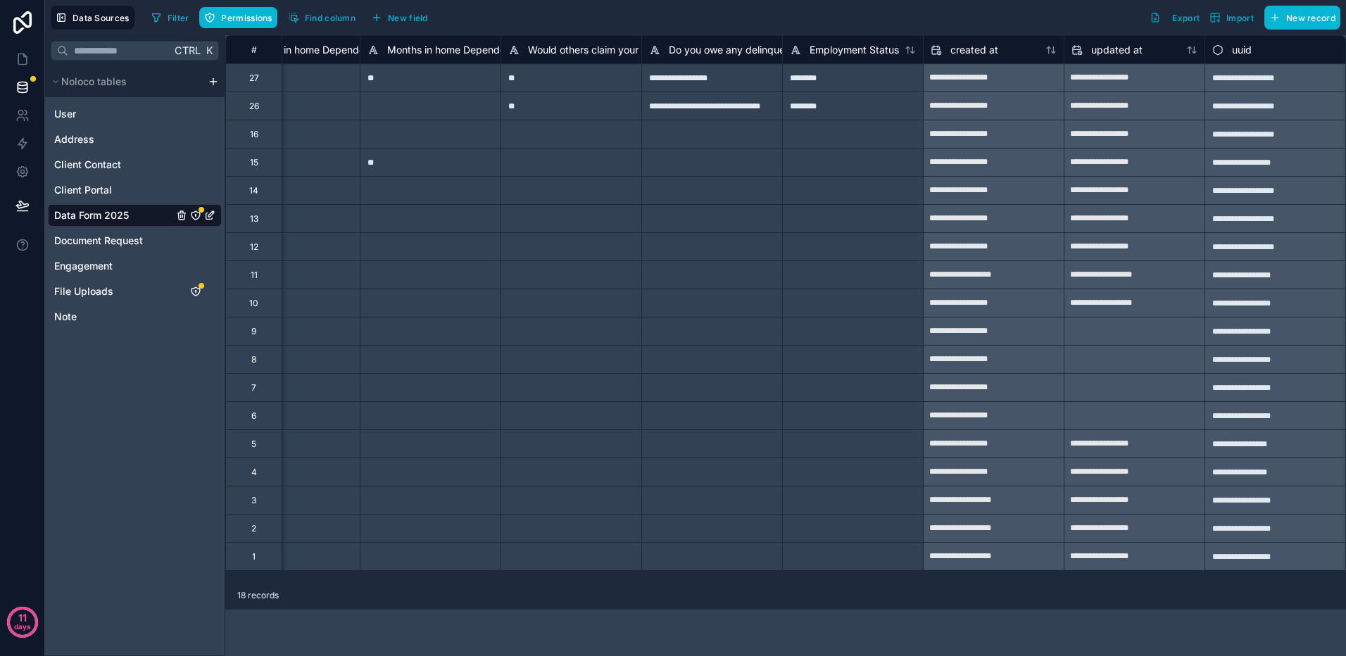
click at [978, 635] on div "**********" at bounding box center [785, 345] width 1121 height 621
click at [84, 298] on span "File Uploads" at bounding box center [83, 291] width 59 height 14
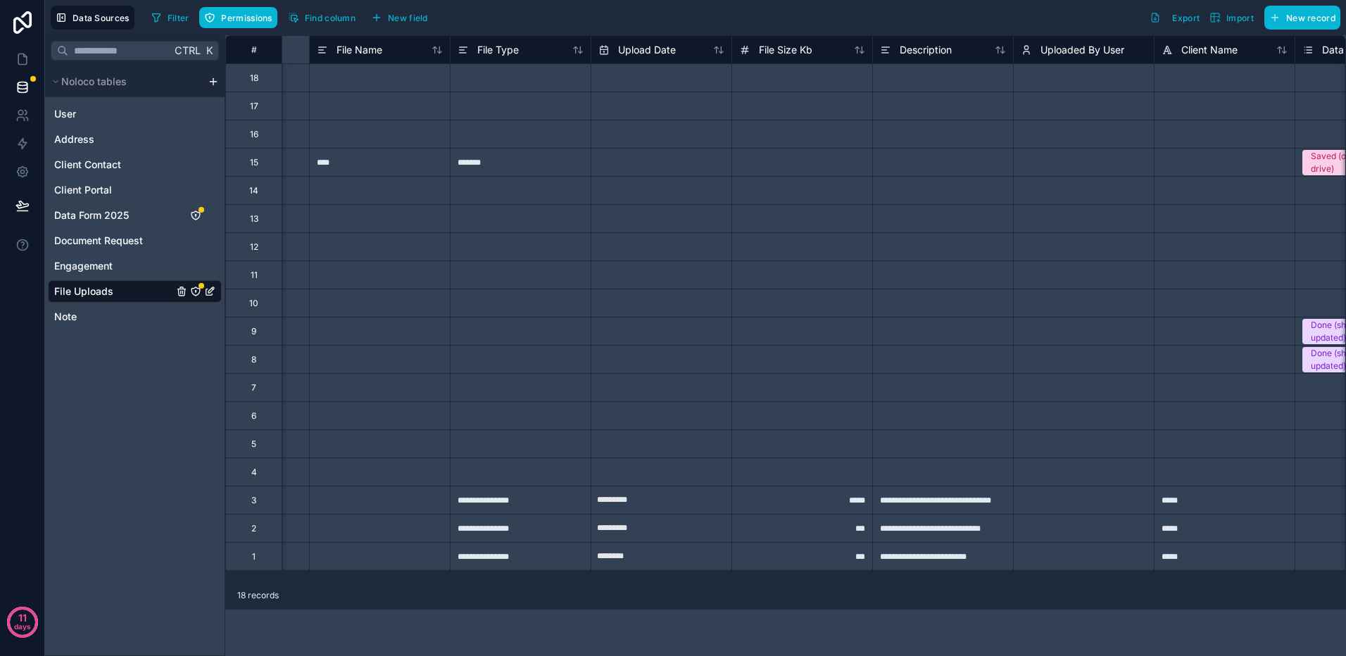
scroll to position [0, 681]
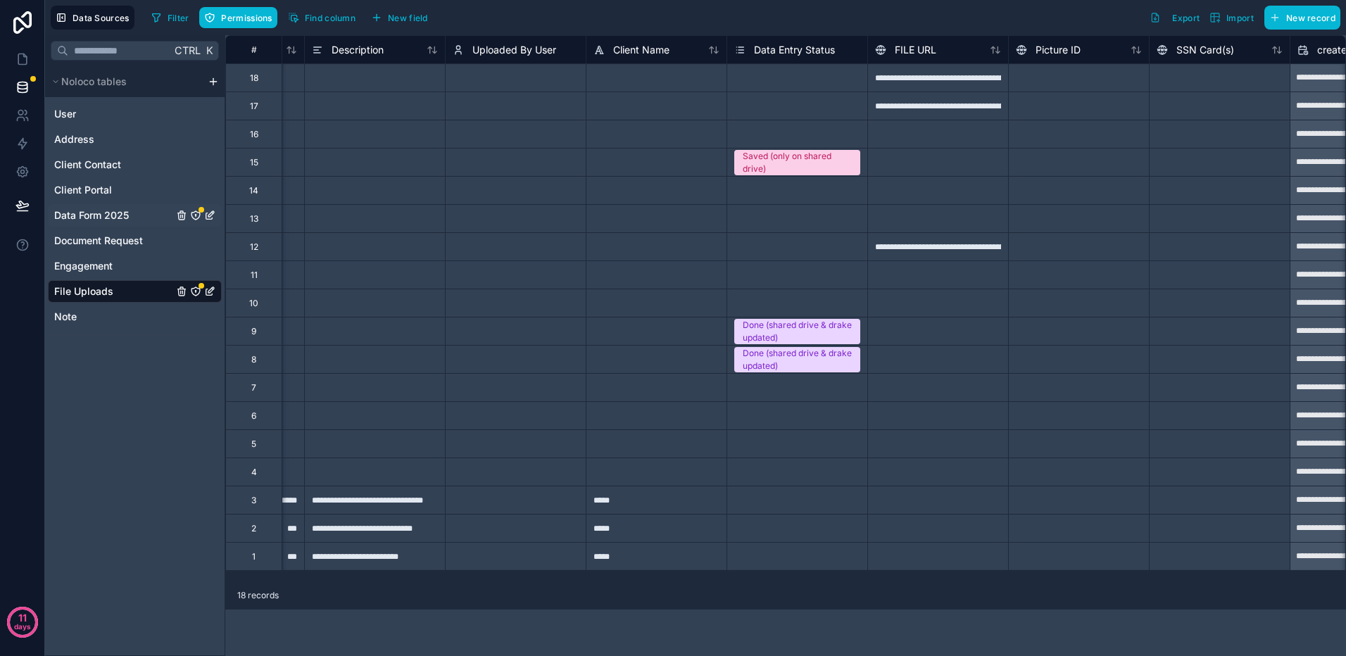
drag, startPoint x: 105, startPoint y: 217, endPoint x: 77, endPoint y: 217, distance: 27.5
click at [105, 217] on span "Data Form 2025" at bounding box center [91, 215] width 75 height 14
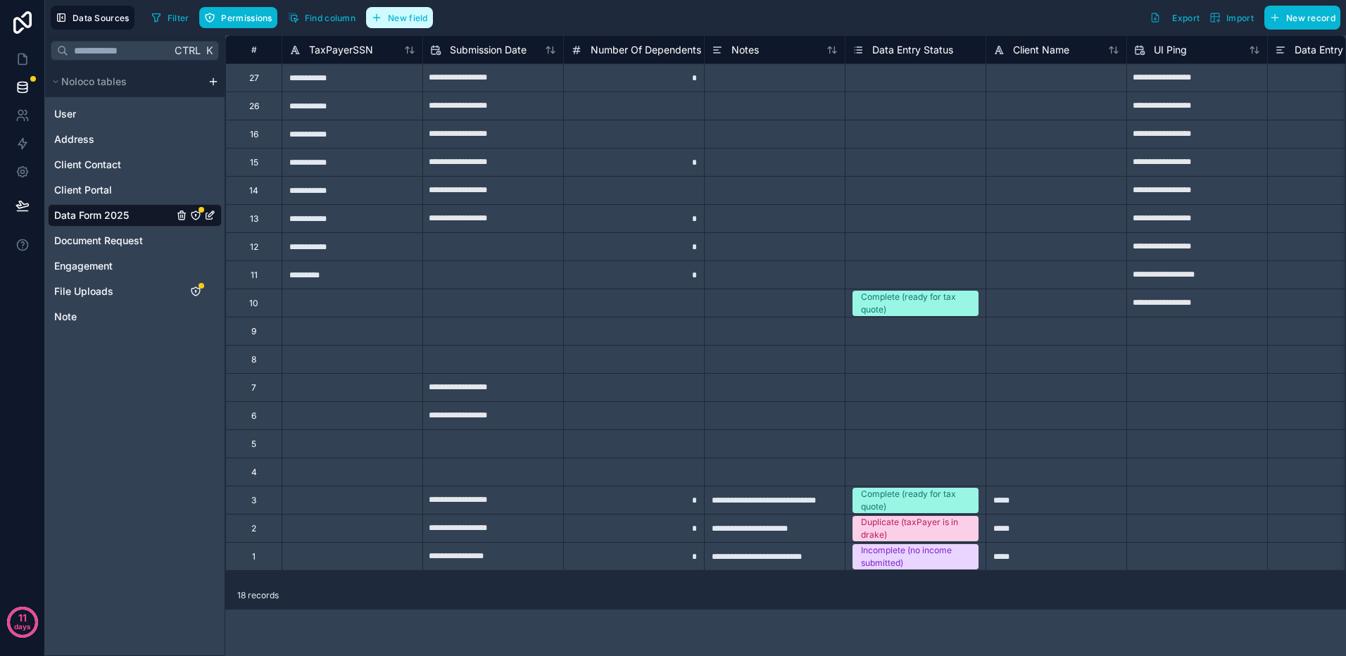
click at [390, 18] on span "New field" at bounding box center [408, 18] width 40 height 11
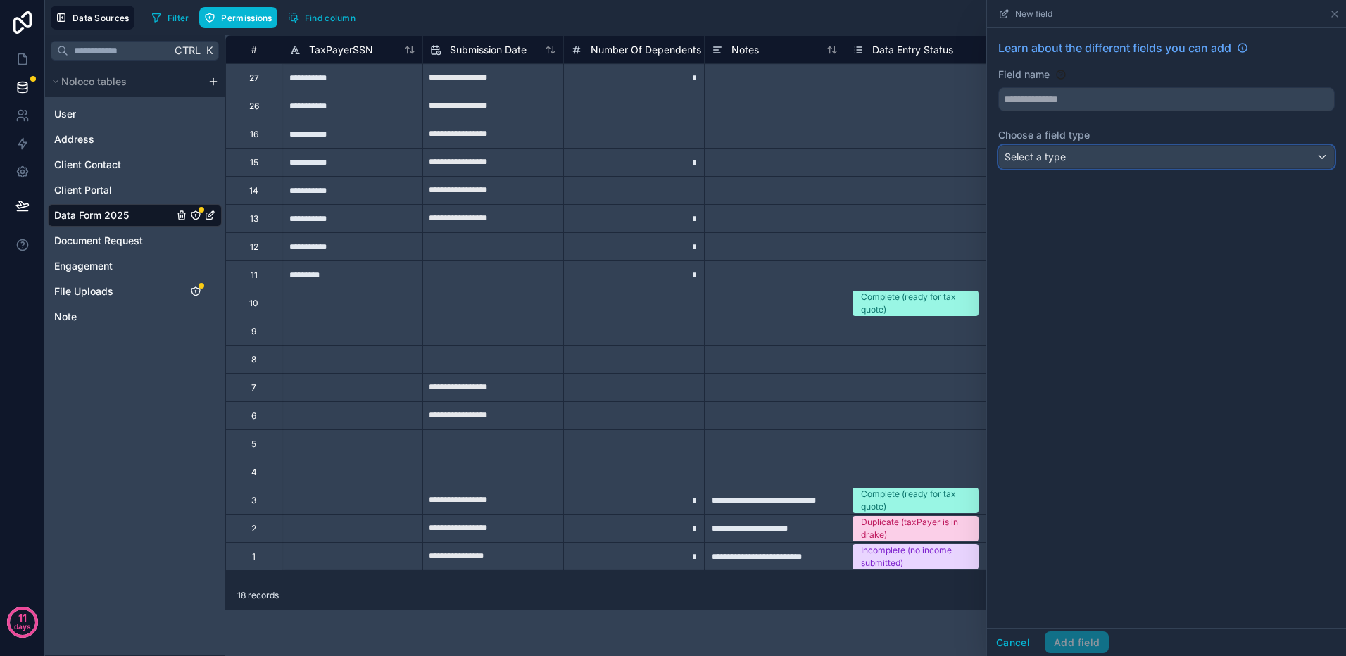
click at [1311, 158] on div "Select a type" at bounding box center [1166, 157] width 335 height 23
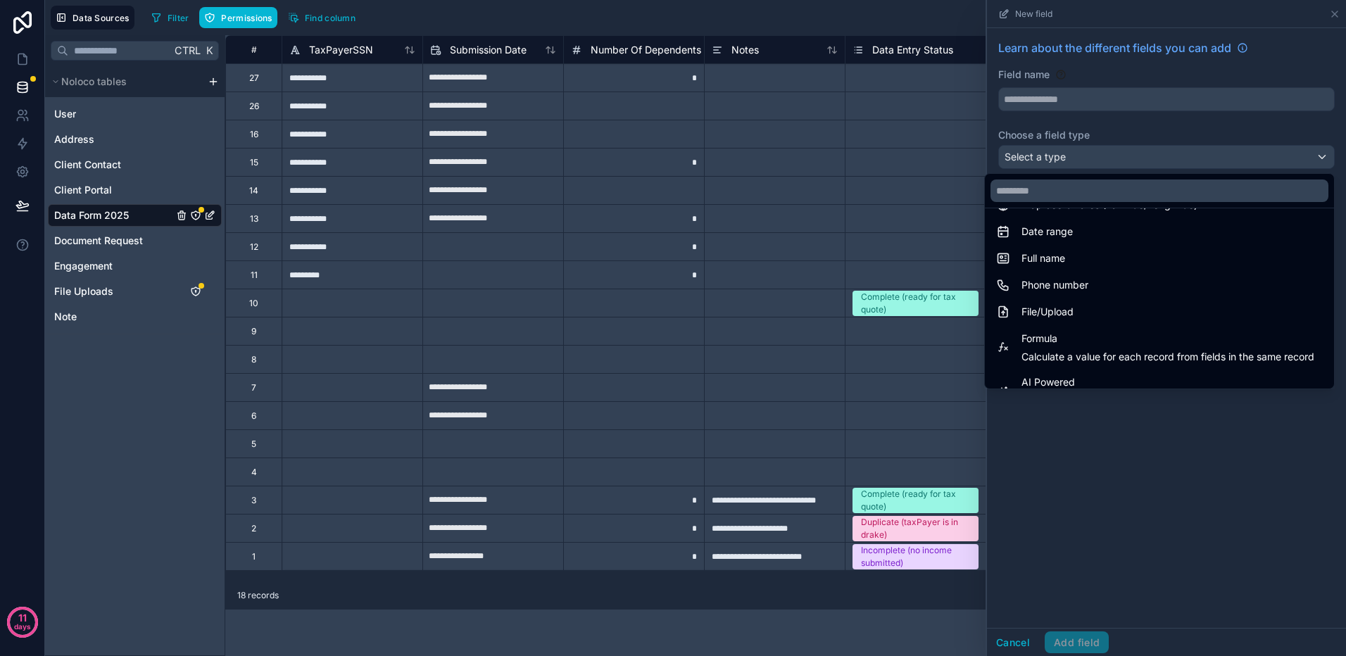
scroll to position [408, 0]
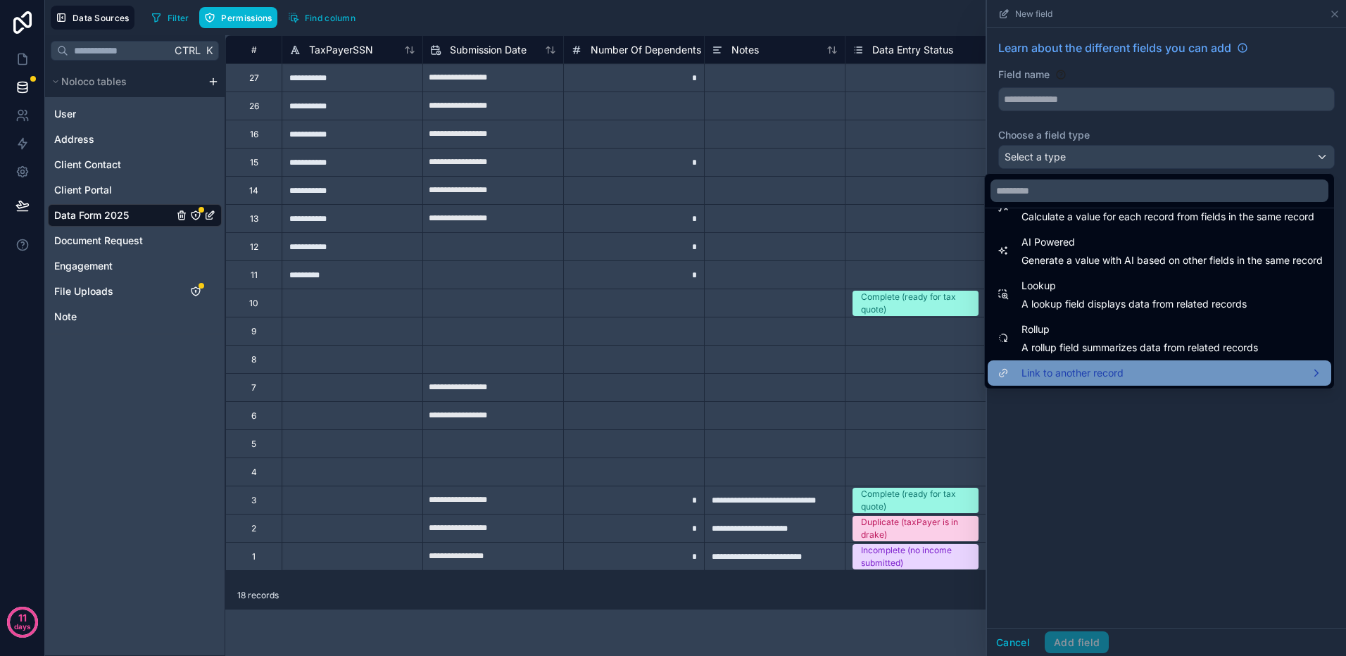
click at [1038, 376] on span "Link to another record" at bounding box center [1072, 373] width 102 height 17
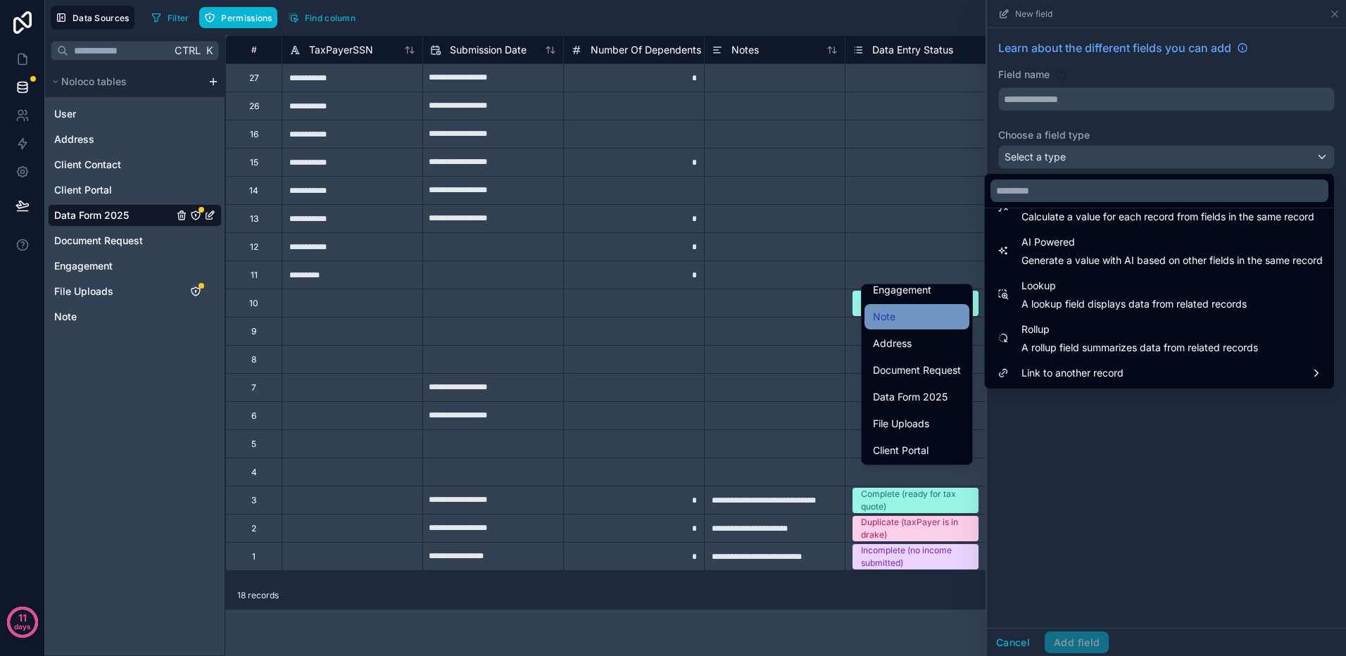
scroll to position [86, 0]
click at [909, 415] on span "File Uploads" at bounding box center [901, 422] width 56 height 17
type input "**********"
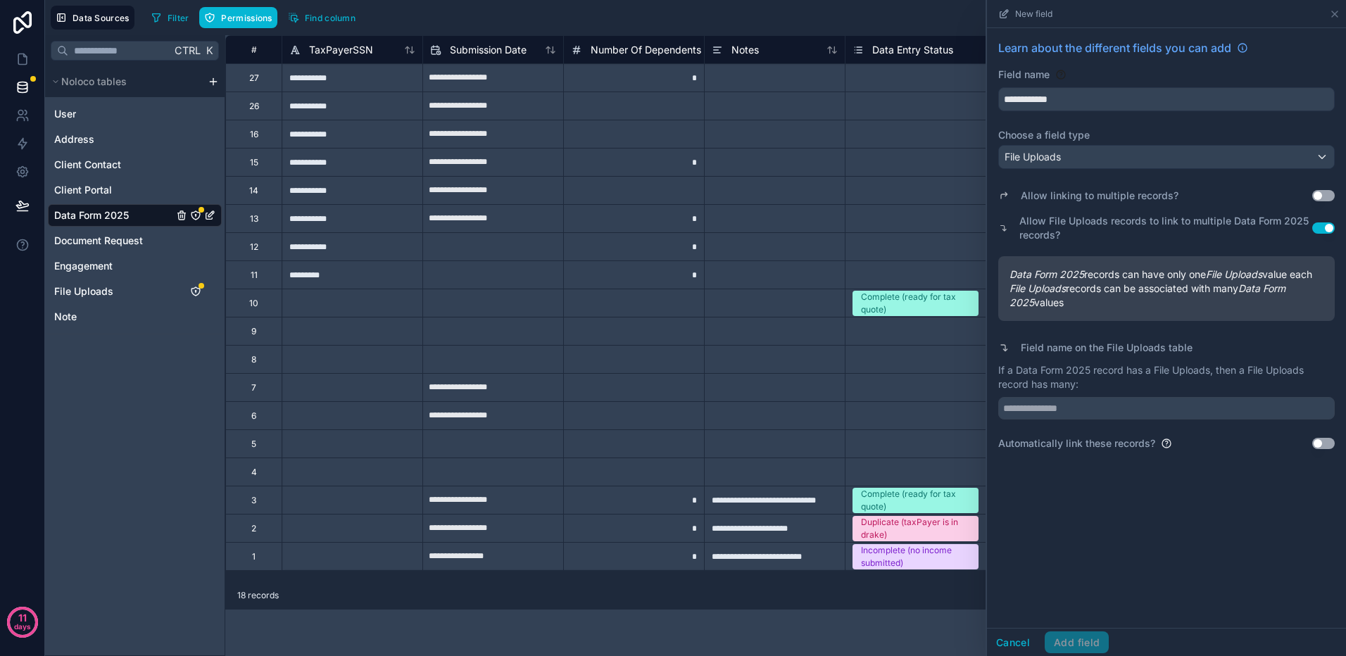
click at [1317, 229] on button "Use setting" at bounding box center [1323, 227] width 23 height 11
click at [1329, 197] on button "Use setting" at bounding box center [1323, 195] width 23 height 11
click at [1340, 12] on icon at bounding box center [1334, 13] width 11 height 11
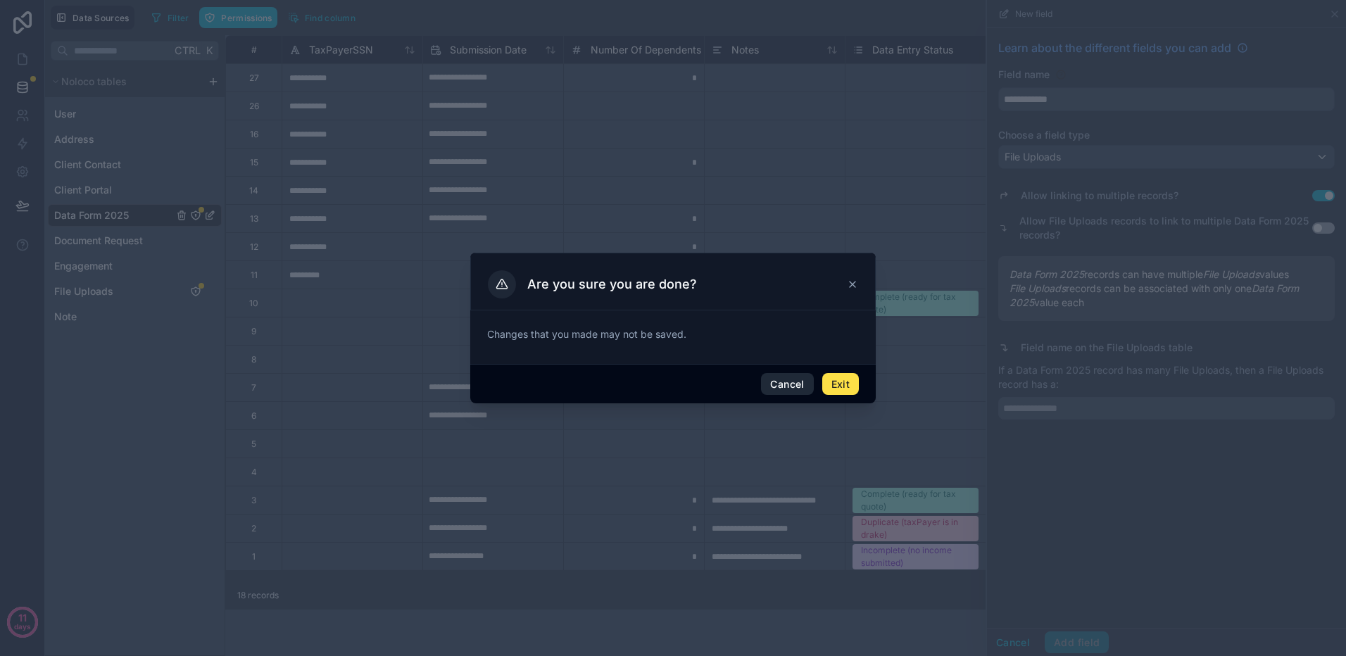
click at [802, 383] on button "Cancel" at bounding box center [787, 384] width 52 height 23
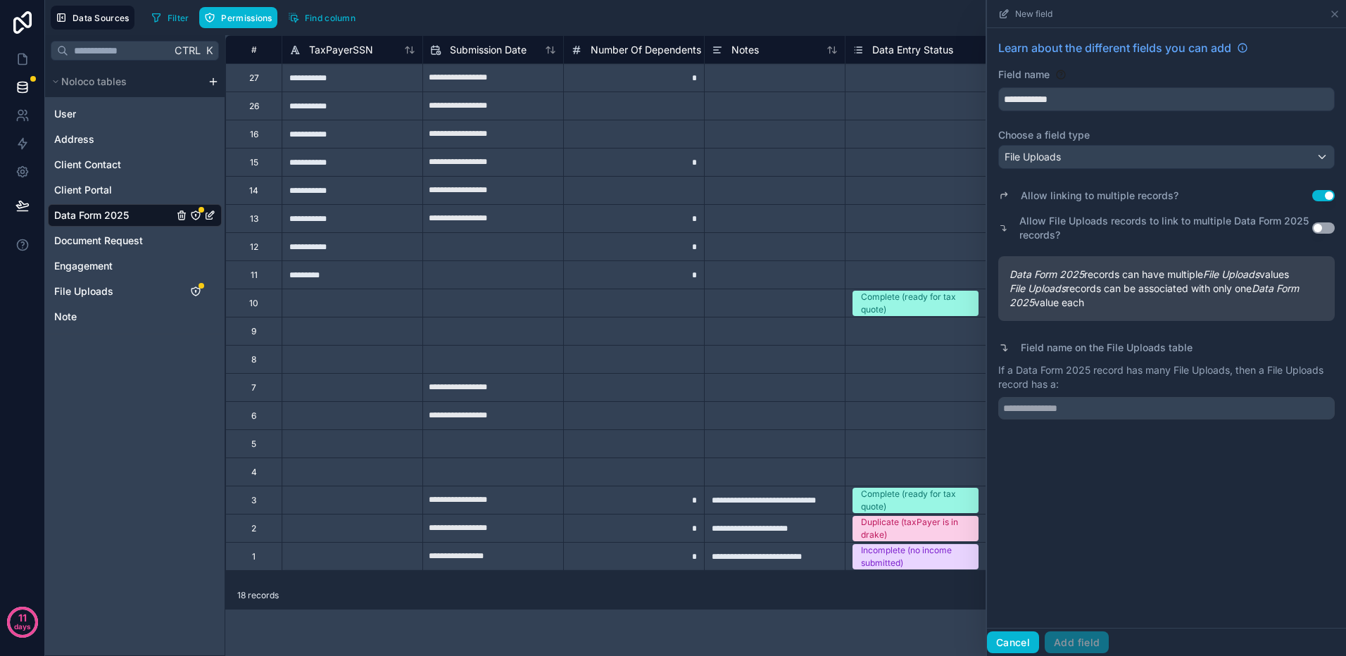
click at [1014, 638] on button "Cancel" at bounding box center [1013, 642] width 52 height 23
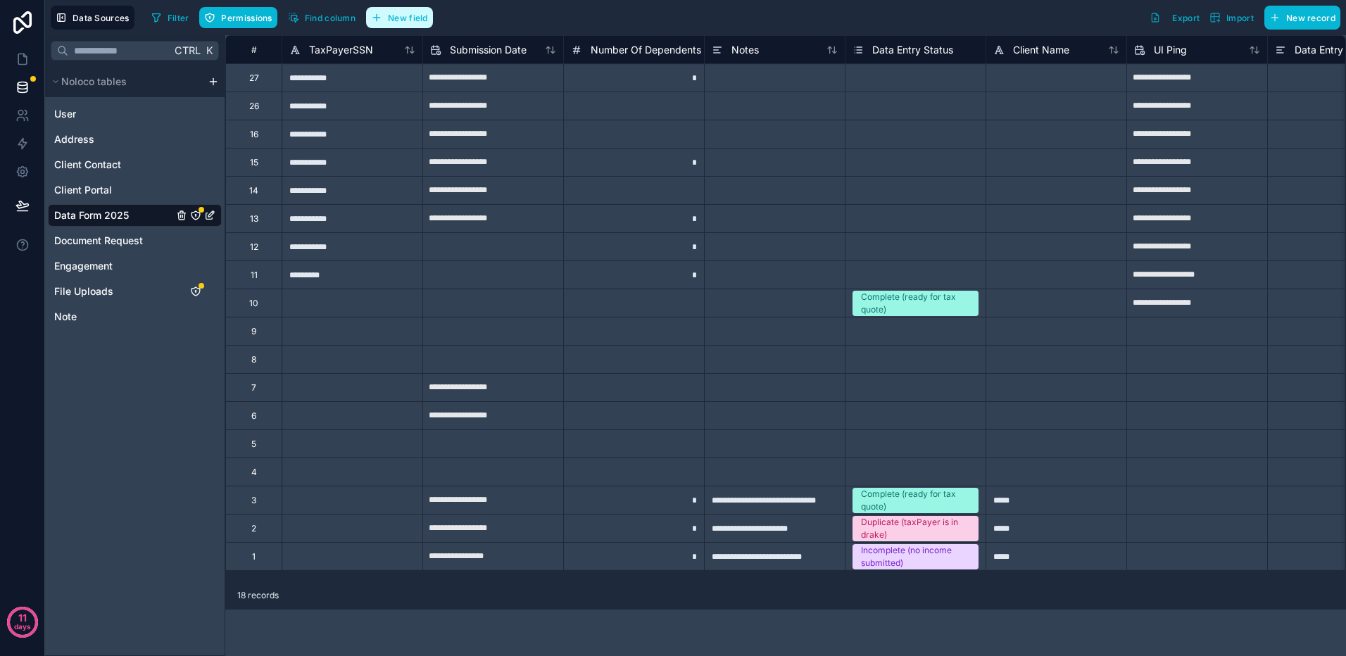
click at [400, 24] on button "New field" at bounding box center [399, 17] width 67 height 21
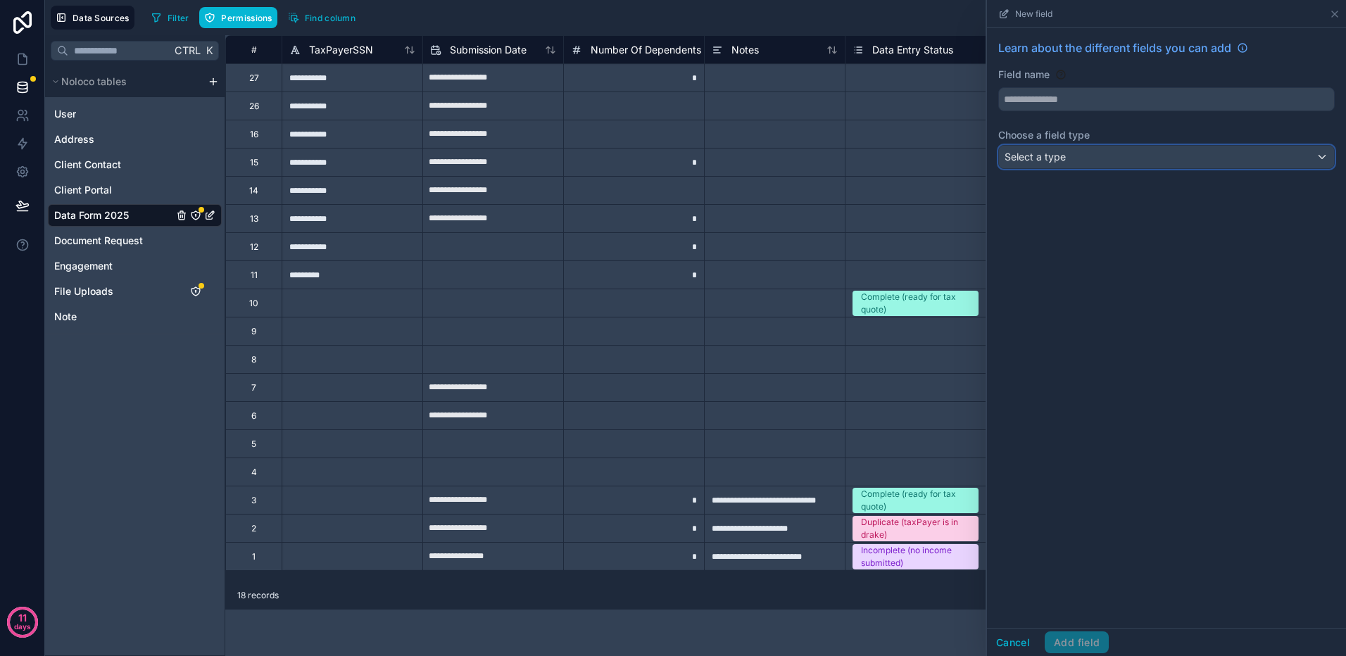
click at [1161, 163] on div "Select a type" at bounding box center [1166, 157] width 335 height 23
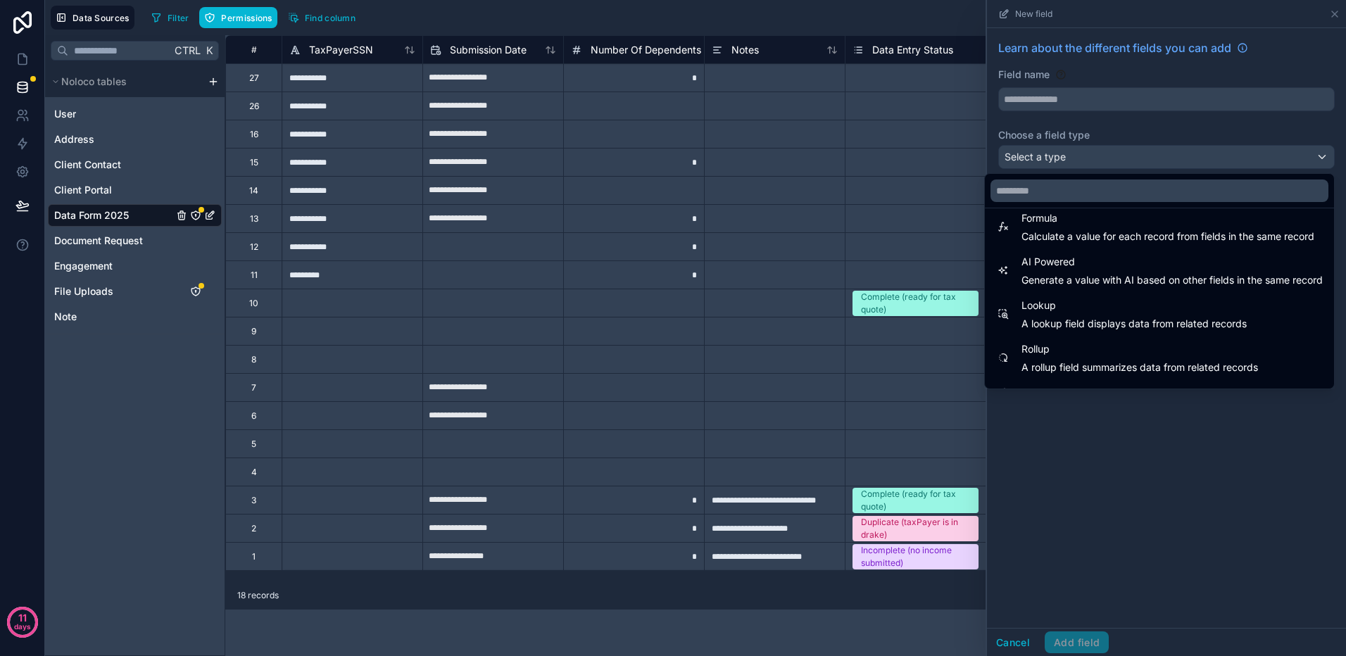
scroll to position [408, 0]
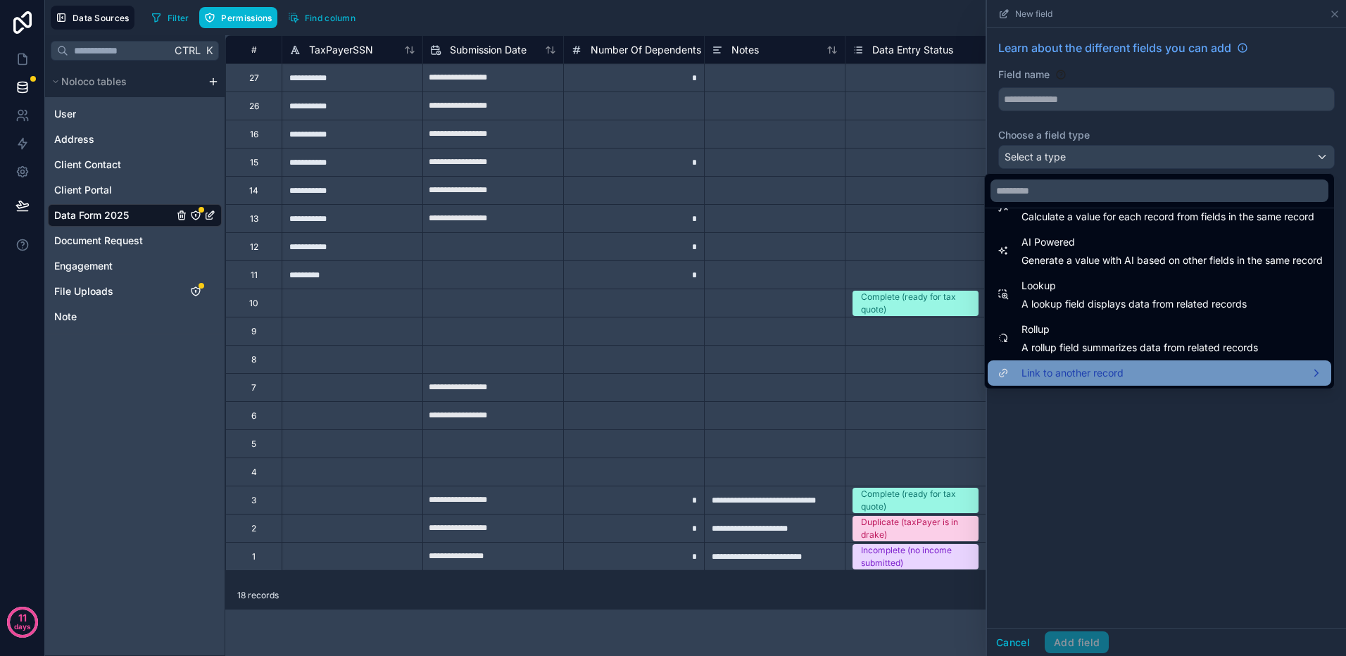
click at [1103, 367] on span "Link to another record" at bounding box center [1072, 373] width 102 height 17
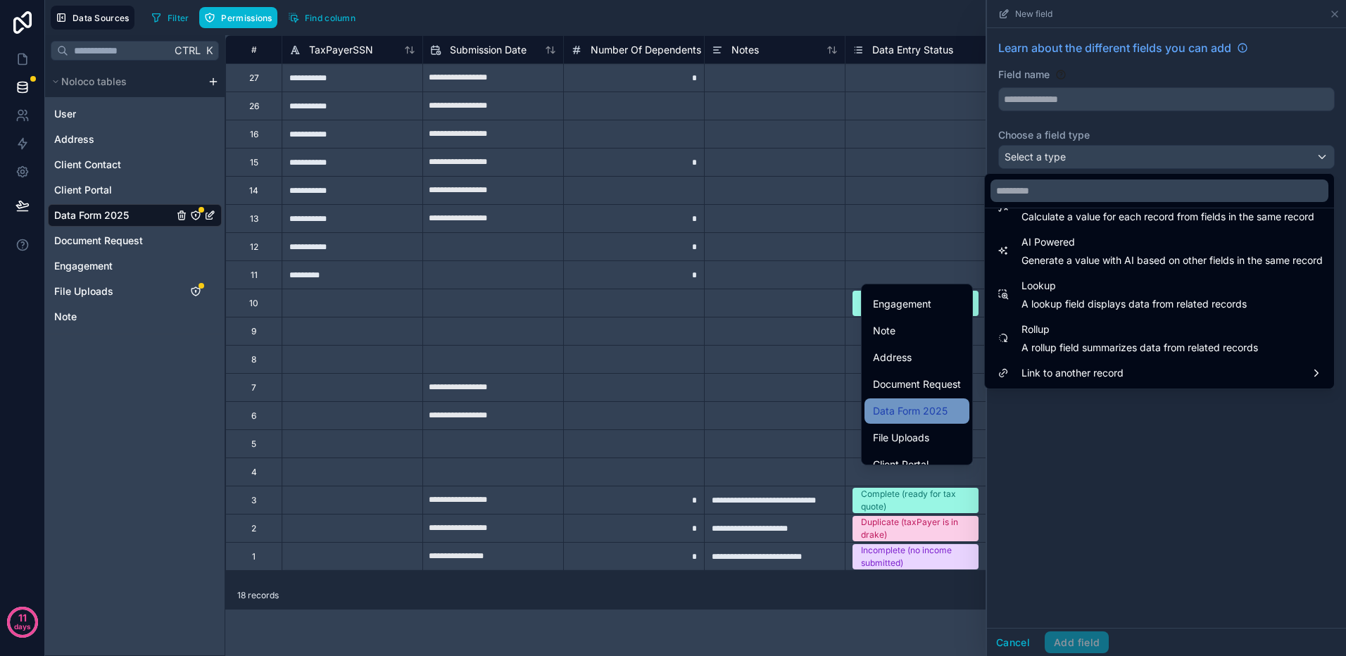
scroll to position [86, 0]
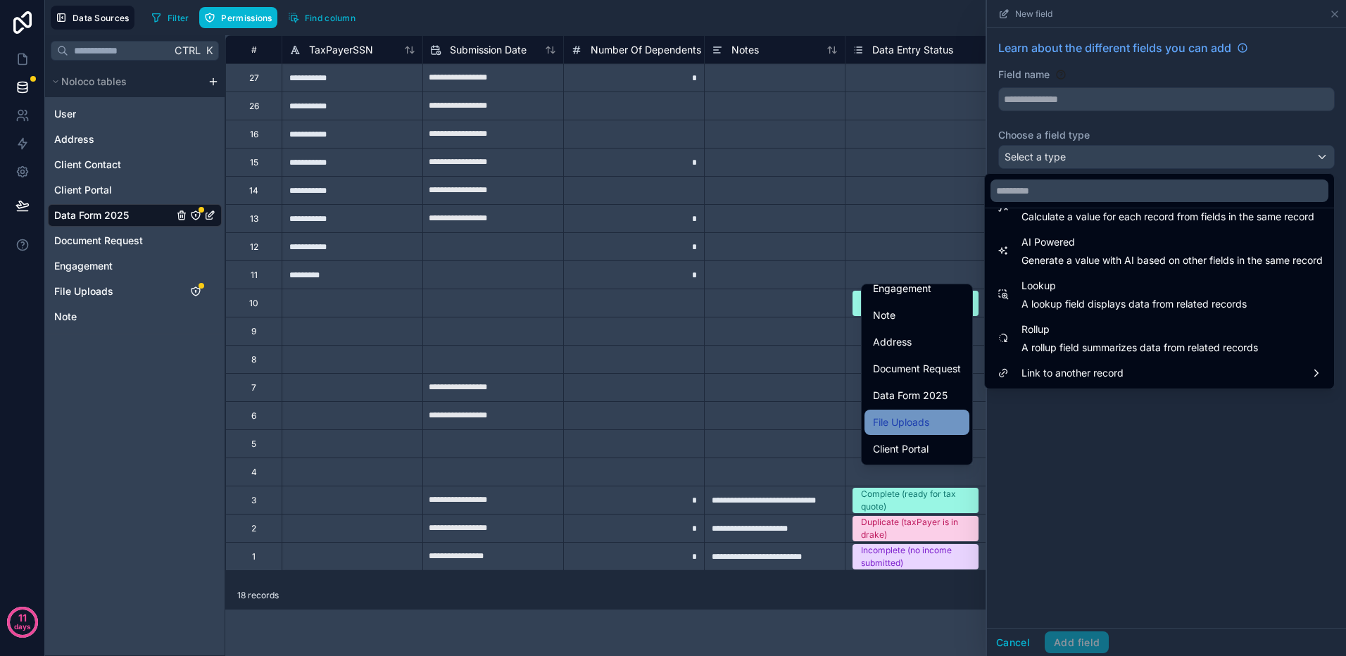
click at [908, 421] on span "File Uploads" at bounding box center [901, 422] width 56 height 17
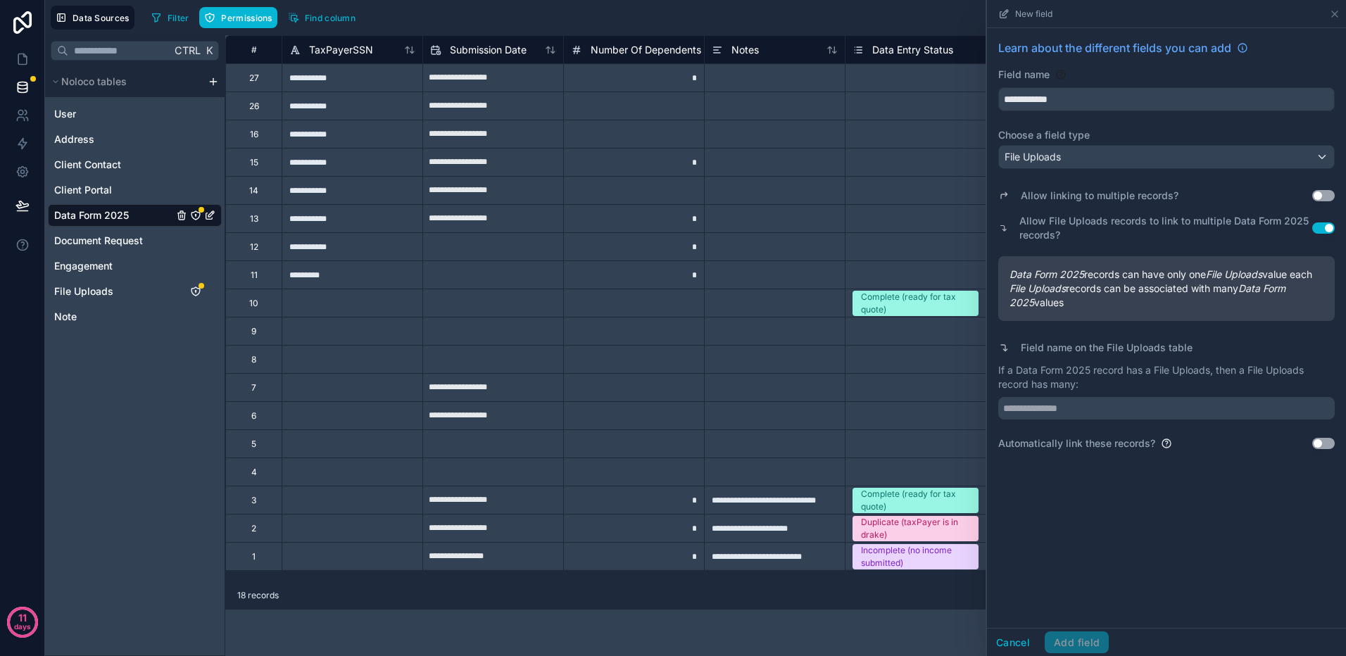
type input "**********"
click at [1328, 198] on button "Use setting" at bounding box center [1323, 195] width 23 height 11
click at [1316, 229] on button "Use setting" at bounding box center [1323, 227] width 23 height 11
drag, startPoint x: 1079, startPoint y: 408, endPoint x: 950, endPoint y: 408, distance: 128.8
click at [950, 408] on div "**********" at bounding box center [695, 328] width 1301 height 656
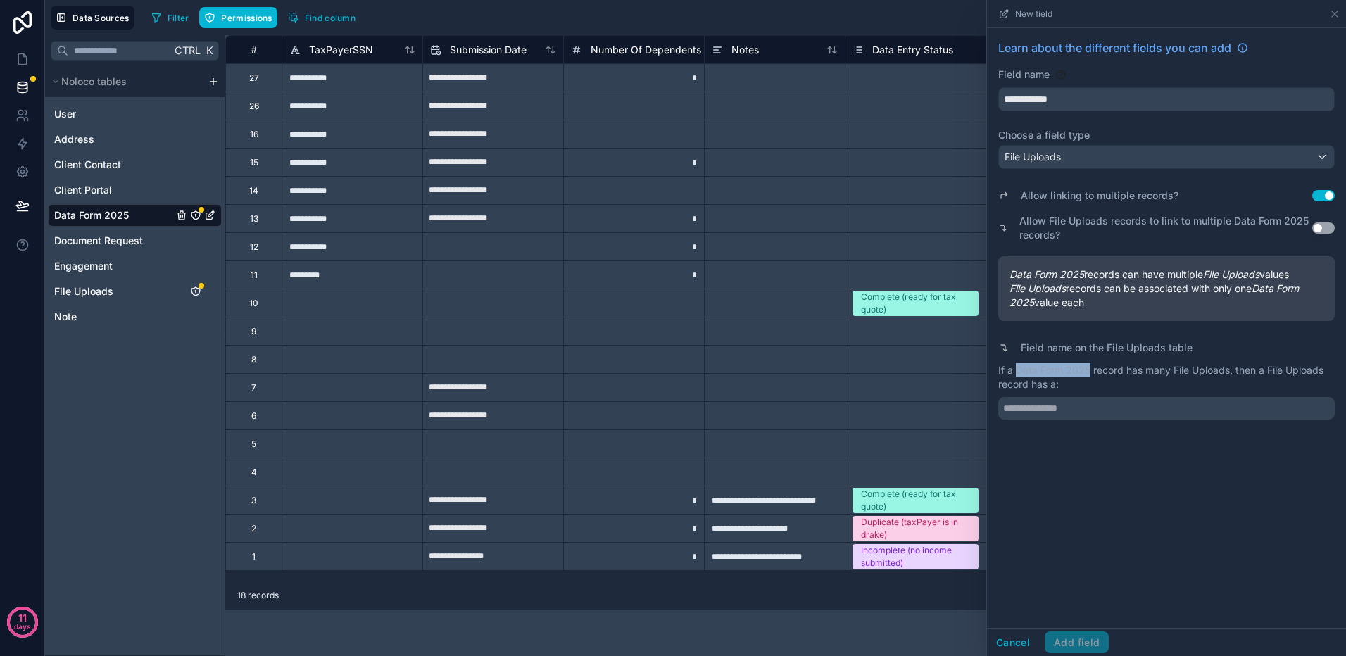
drag, startPoint x: 1090, startPoint y: 367, endPoint x: 1016, endPoint y: 371, distance: 73.3
click at [1016, 371] on p "If a Data Form 2025 record has many File Uploads, then a File Uploads record ha…" at bounding box center [1166, 377] width 336 height 28
copy p "Data Form 2025"
click at [1016, 405] on input "text" at bounding box center [1166, 408] width 336 height 23
paste input "**********"
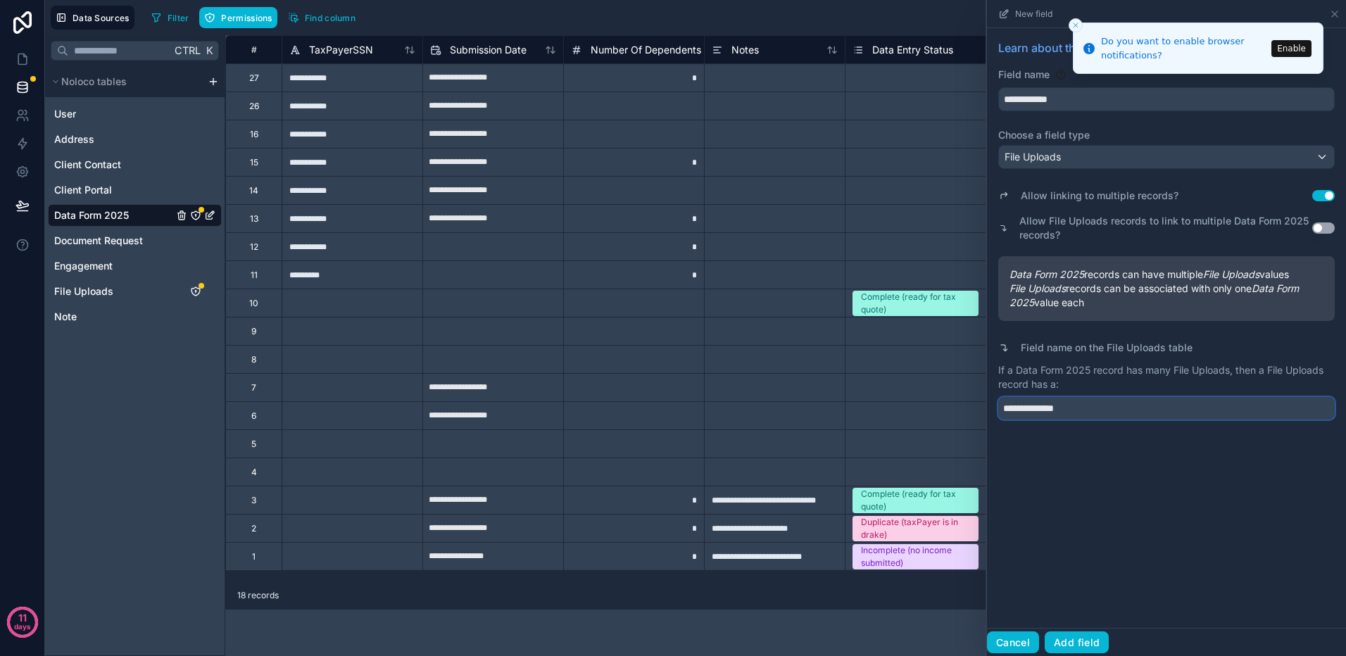
type input "**********"
click at [1003, 645] on button "Cancel" at bounding box center [1013, 642] width 52 height 23
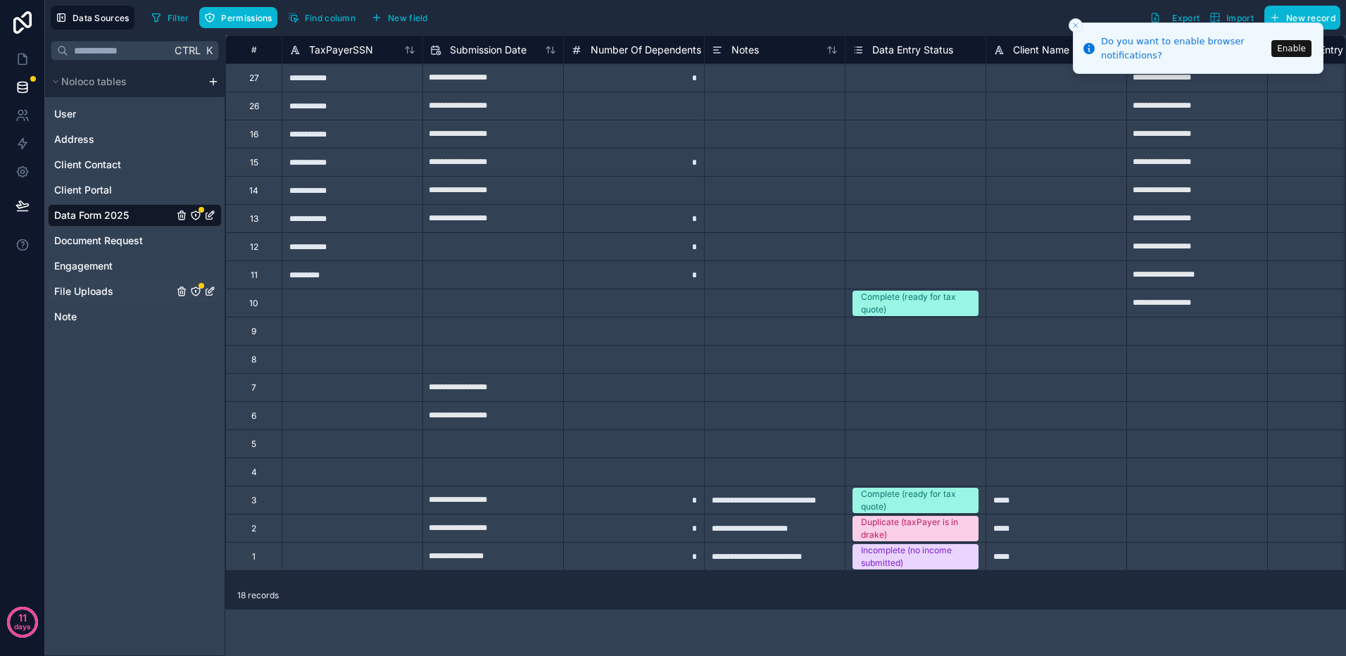
click at [77, 291] on span "File Uploads" at bounding box center [83, 291] width 59 height 14
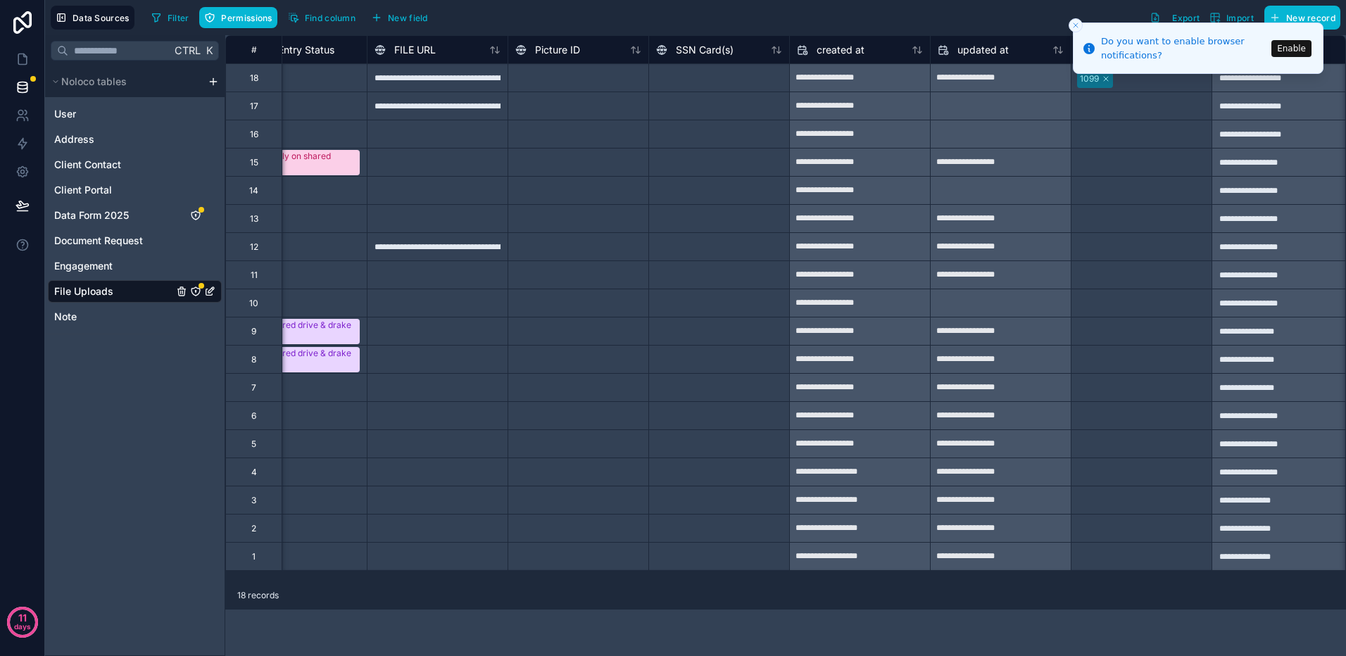
scroll to position [0, 1189]
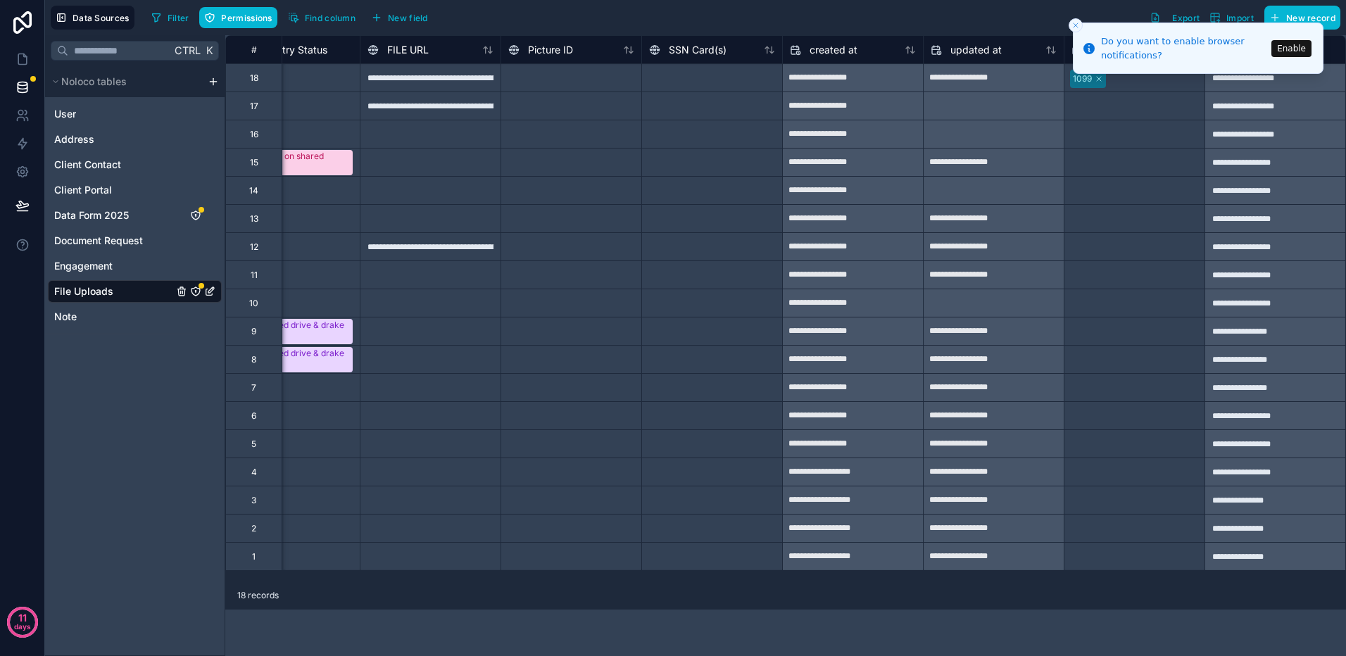
click at [1077, 23] on icon "Close toast" at bounding box center [1075, 25] width 8 height 8
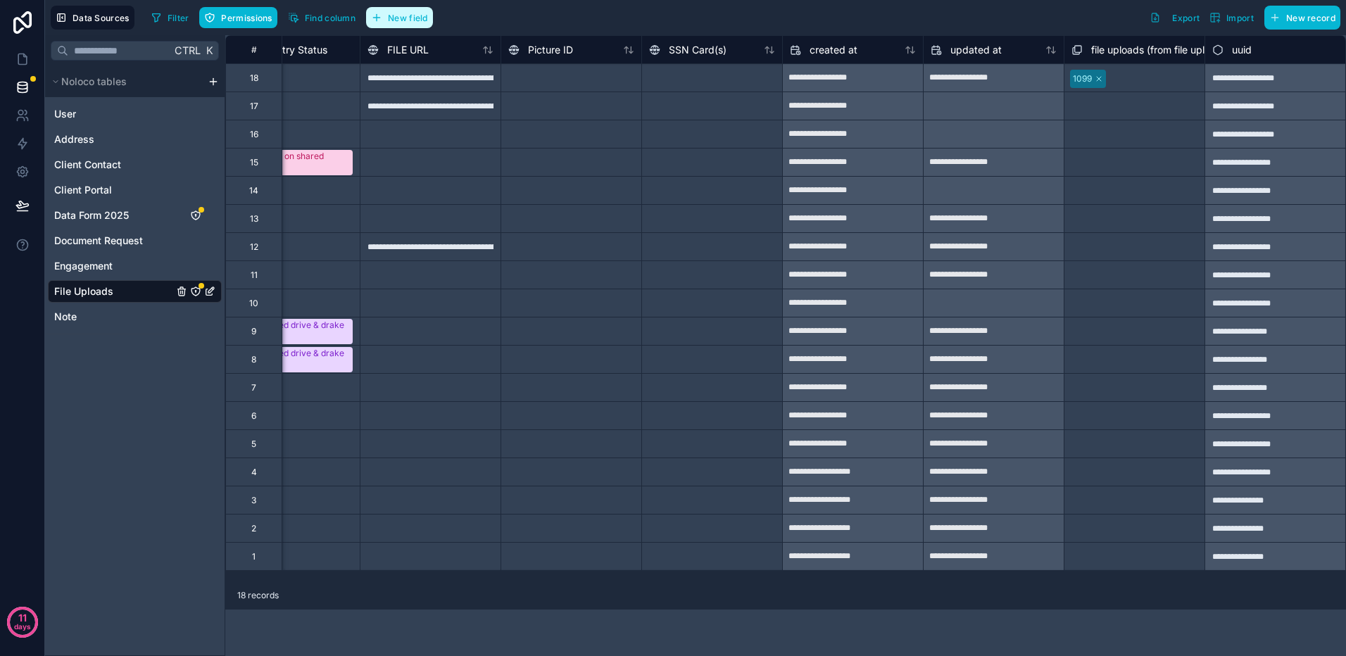
click at [385, 14] on button "New field" at bounding box center [399, 17] width 67 height 21
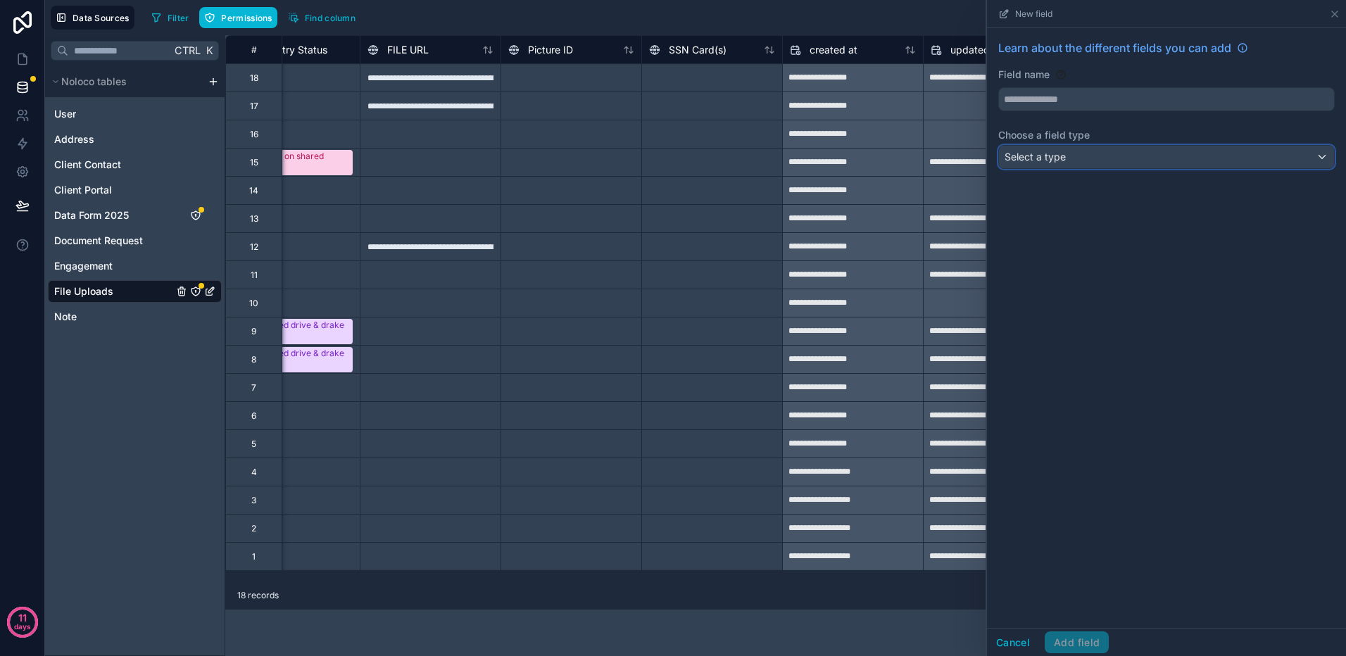
click at [1307, 153] on div "Select a type" at bounding box center [1166, 157] width 335 height 23
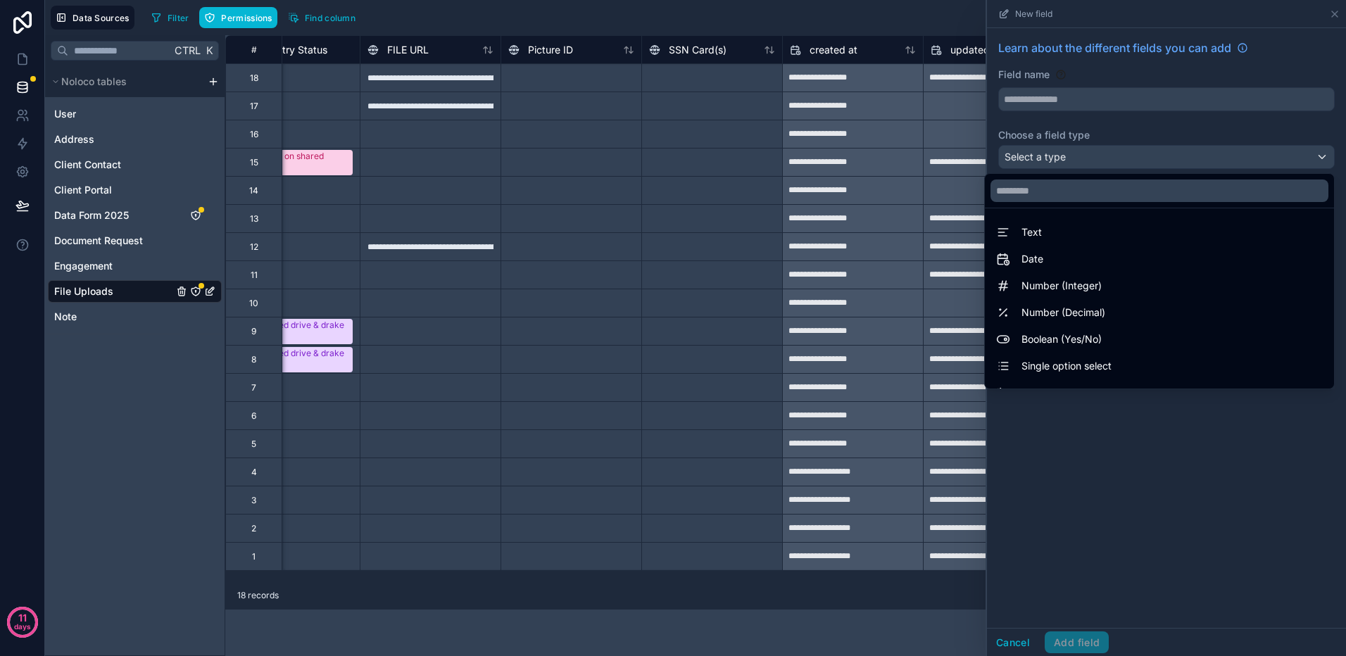
scroll to position [408, 0]
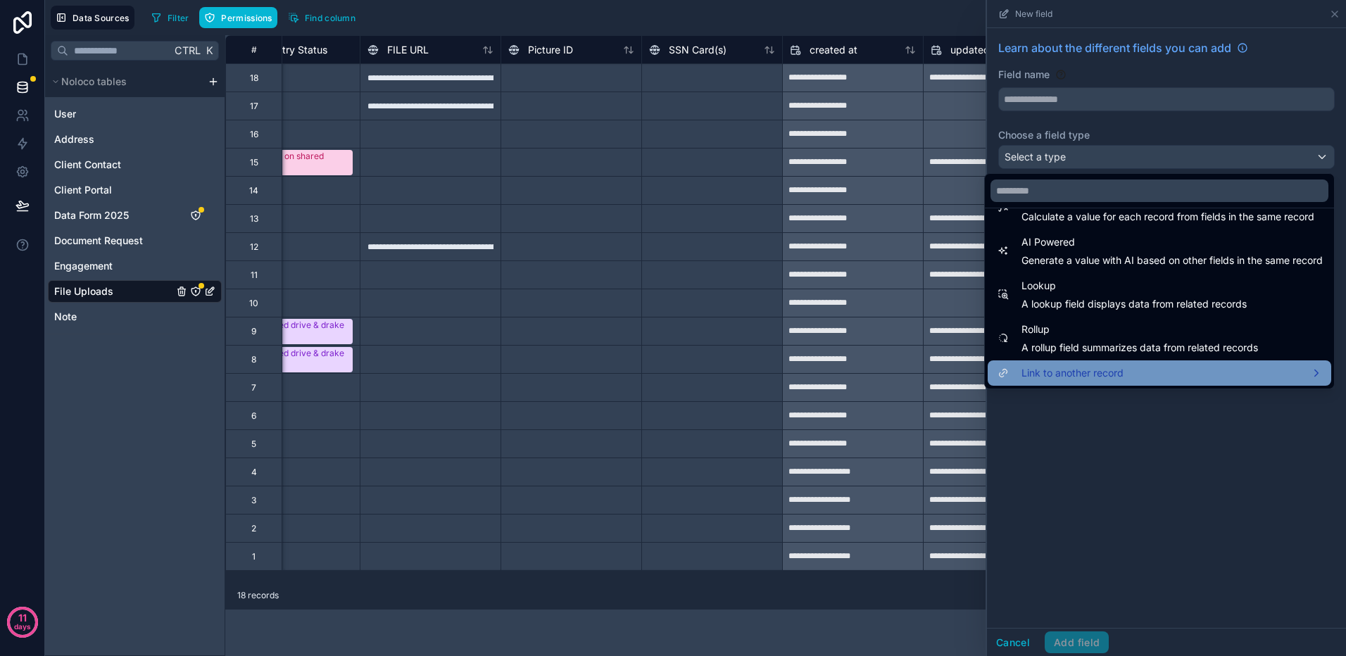
click at [1049, 374] on span "Link to another record" at bounding box center [1072, 373] width 102 height 17
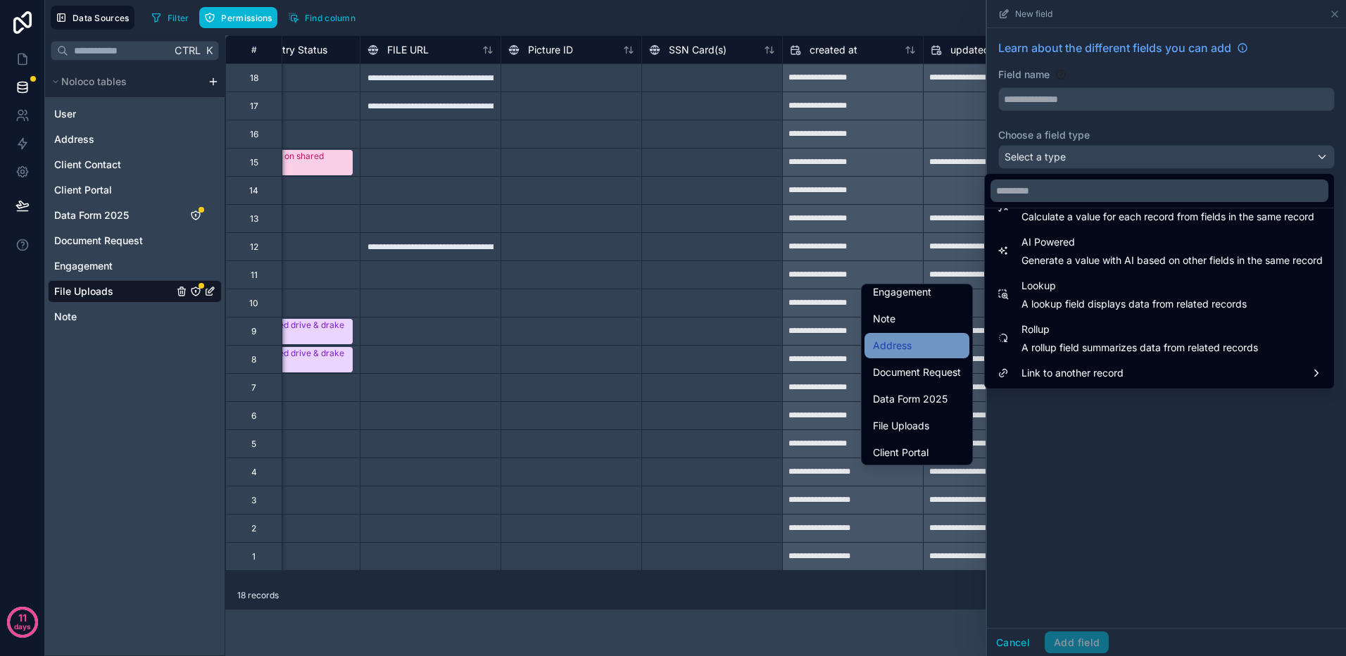
scroll to position [86, 0]
click at [906, 396] on span "Data Form 2025" at bounding box center [910, 395] width 75 height 17
type input "**********"
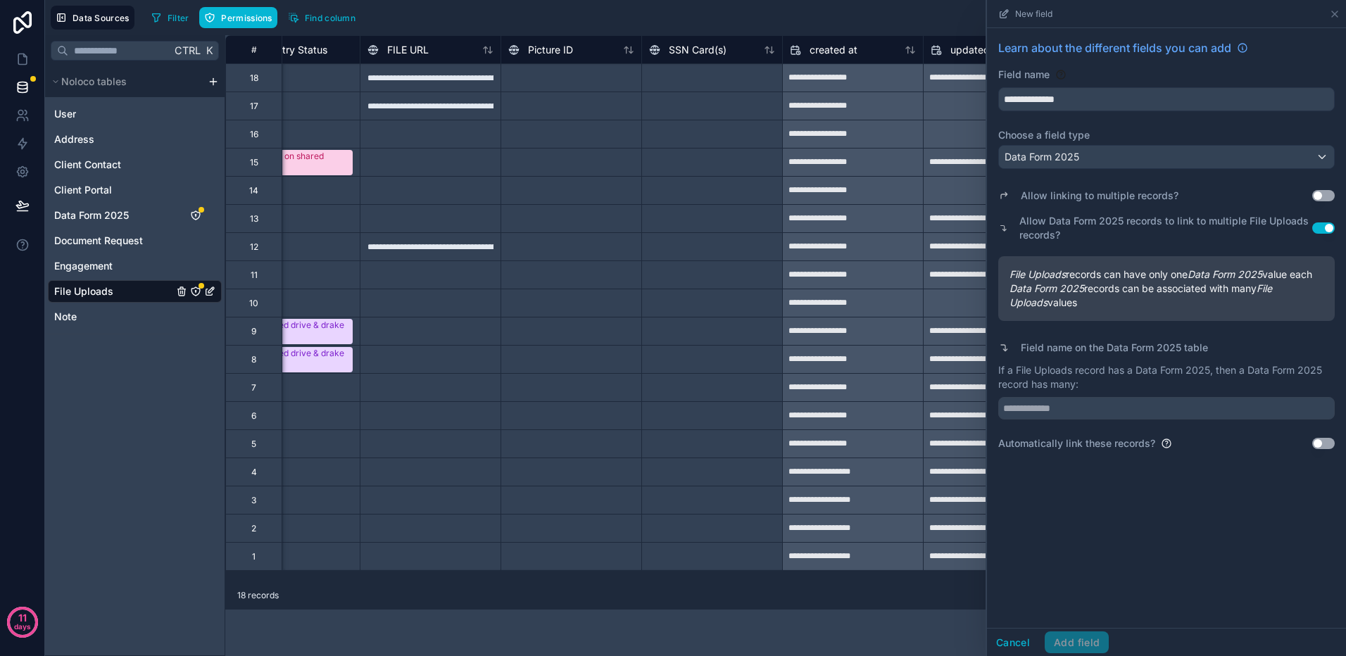
click at [1330, 194] on button "Use setting" at bounding box center [1323, 195] width 23 height 11
click at [1317, 229] on button "Use setting" at bounding box center [1323, 227] width 23 height 11
click at [1327, 229] on button "Use setting" at bounding box center [1323, 227] width 23 height 11
click at [1317, 197] on button "Use setting" at bounding box center [1323, 195] width 23 height 11
click at [1326, 449] on button "Use setting" at bounding box center [1323, 443] width 23 height 11
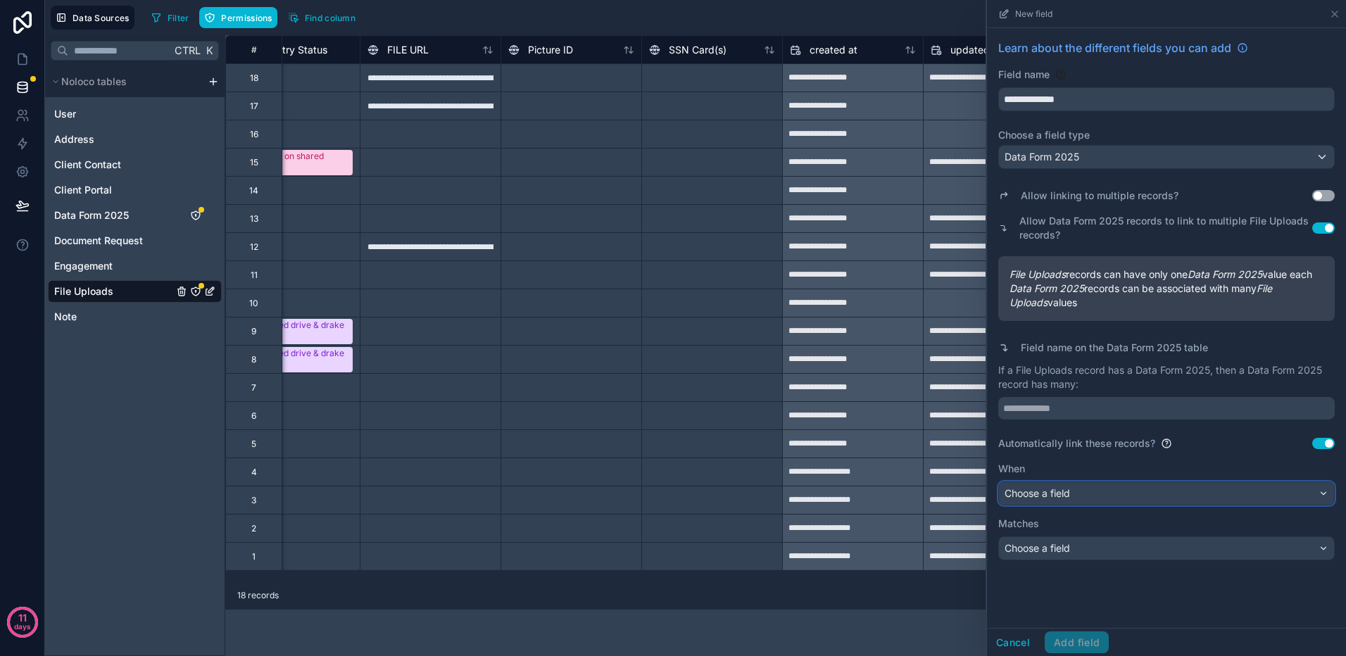
click at [1054, 500] on span "Choose a field" at bounding box center [1036, 493] width 65 height 14
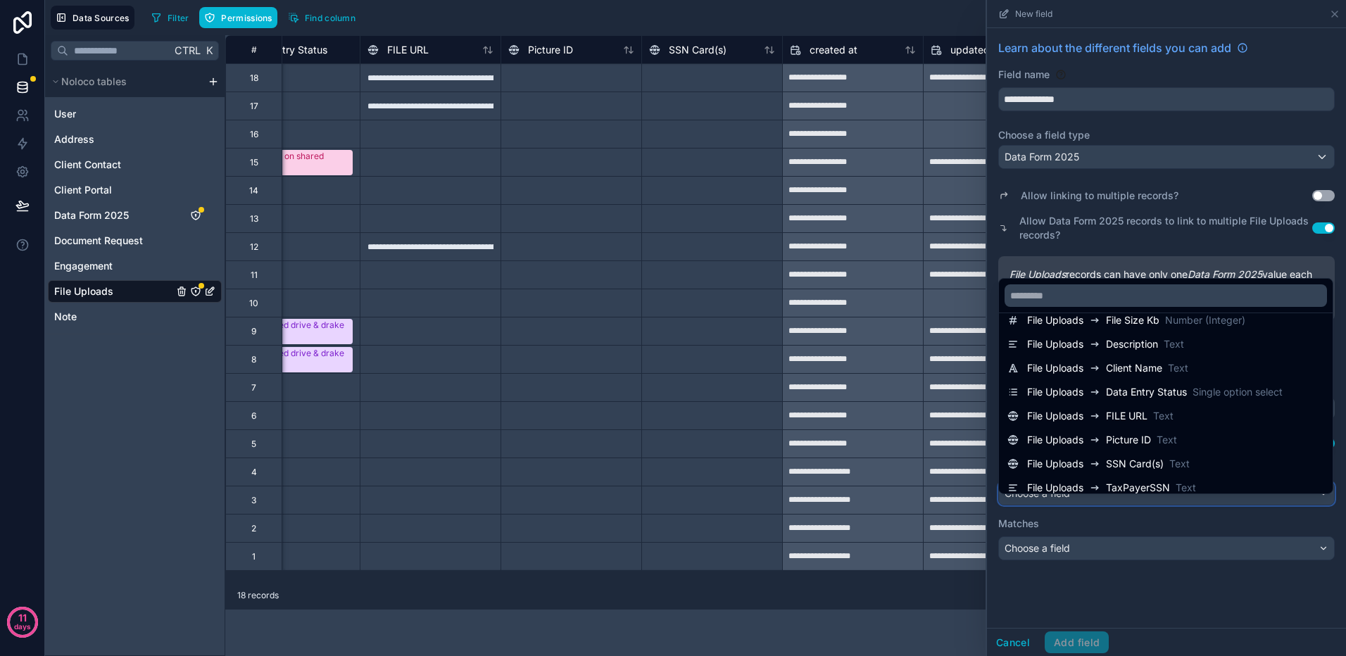
scroll to position [120, 0]
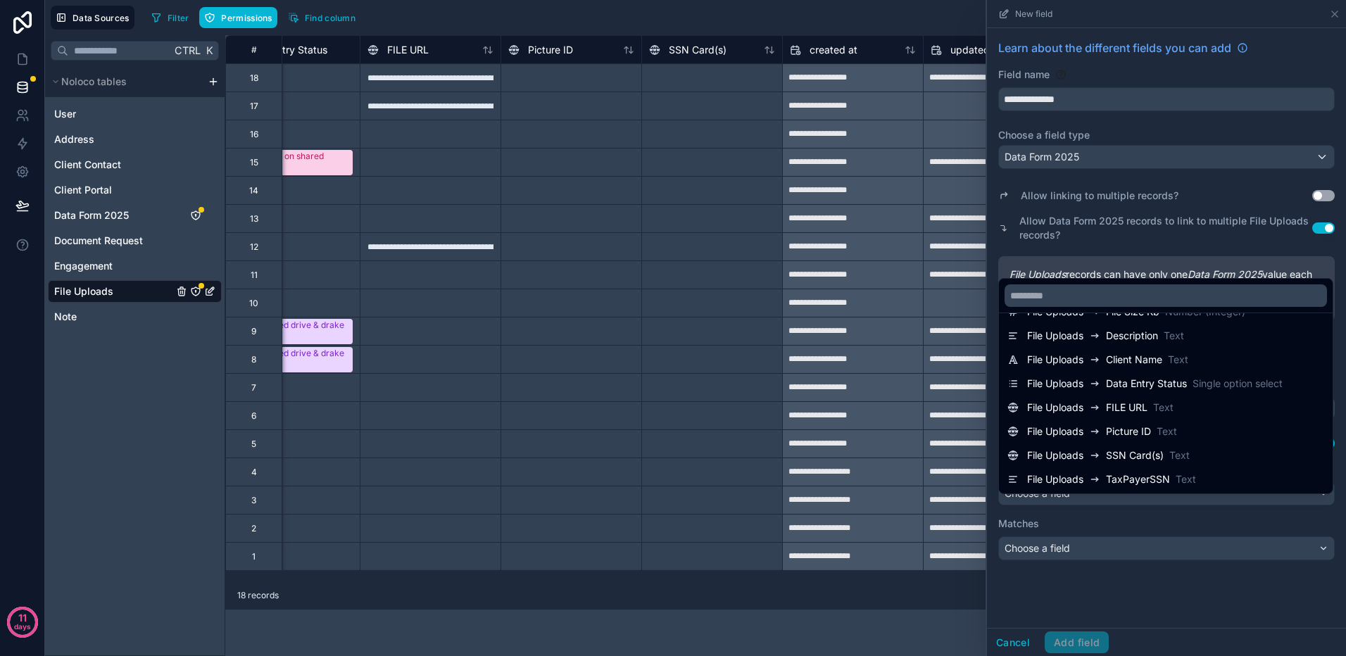
click at [1185, 595] on div at bounding box center [1166, 328] width 359 height 656
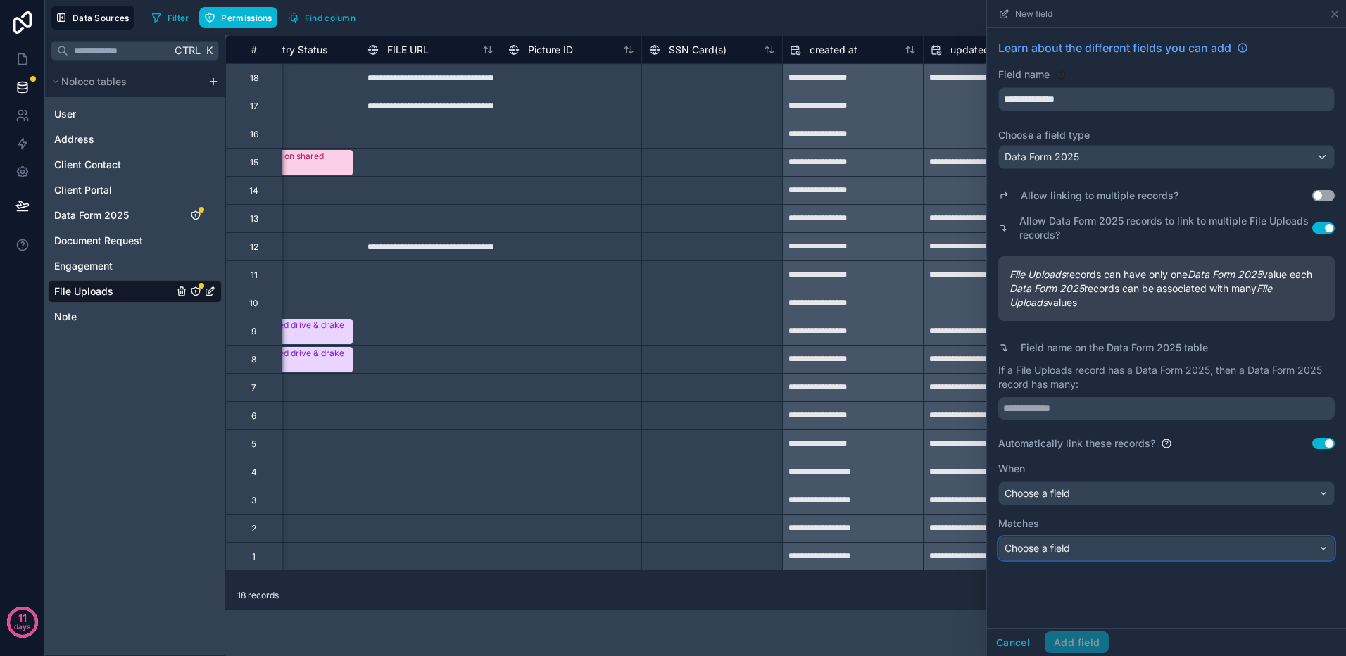
click at [1092, 560] on div "Choose a field" at bounding box center [1166, 548] width 335 height 23
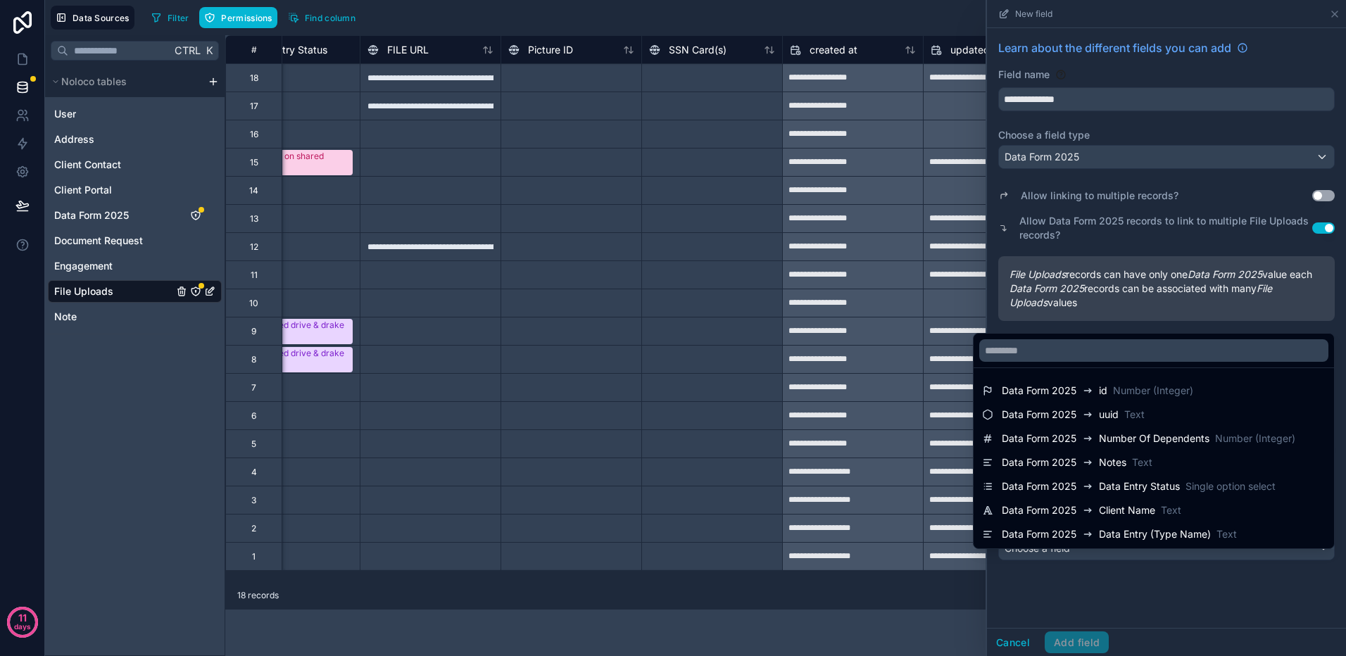
click at [1151, 604] on div at bounding box center [1166, 328] width 359 height 656
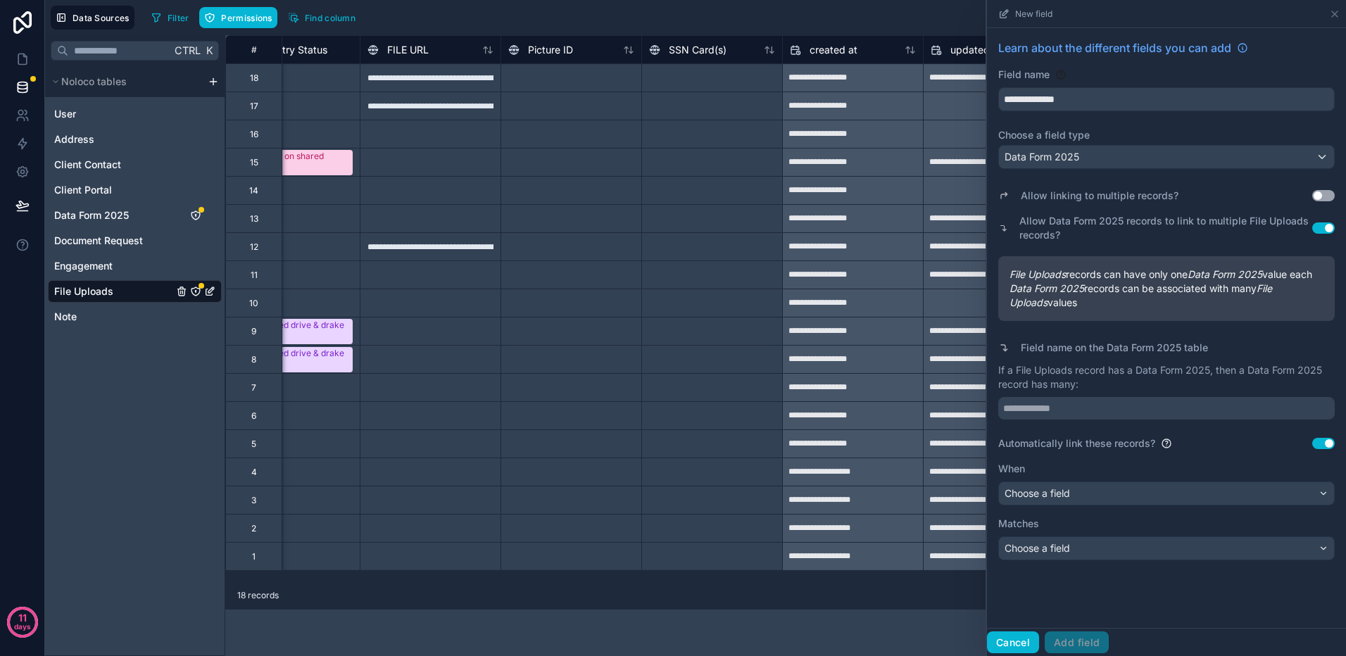
click at [1020, 645] on button "Cancel" at bounding box center [1013, 642] width 52 height 23
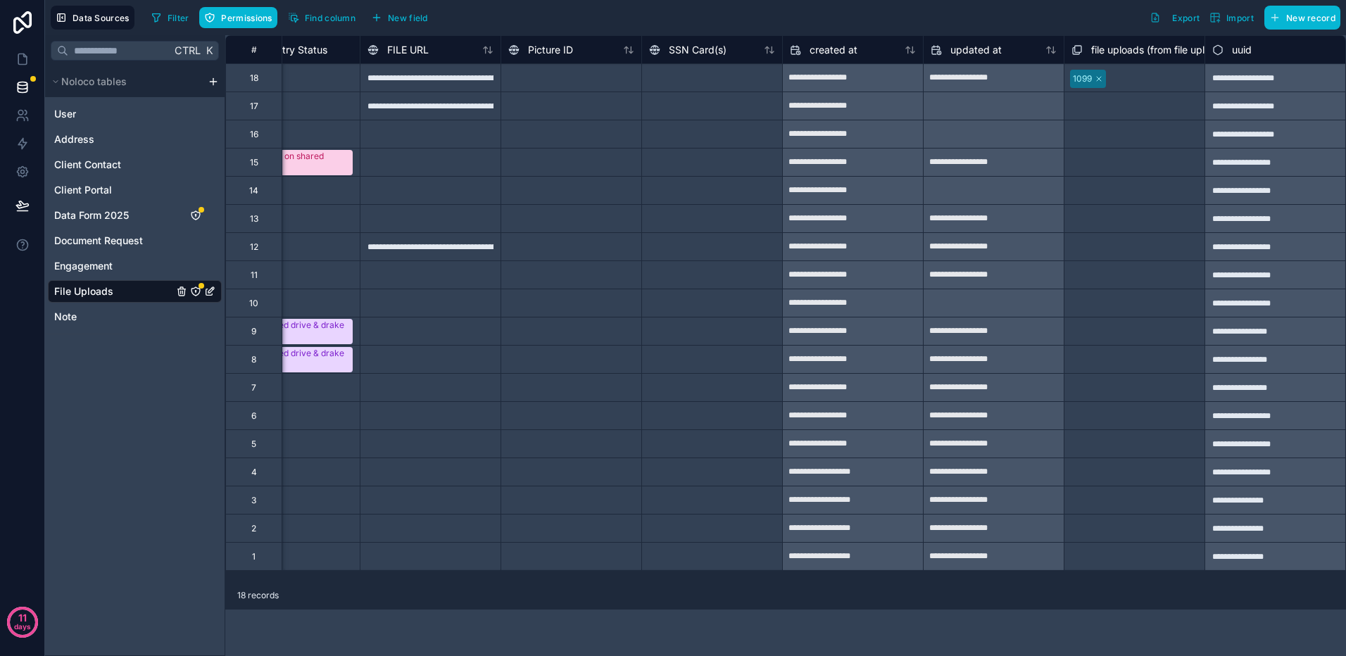
click at [213, 78] on html "**********" at bounding box center [673, 328] width 1346 height 656
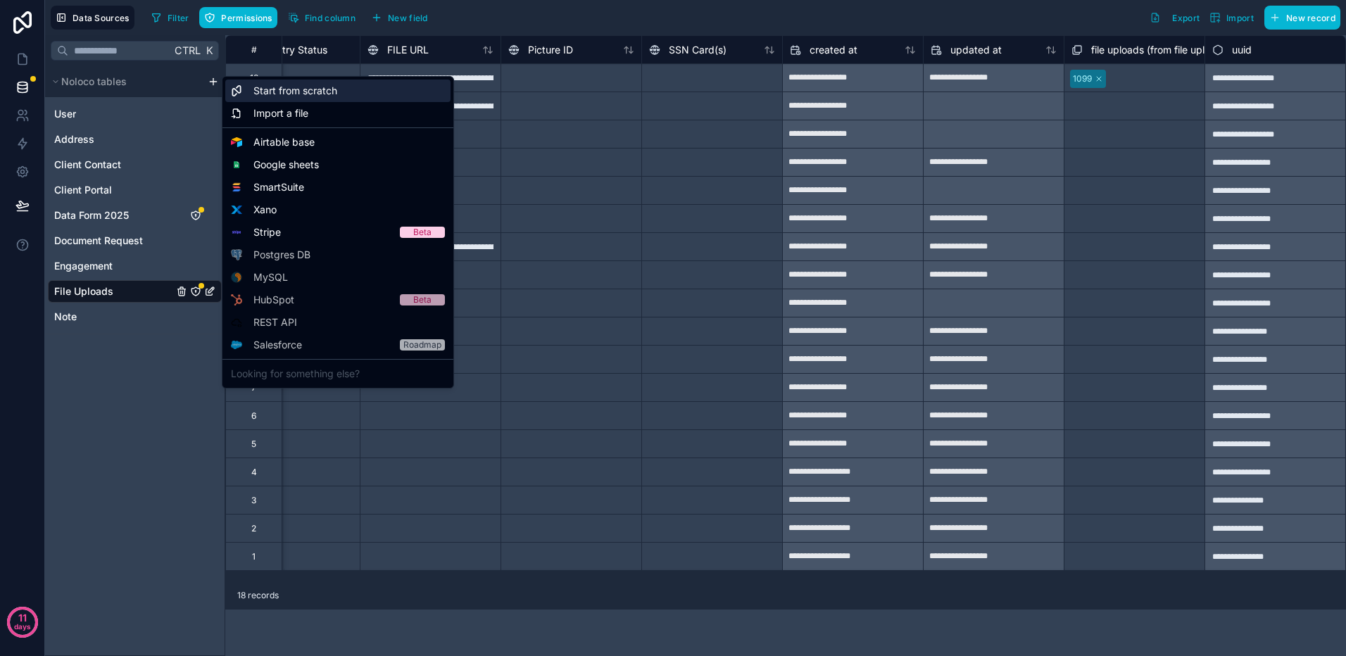
click at [260, 94] on span "Start from scratch" at bounding box center [295, 91] width 84 height 14
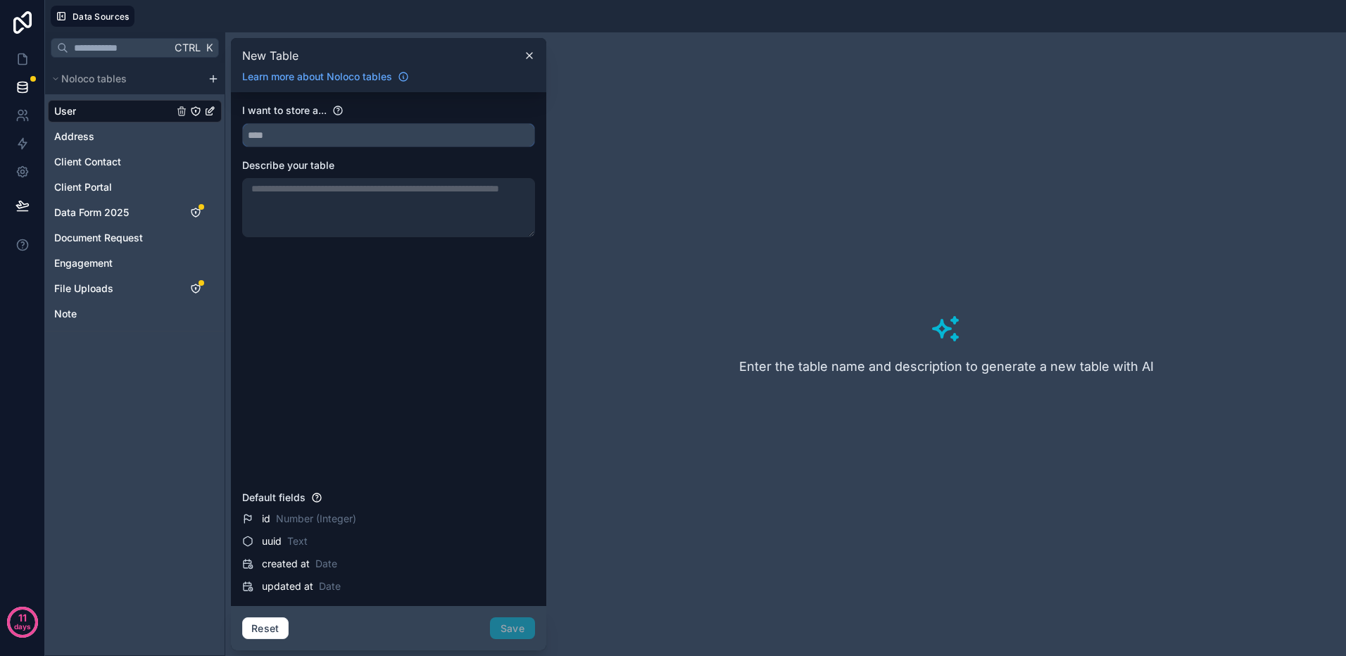
click at [351, 129] on input "text" at bounding box center [388, 135] width 291 height 23
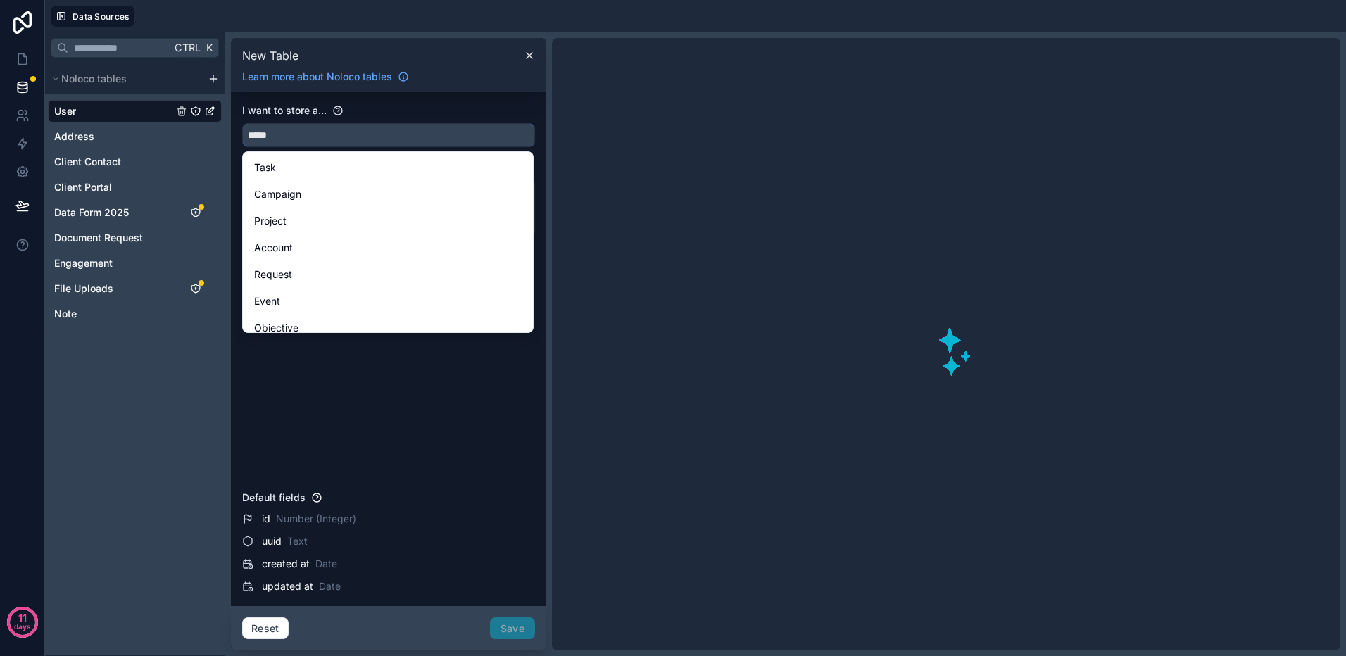
click at [242, 123] on button "****" at bounding box center [388, 135] width 293 height 24
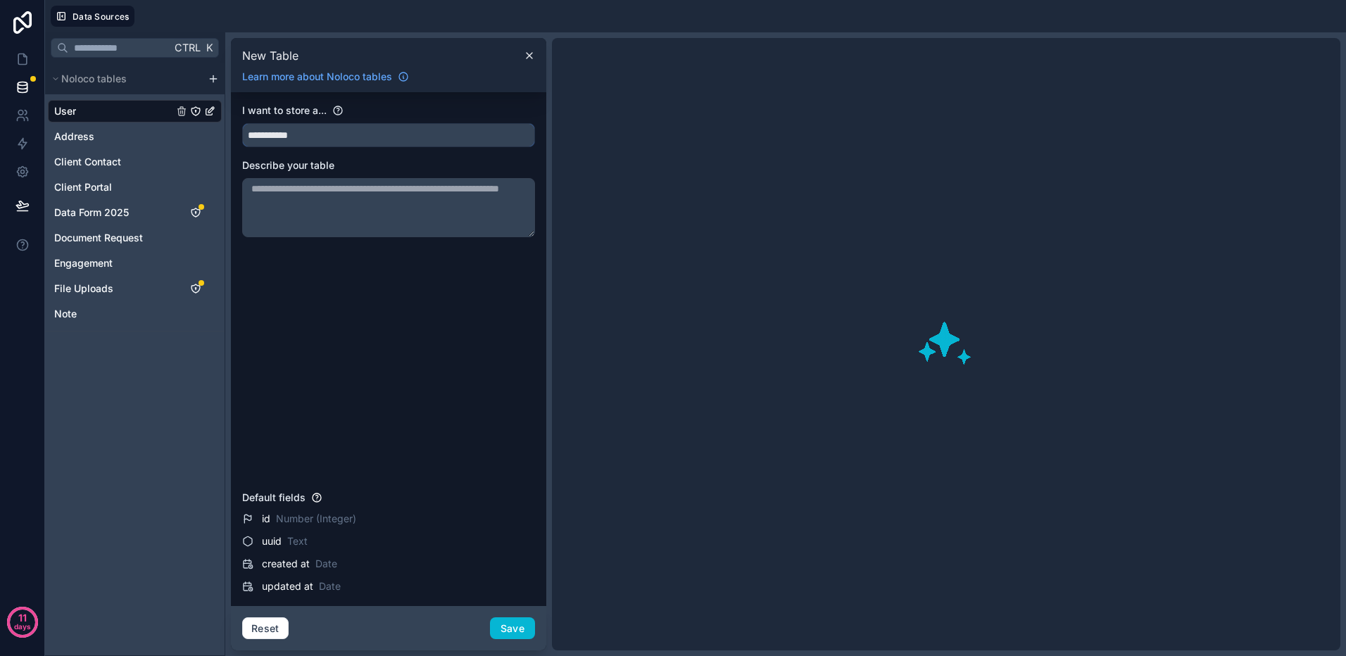
type input "**********"
click at [320, 203] on textarea at bounding box center [388, 207] width 293 height 59
click at [106, 286] on span "File Uploads" at bounding box center [83, 289] width 59 height 14
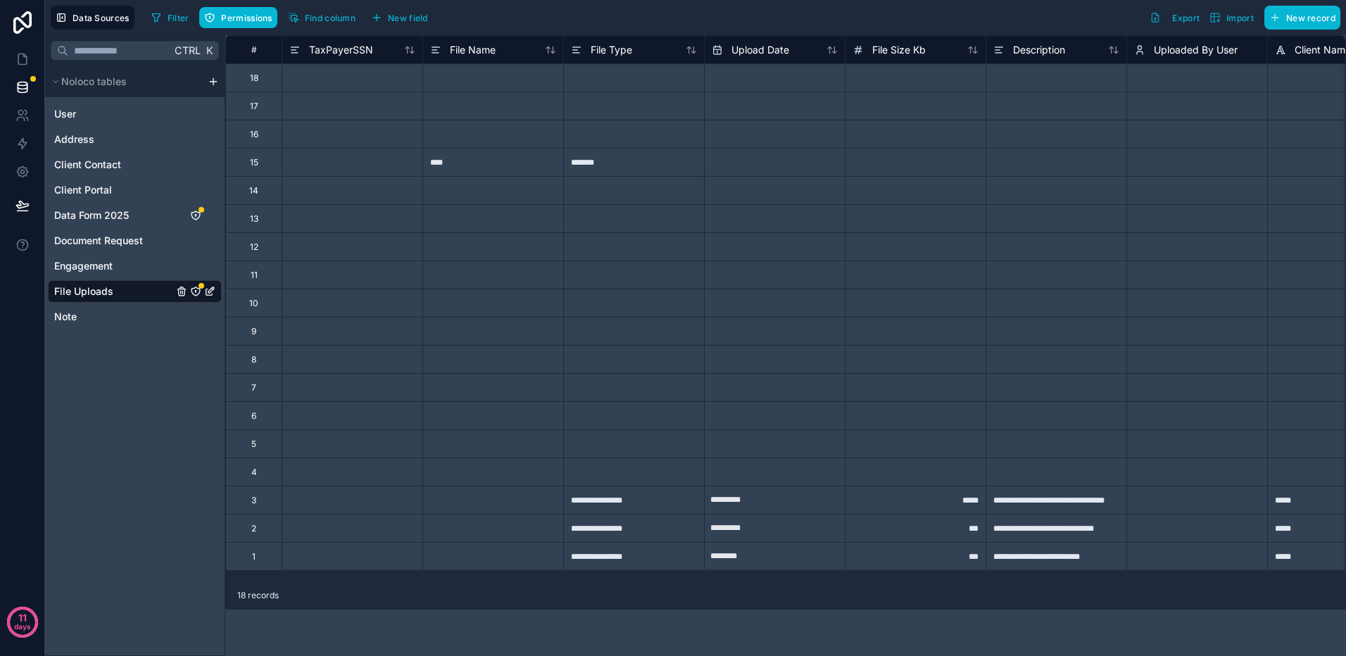
click at [208, 291] on icon "File Uploads" at bounding box center [209, 291] width 11 height 11
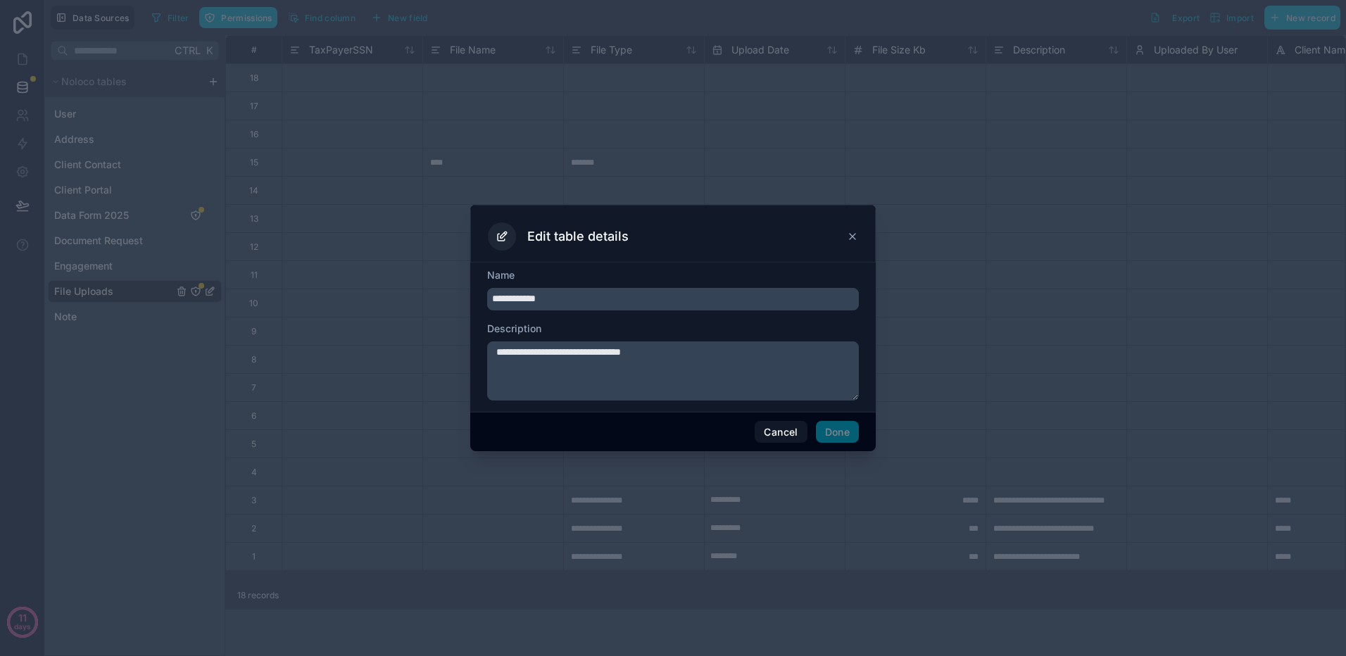
drag, startPoint x: 525, startPoint y: 346, endPoint x: 465, endPoint y: 346, distance: 60.5
click at [465, 346] on div "**********" at bounding box center [673, 328] width 1346 height 656
click at [791, 431] on button "Cancel" at bounding box center [781, 432] width 52 height 23
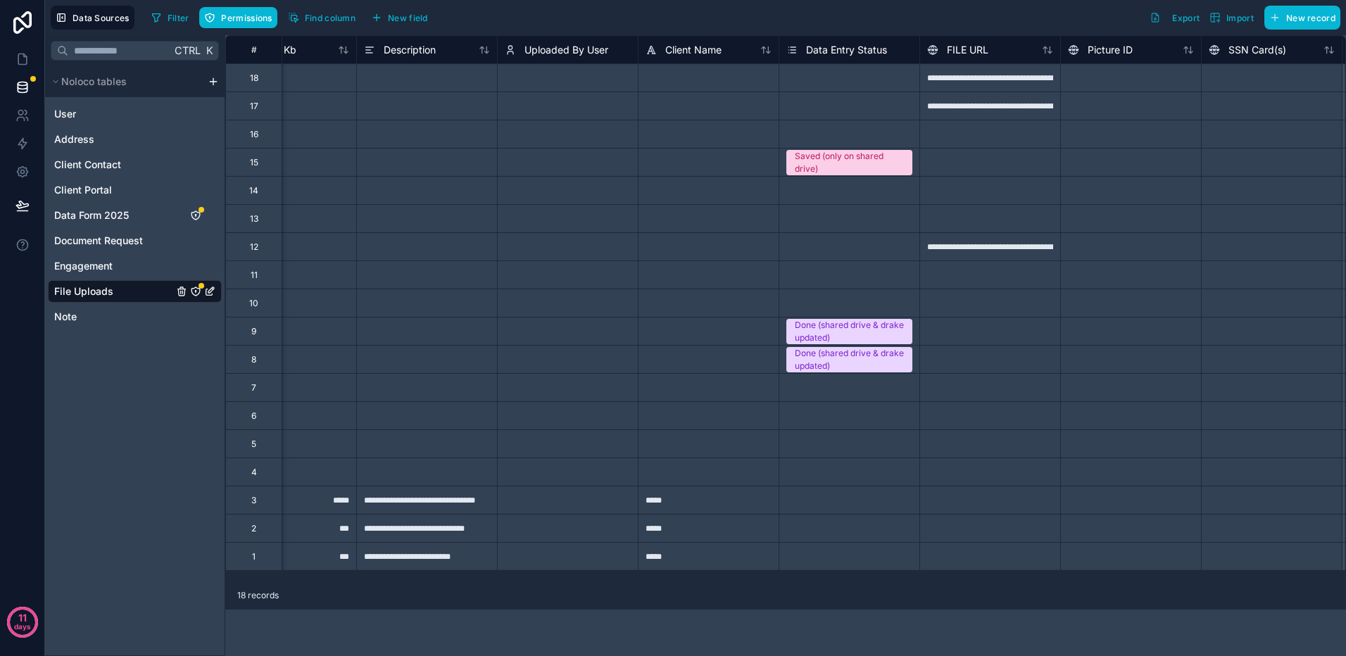
scroll to position [0, 832]
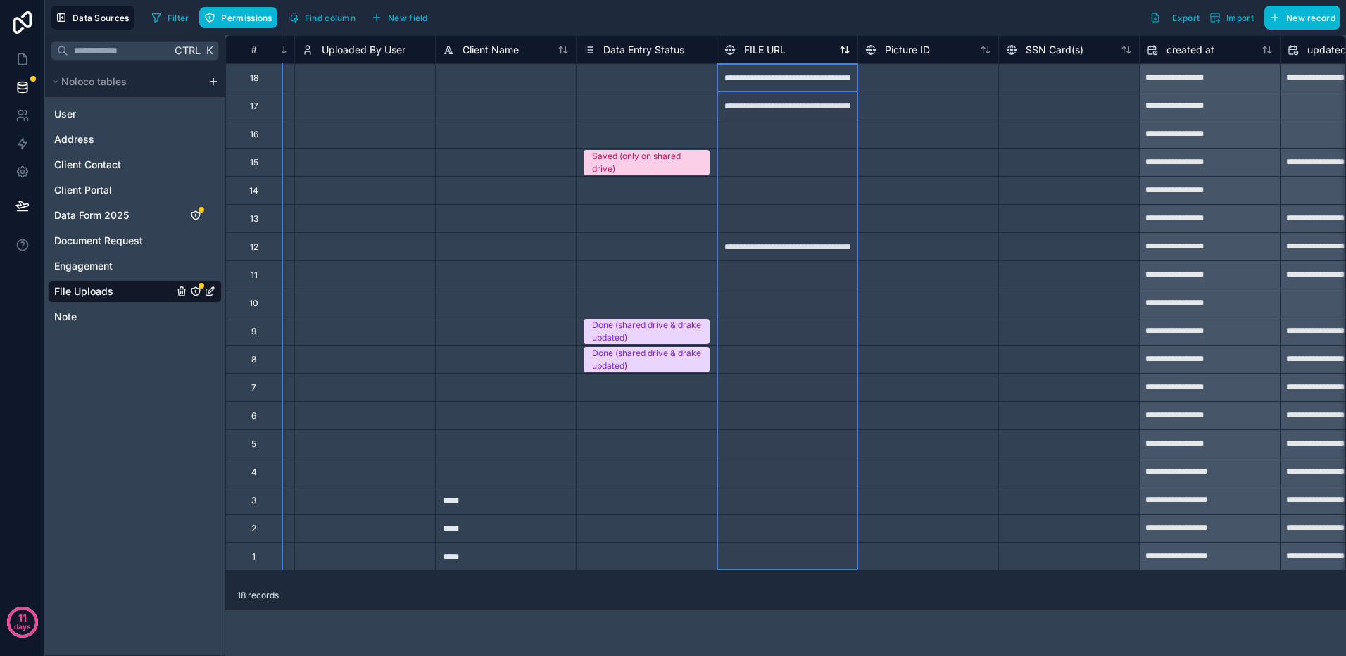
click at [731, 49] on icon at bounding box center [730, 50] width 2 height 2
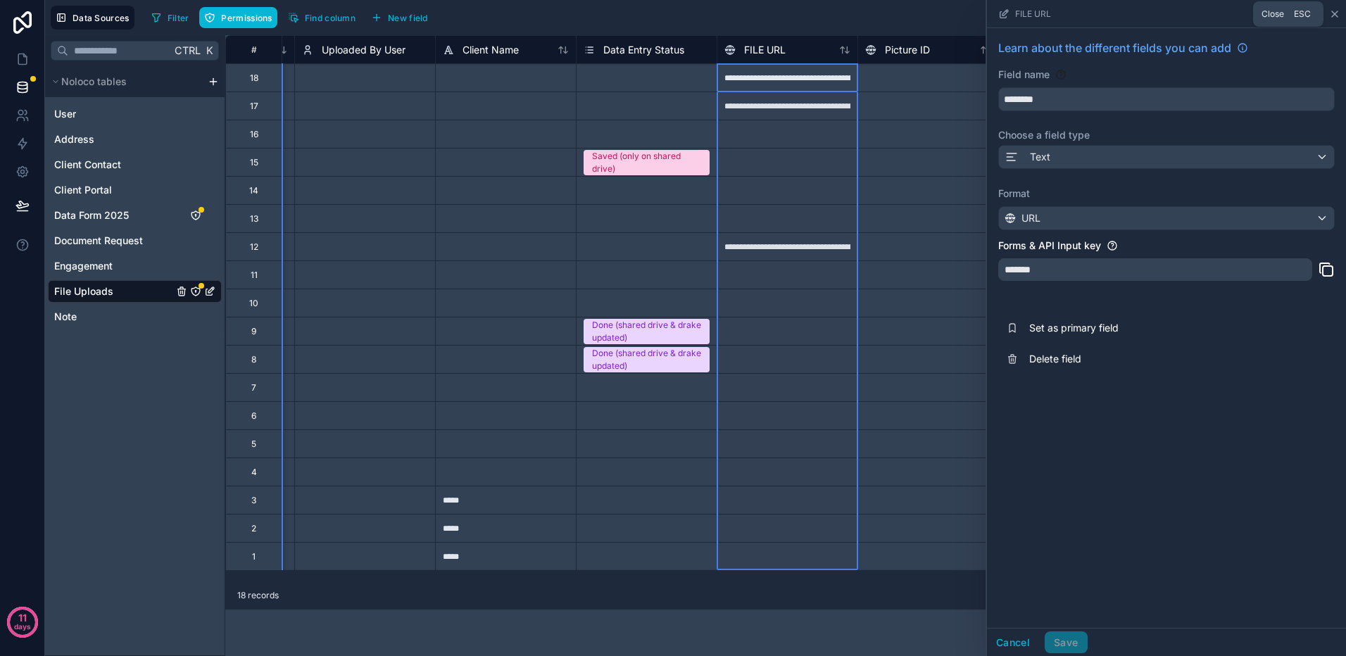
click at [1337, 9] on icon at bounding box center [1334, 13] width 11 height 11
